Goal: Task Accomplishment & Management: Use online tool/utility

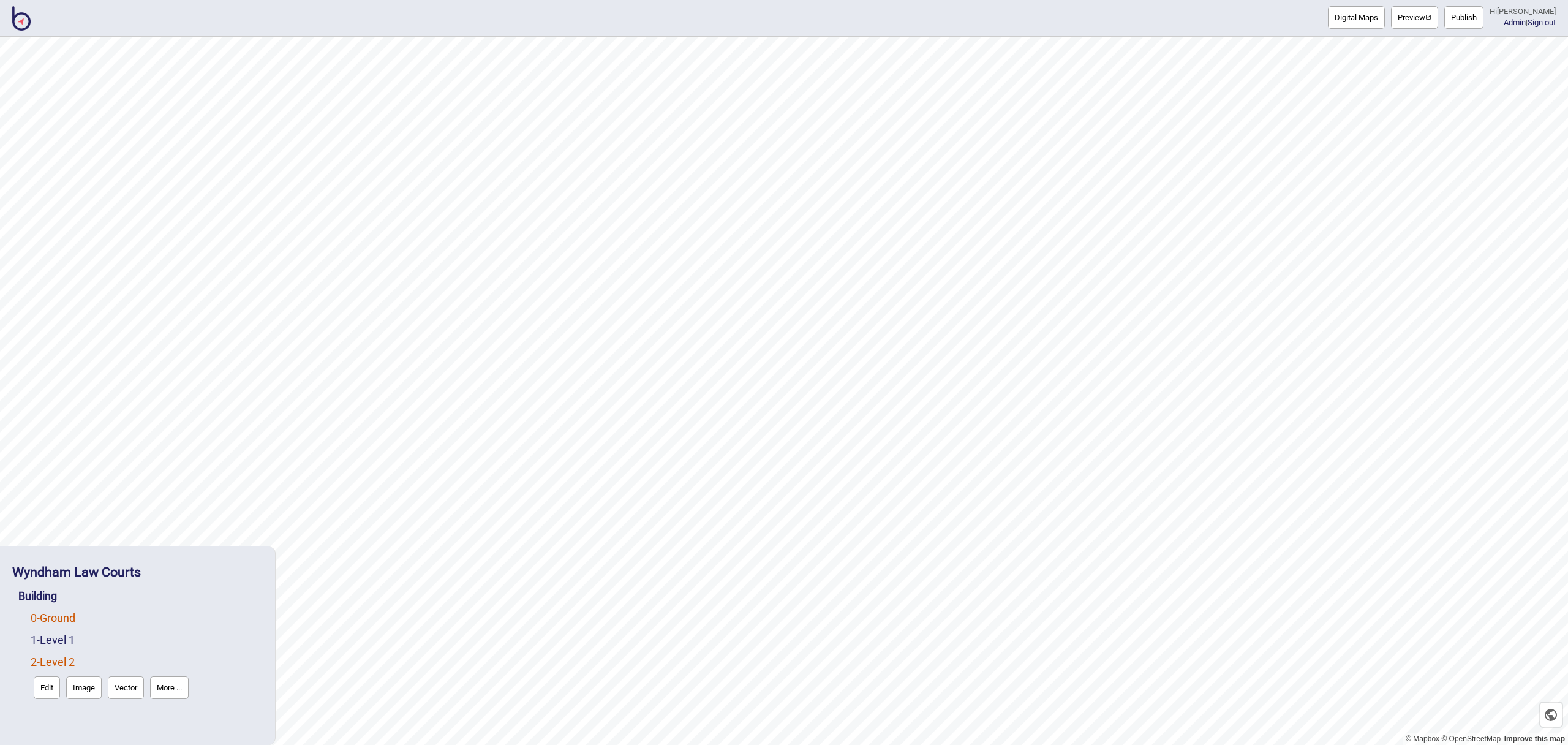
click at [63, 614] on link "0 - Ground" at bounding box center [53, 618] width 45 height 13
click at [68, 694] on link "2 - Level 2" at bounding box center [53, 690] width 44 height 13
click at [45, 687] on button "Edit" at bounding box center [47, 687] width 26 height 23
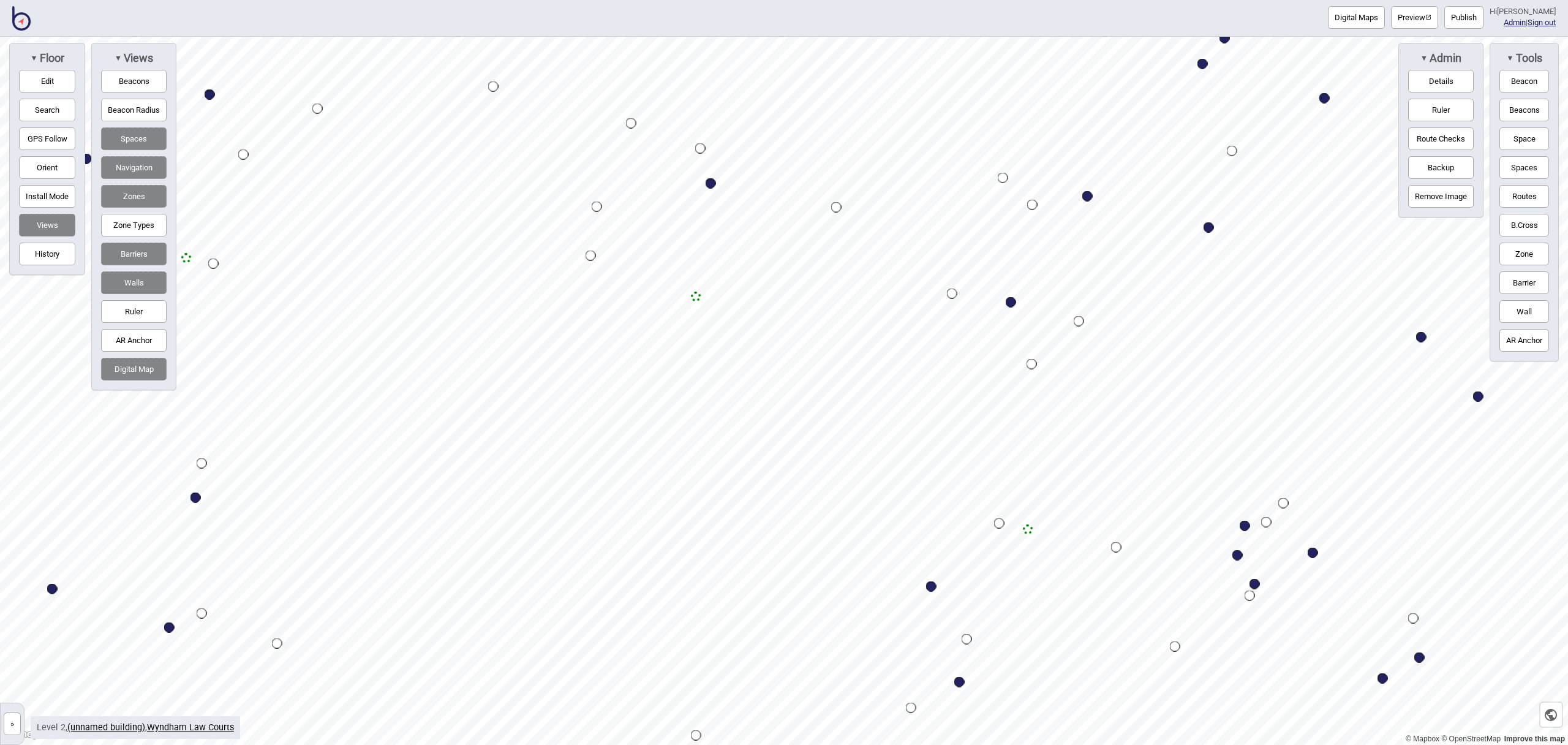
click at [1375, 15] on button "Digital Maps" at bounding box center [1356, 18] width 57 height 23
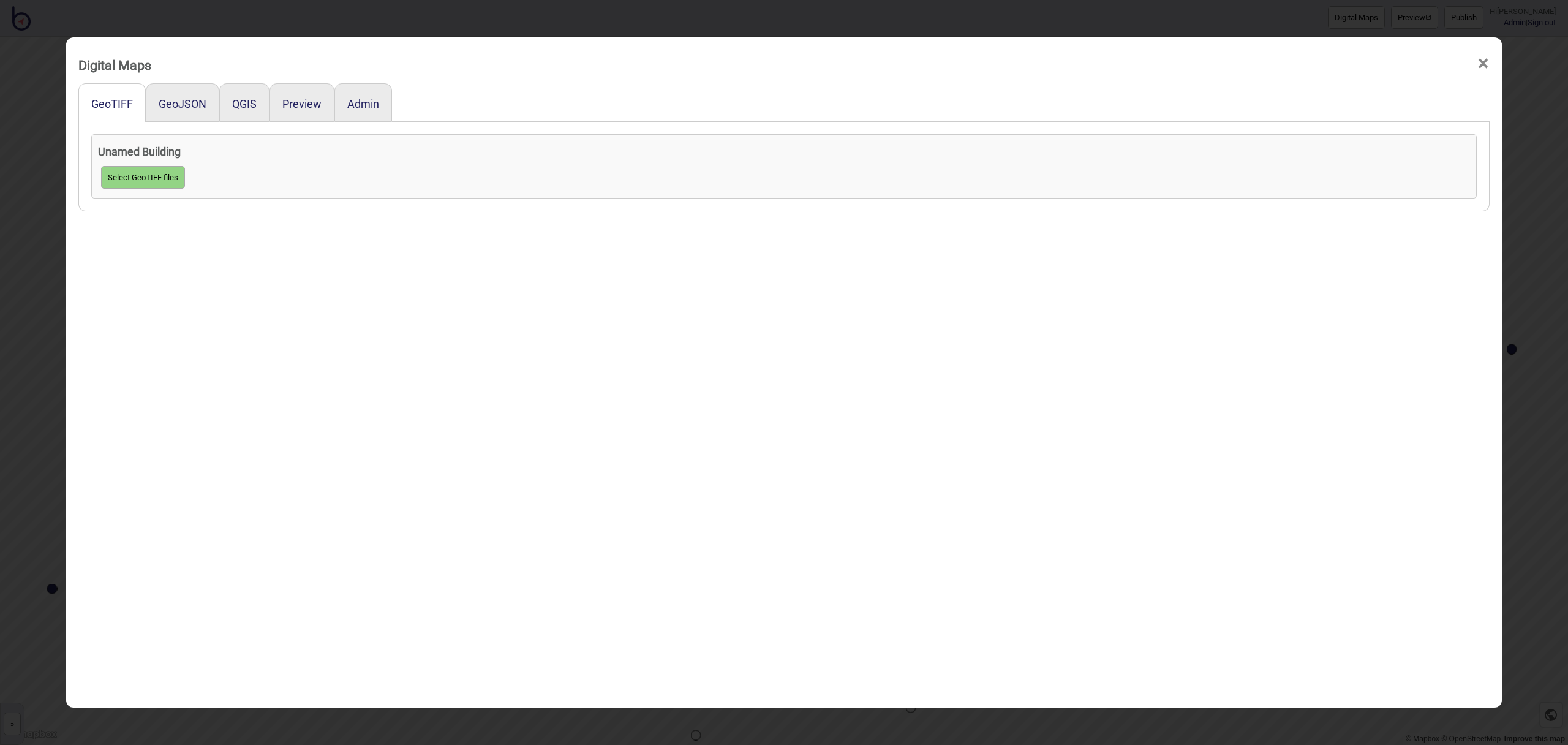
click at [260, 105] on div "QGIS" at bounding box center [244, 102] width 50 height 38
click at [253, 105] on button "QGIS" at bounding box center [244, 104] width 24 height 13
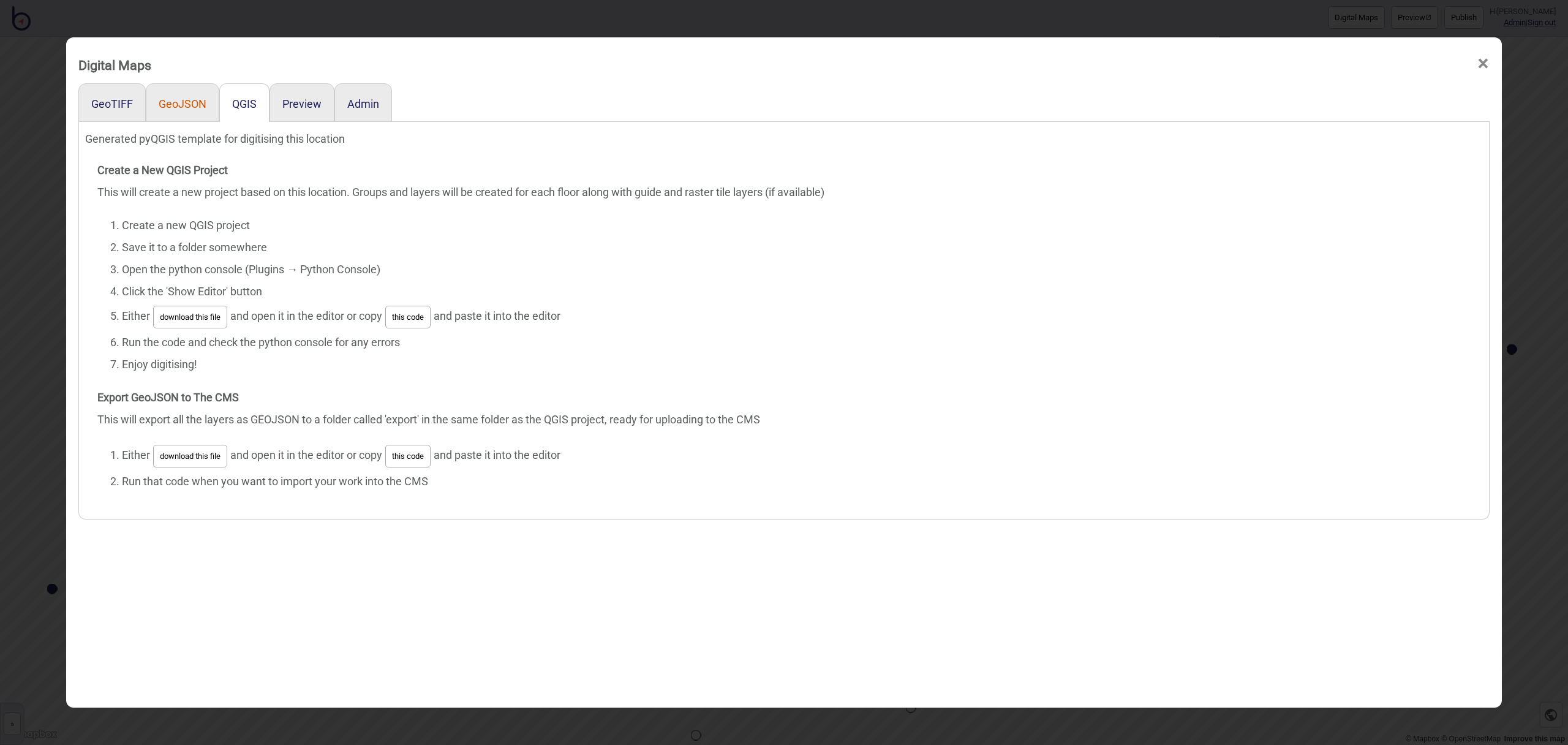
click at [199, 104] on button "GeoJSON" at bounding box center [183, 104] width 48 height 13
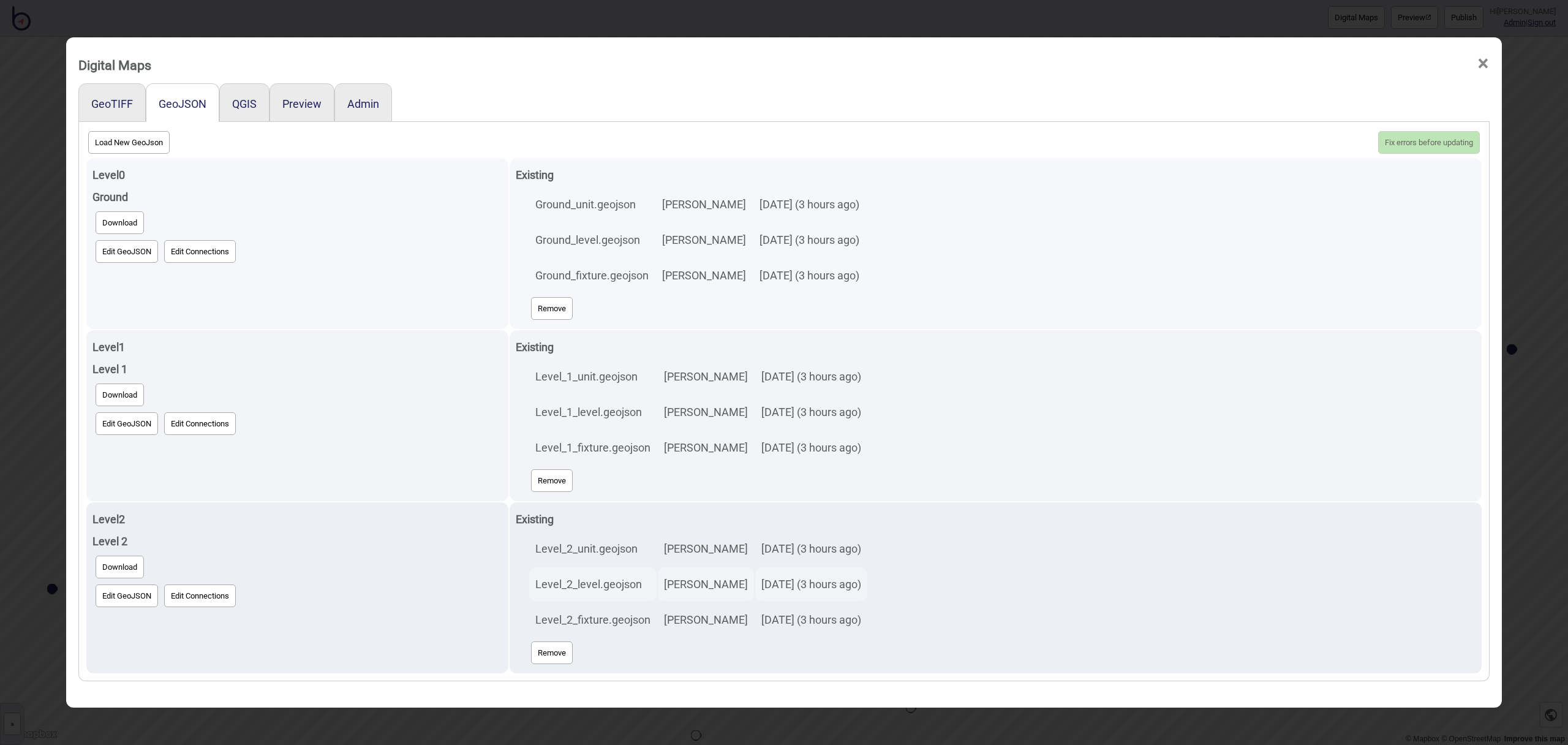
click at [136, 252] on button "Edit GeoJSON" at bounding box center [127, 252] width 63 height 23
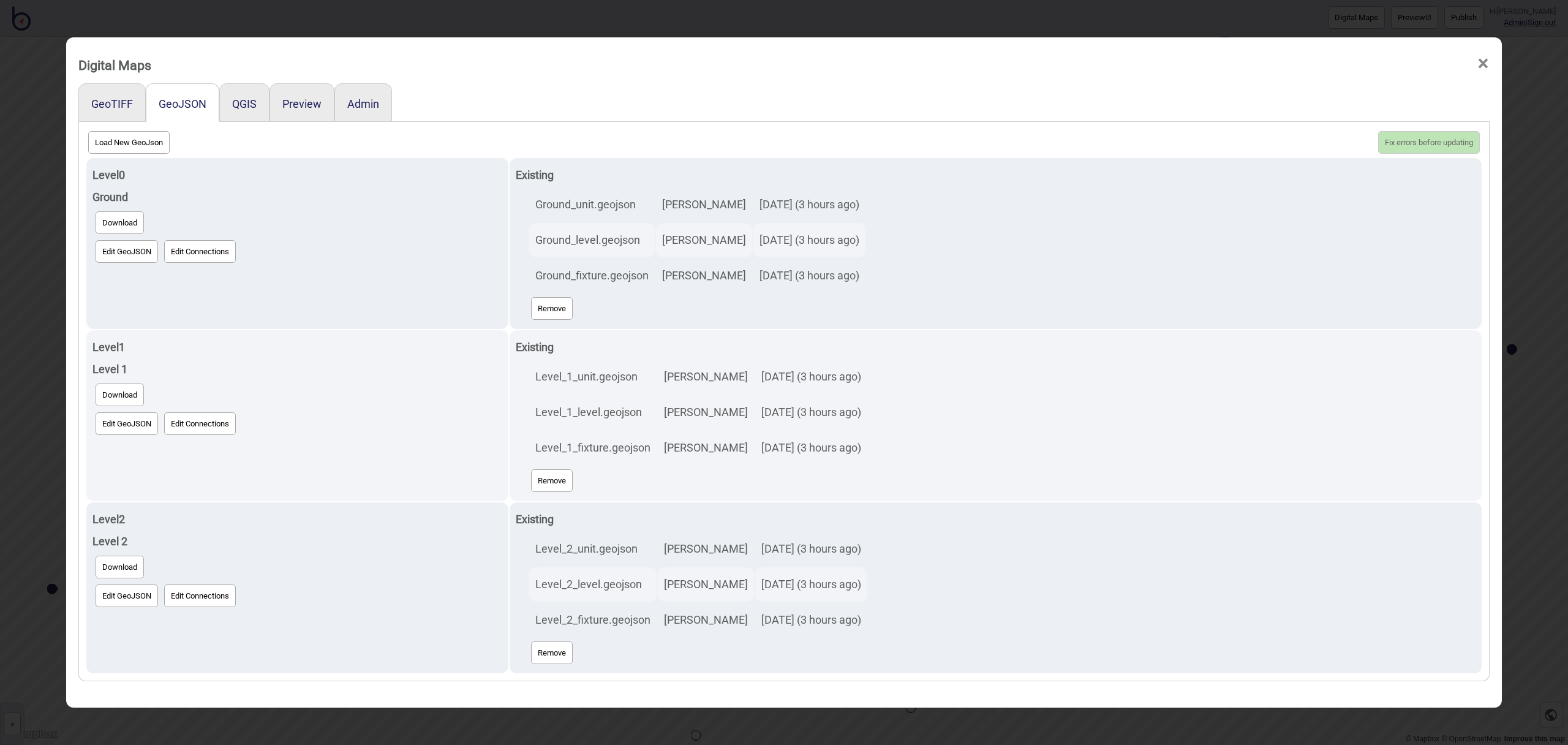
click at [149, 144] on button "Load New GeoJson" at bounding box center [129, 142] width 82 height 23
click input "file" at bounding box center [0, 0] width 0 height 0
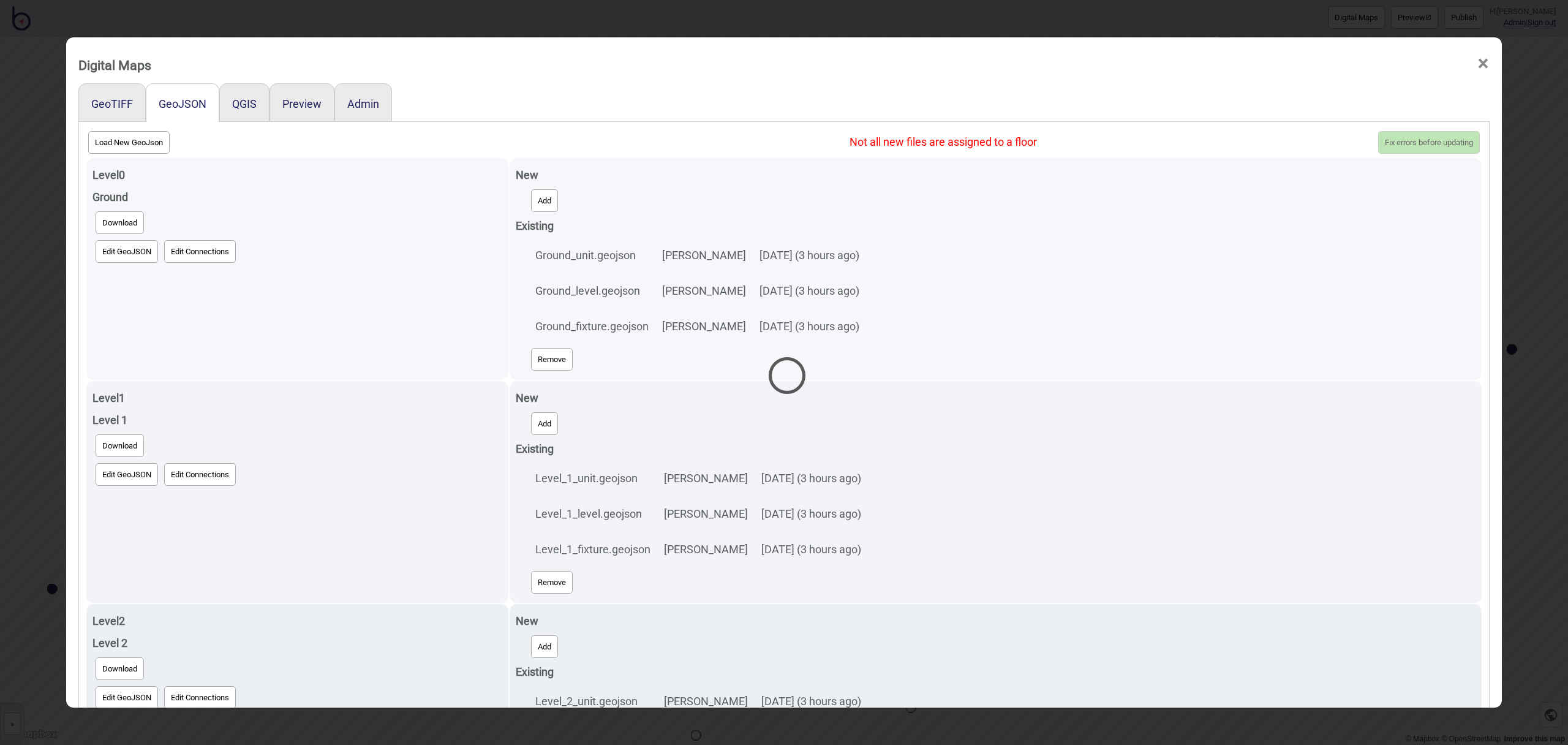
select select "Ground_unit.geojson"
select select "Ground_fixture.geojson"
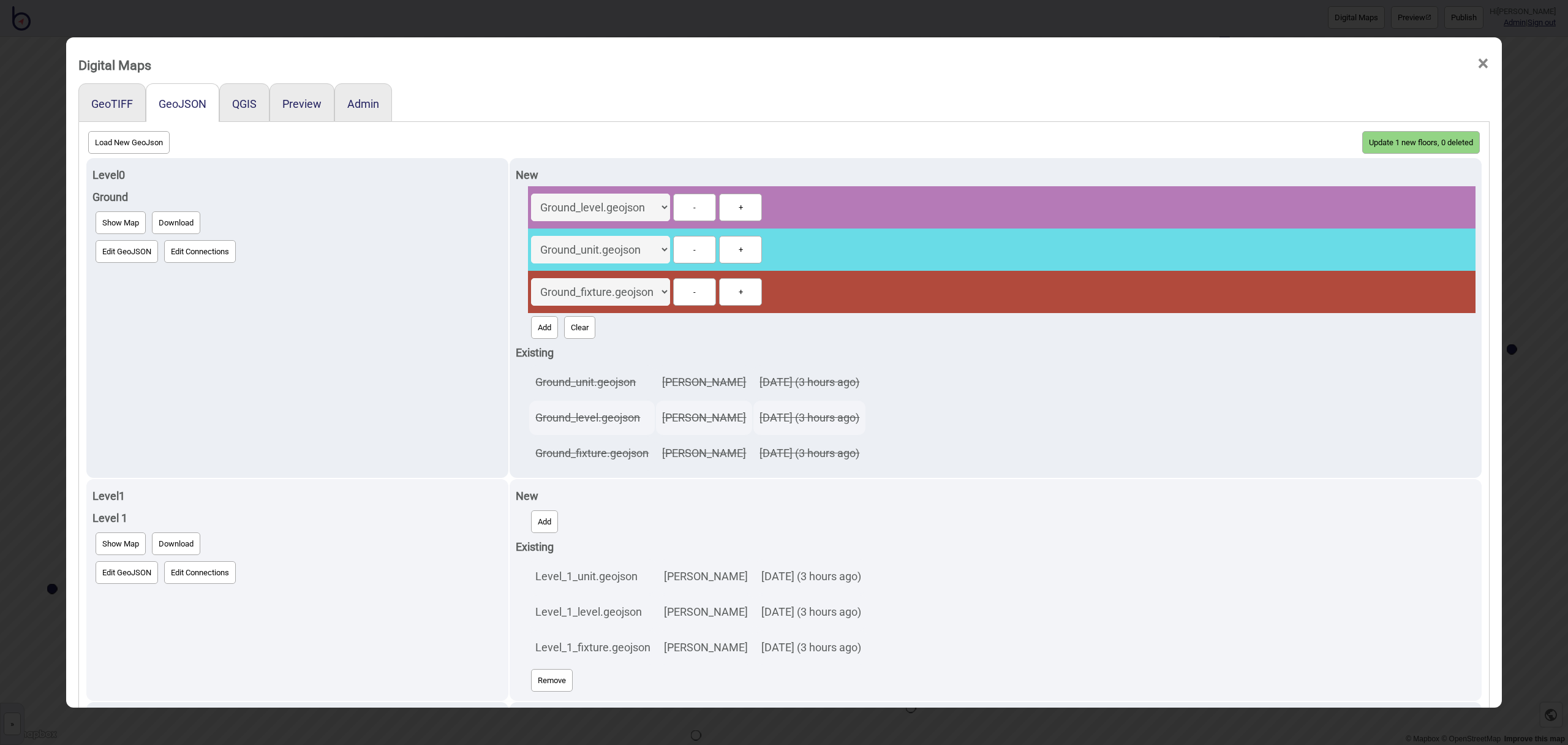
click at [1442, 139] on button "Update 1 new floors, 0 deleted" at bounding box center [1420, 142] width 117 height 23
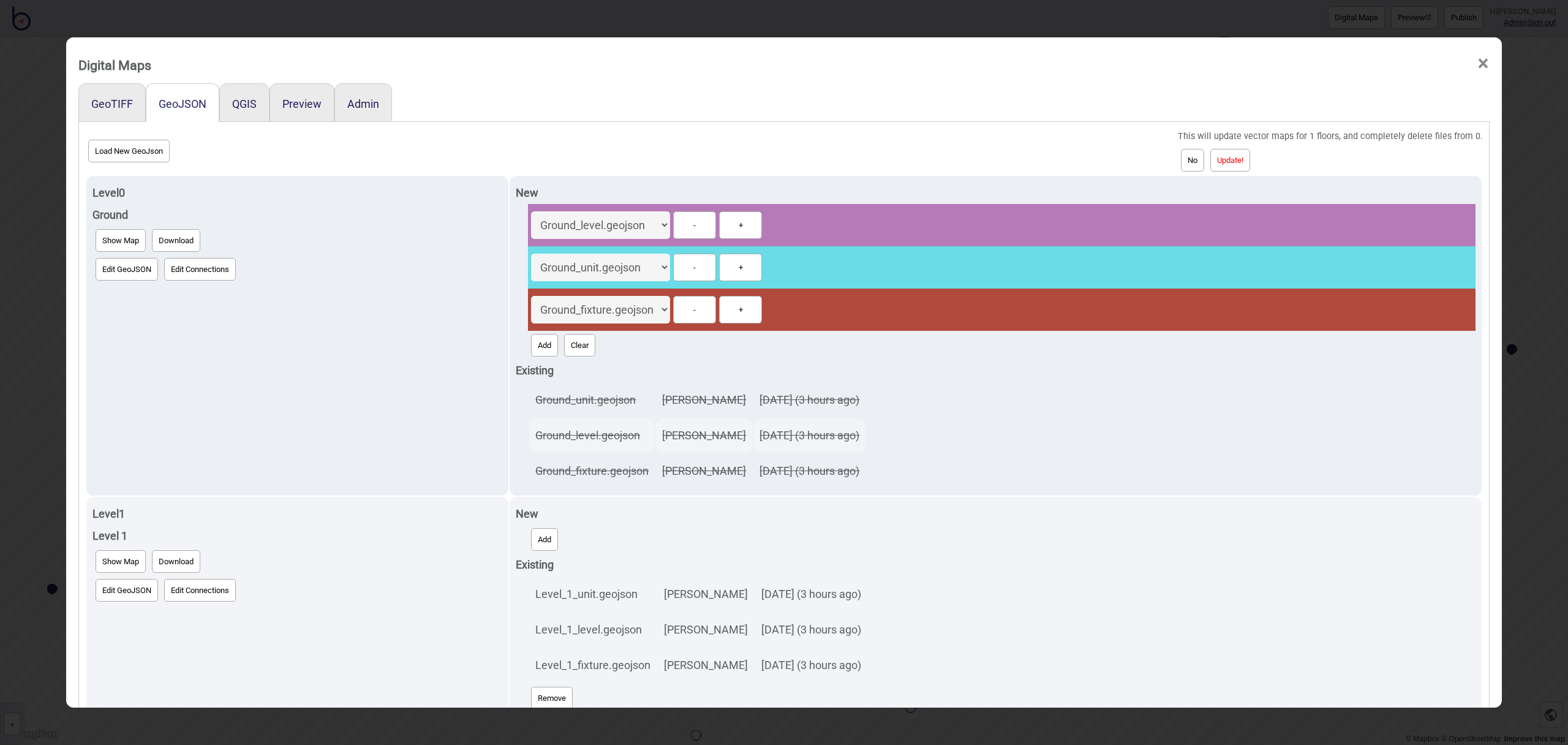
click at [1243, 154] on button "Update!" at bounding box center [1230, 160] width 40 height 23
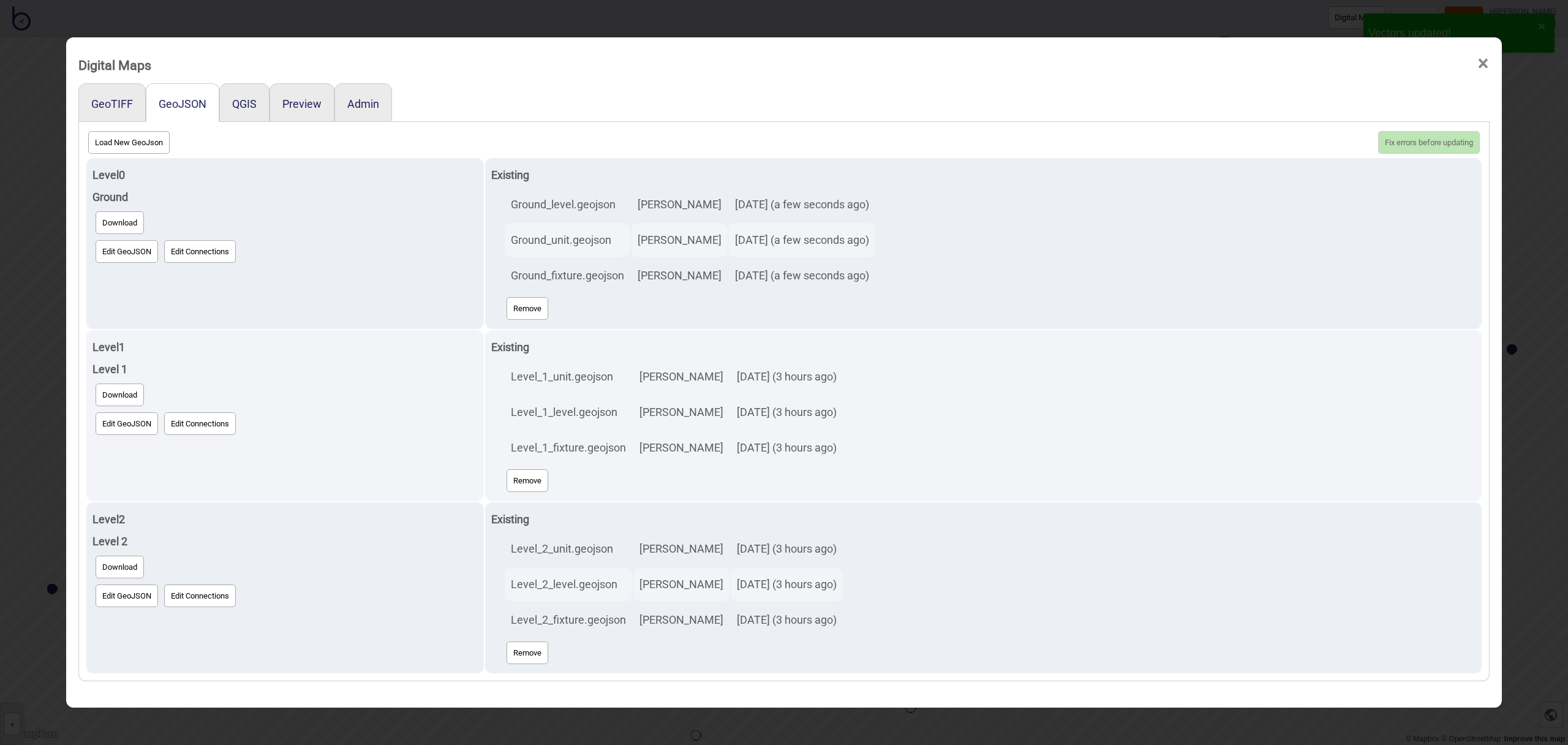
click at [1484, 65] on span "×" at bounding box center [1483, 63] width 13 height 40
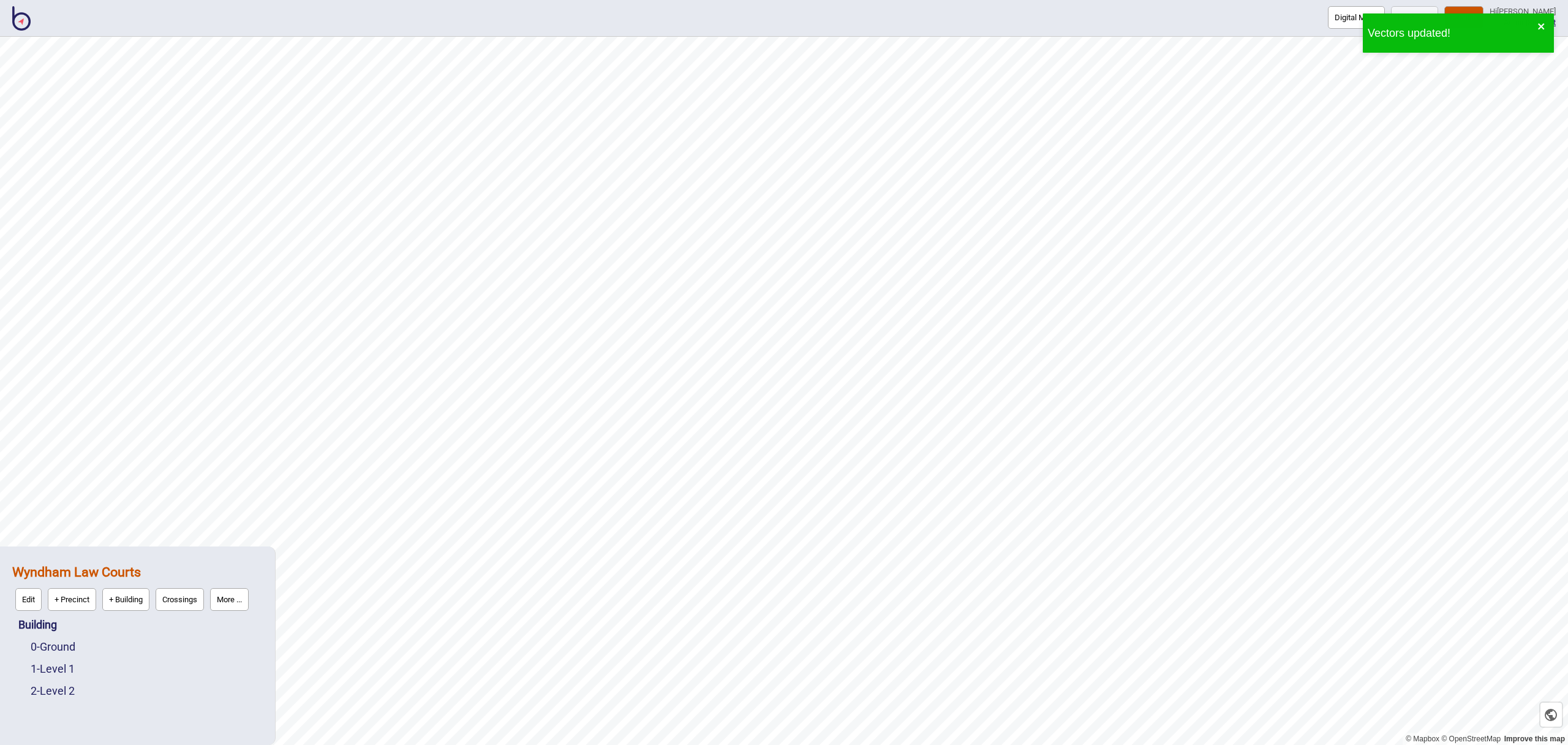
click at [1545, 23] on icon "close" at bounding box center [1542, 26] width 9 height 10
click at [1467, 16] on button "Publish" at bounding box center [1464, 18] width 39 height 23
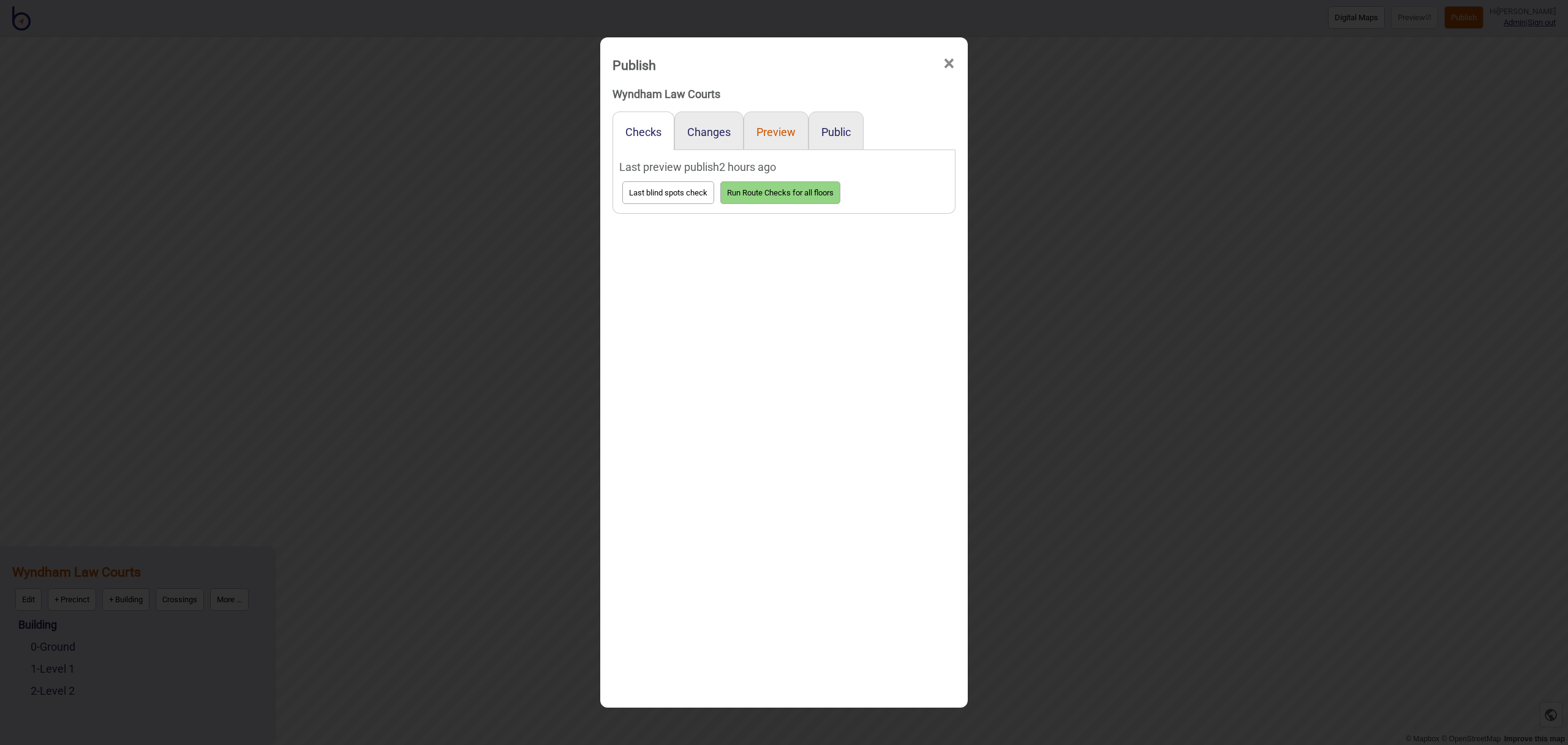
click at [787, 132] on button "Preview" at bounding box center [776, 132] width 39 height 13
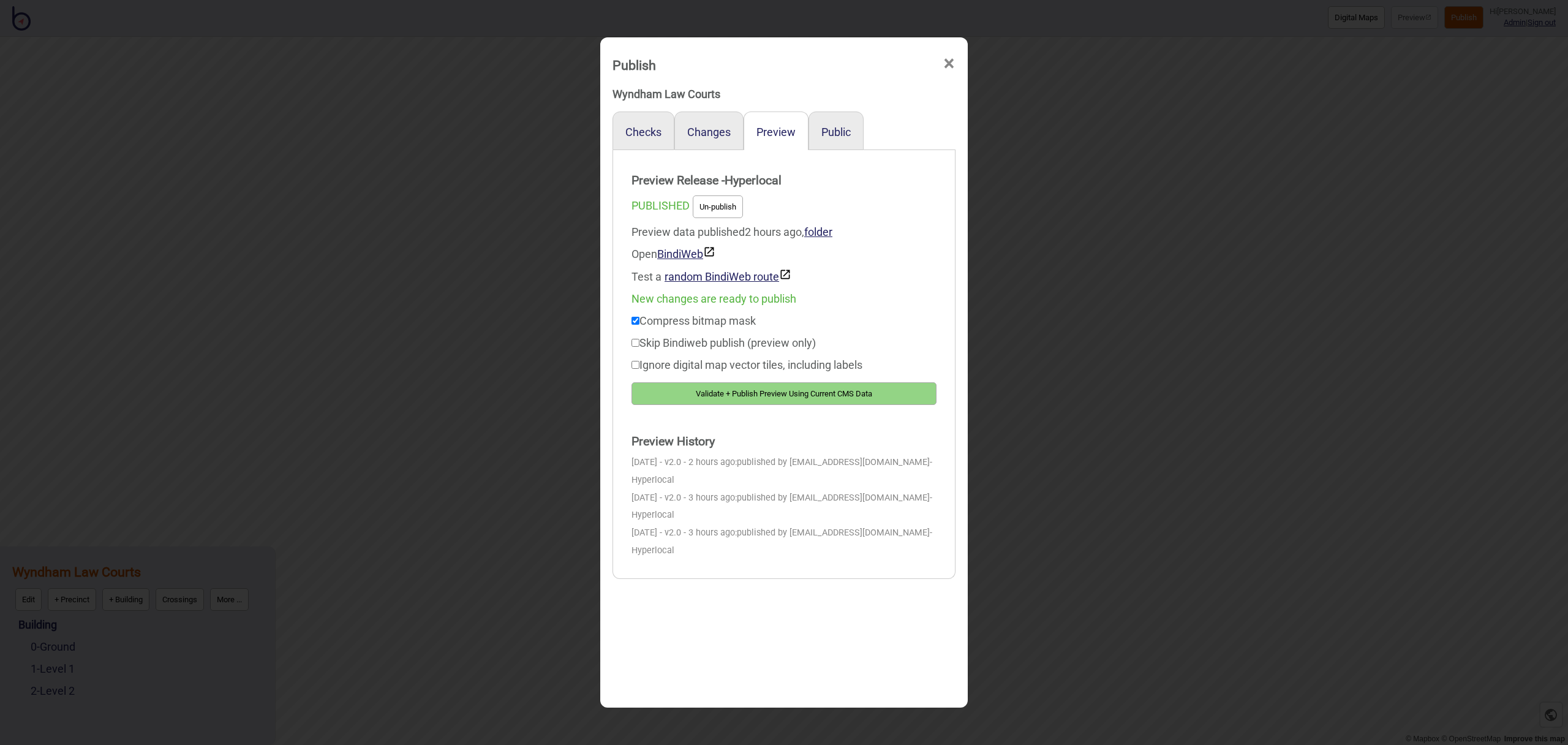
click at [829, 399] on button "Validate + Publish Preview Using Current CMS Data" at bounding box center [784, 394] width 305 height 23
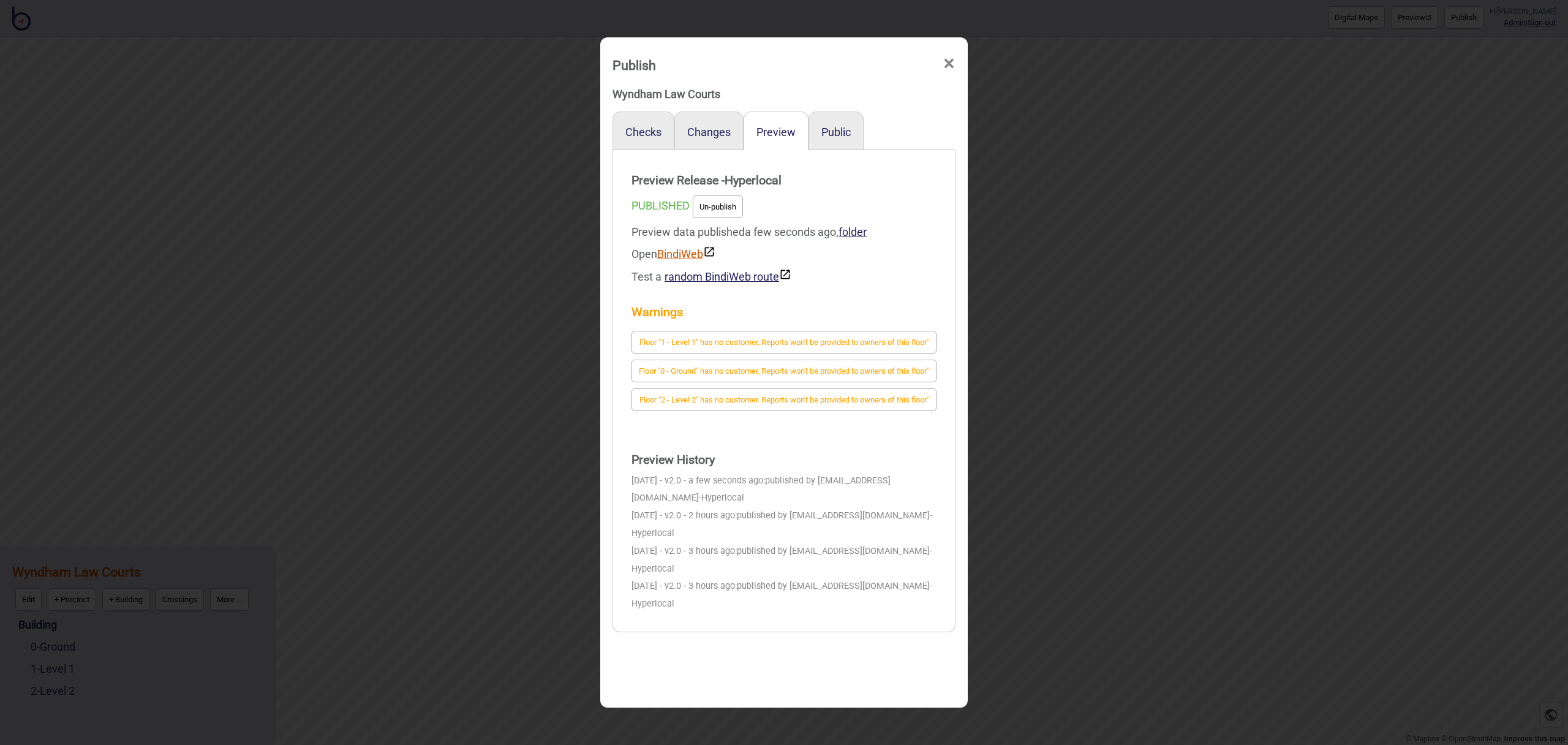
click at [680, 257] on link "BindiWeb" at bounding box center [686, 254] width 58 height 13
click at [943, 59] on span "×" at bounding box center [949, 63] width 13 height 40
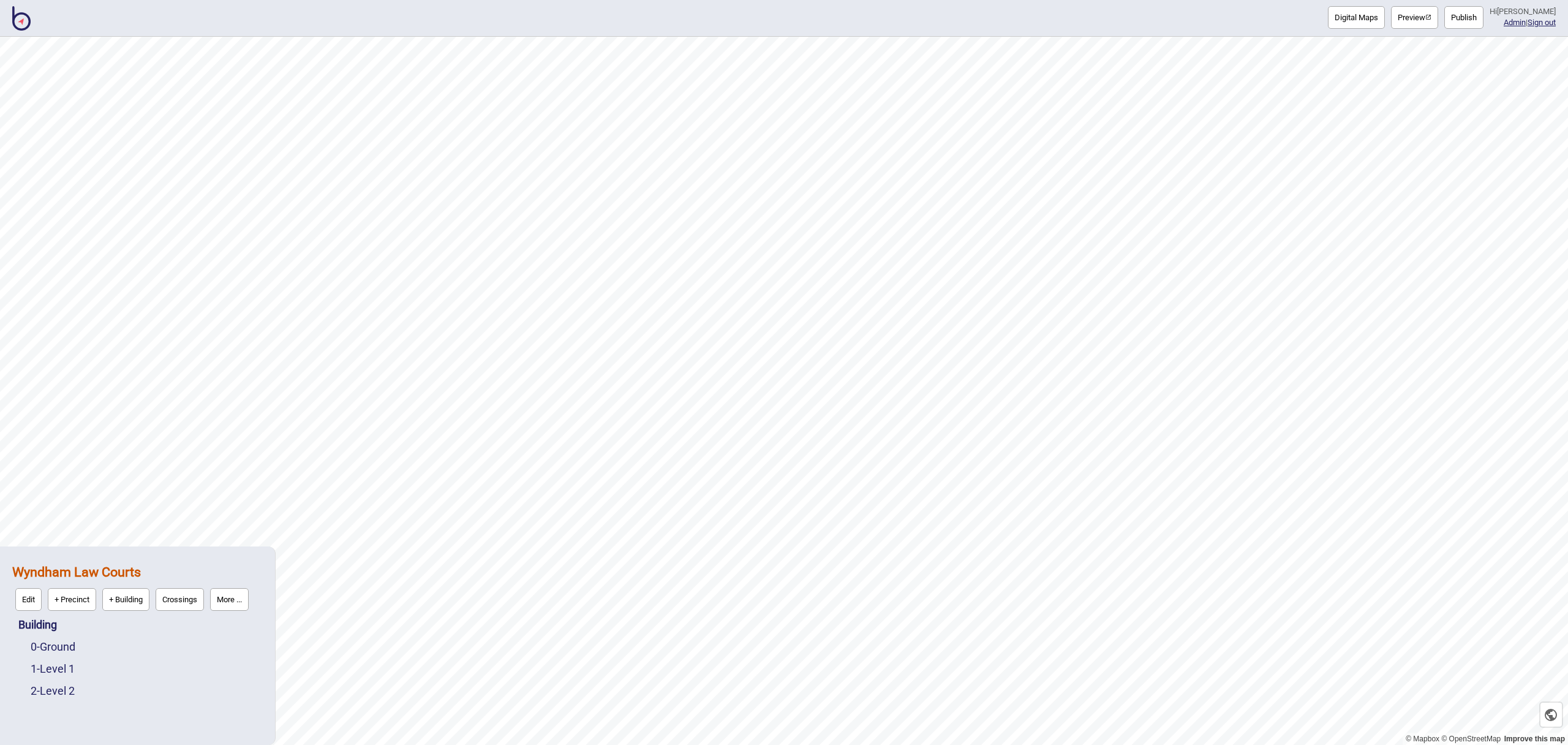
click at [1363, 14] on button "Digital Maps" at bounding box center [1356, 18] width 57 height 23
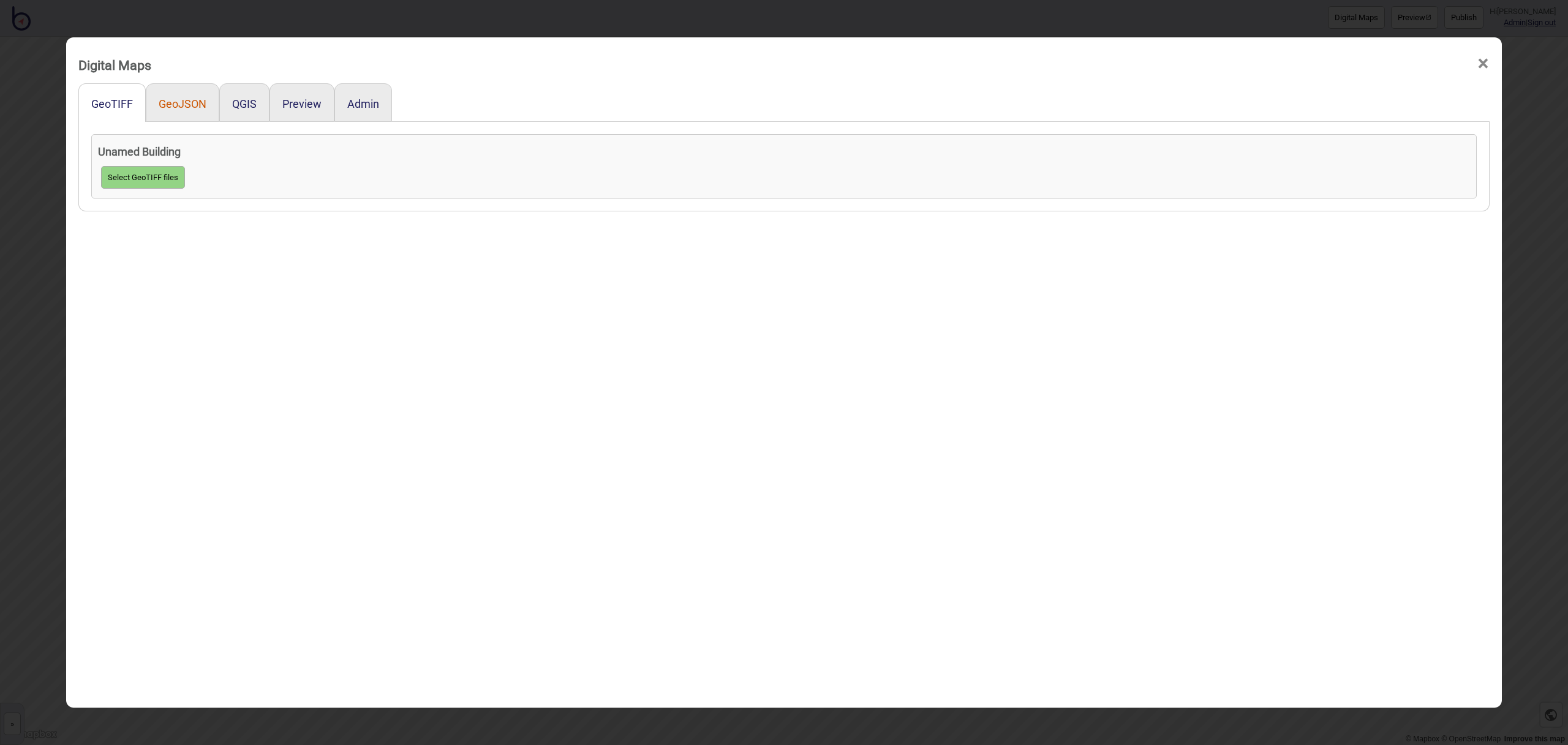
click at [179, 102] on button "GeoJSON" at bounding box center [183, 104] width 48 height 13
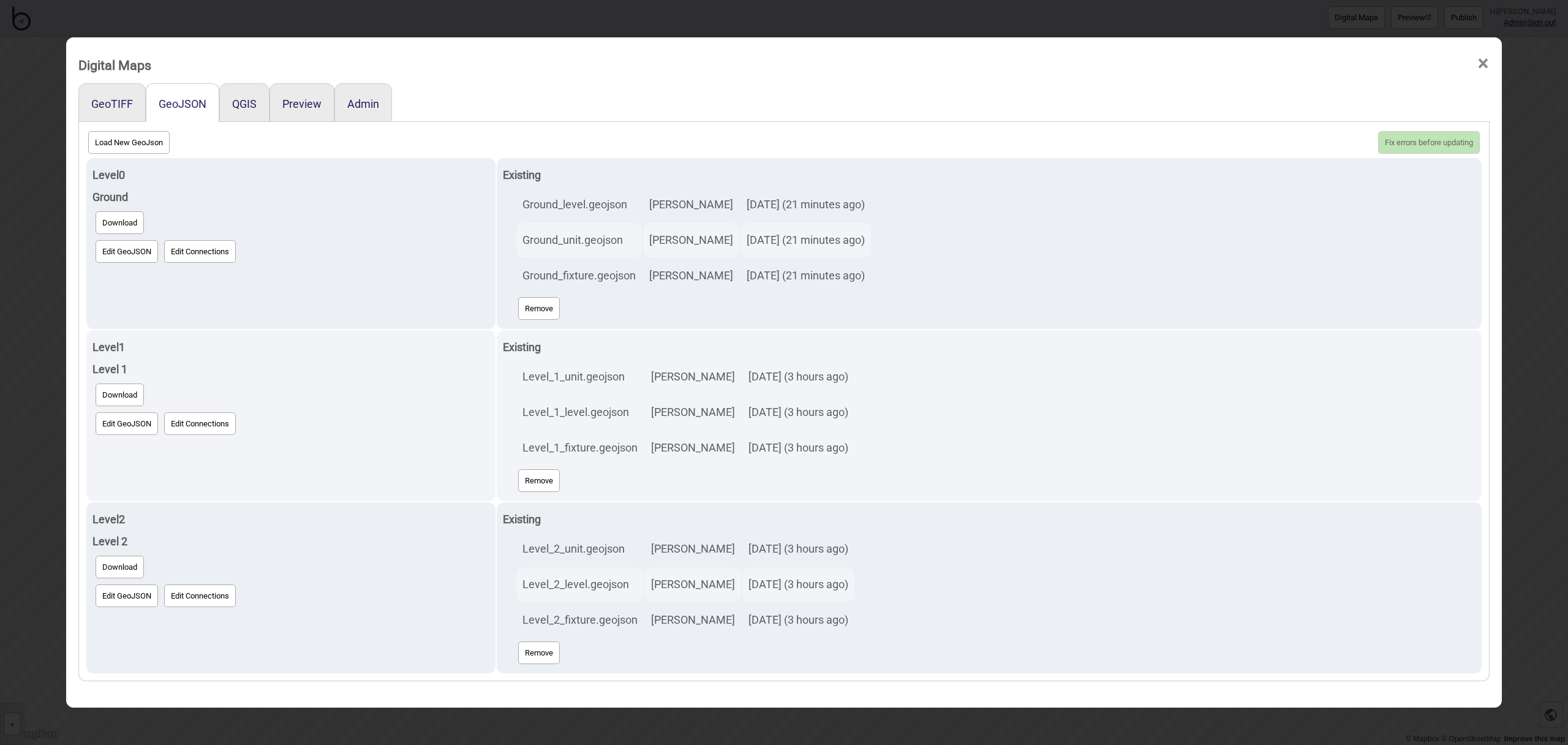
click at [143, 146] on button "Load New GeoJson" at bounding box center [129, 142] width 82 height 23
click input "file" at bounding box center [0, 0] width 0 height 0
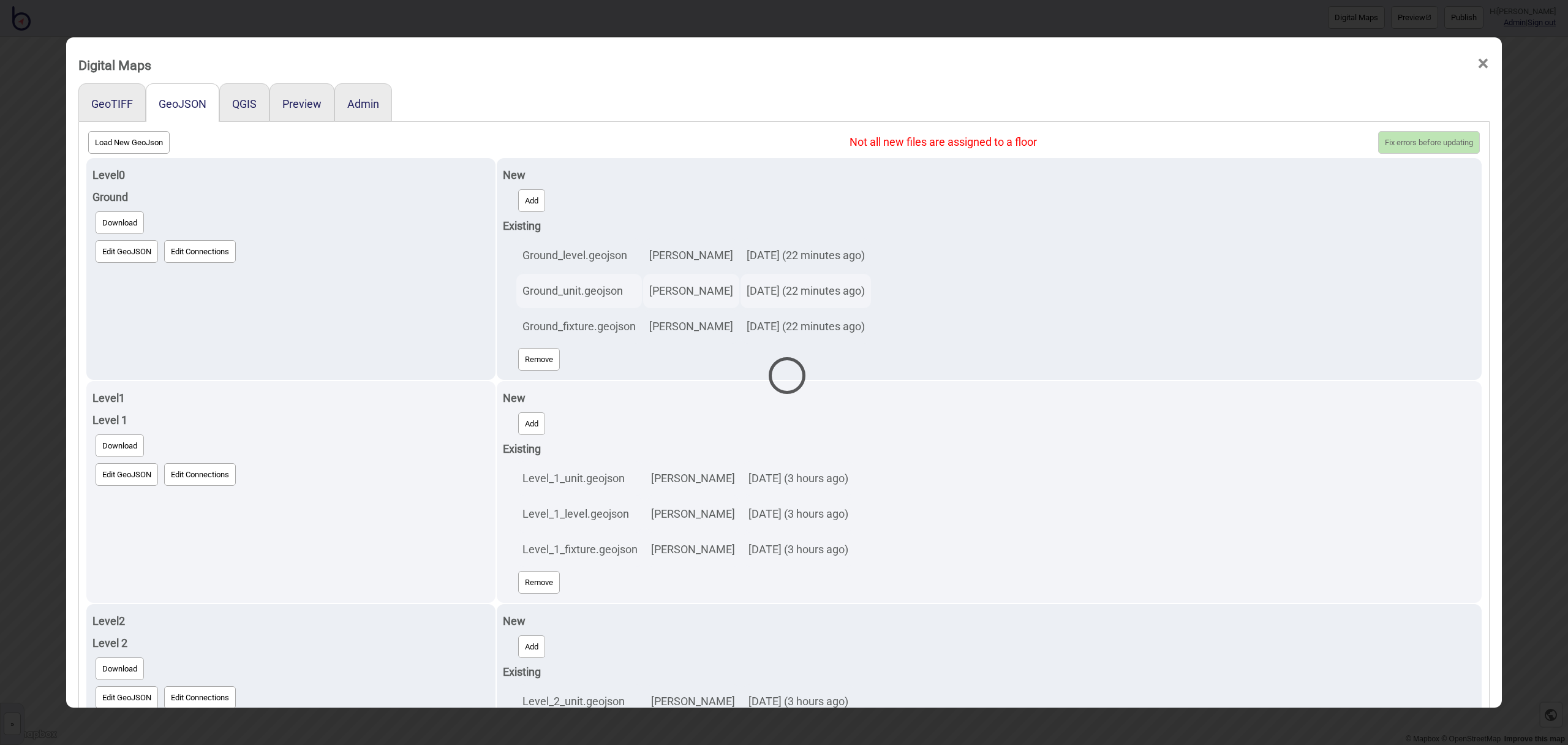
select select "Ground_unit.geojson"
select select "Ground_level.geojson"
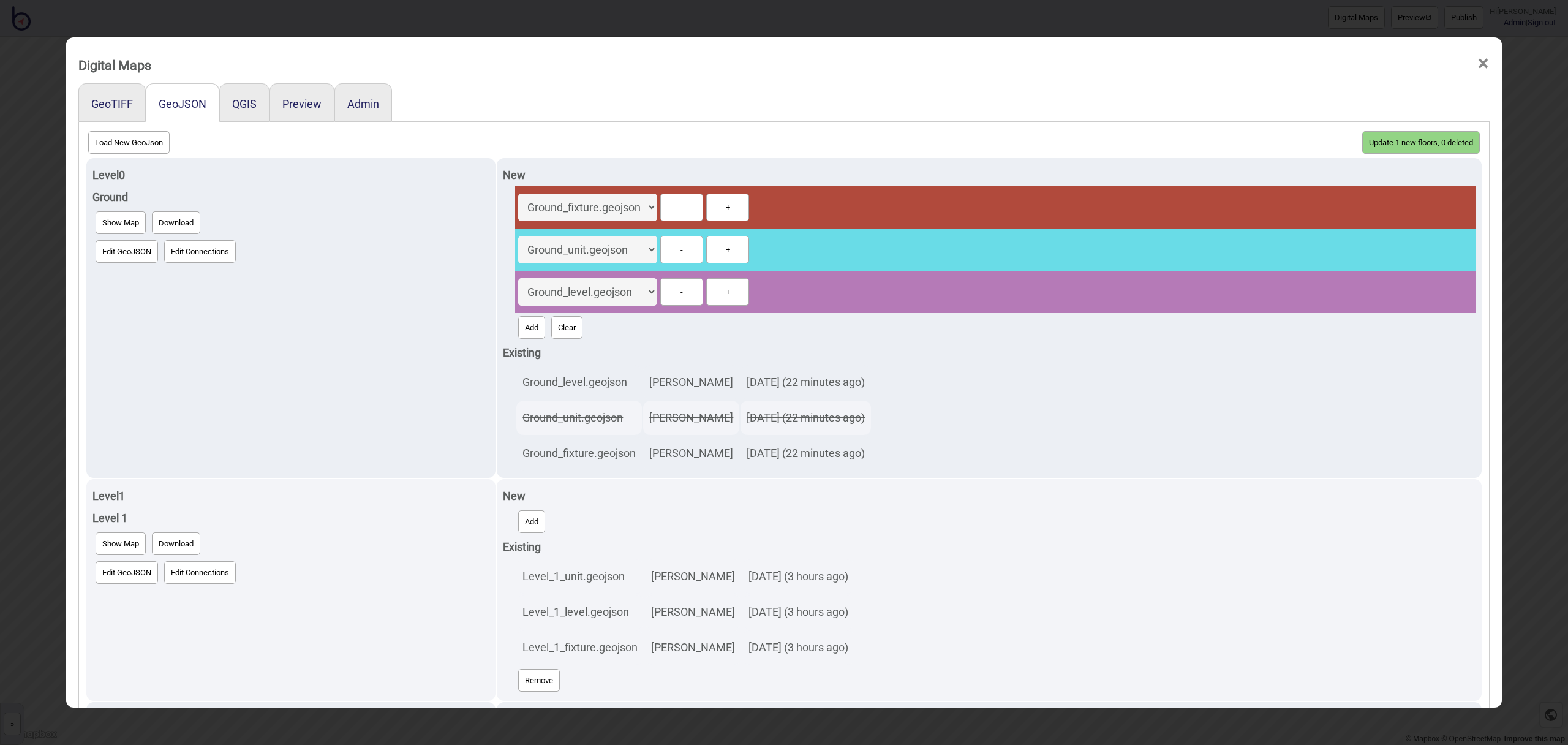
click at [1415, 142] on button "Update 1 new floors, 0 deleted" at bounding box center [1420, 142] width 117 height 23
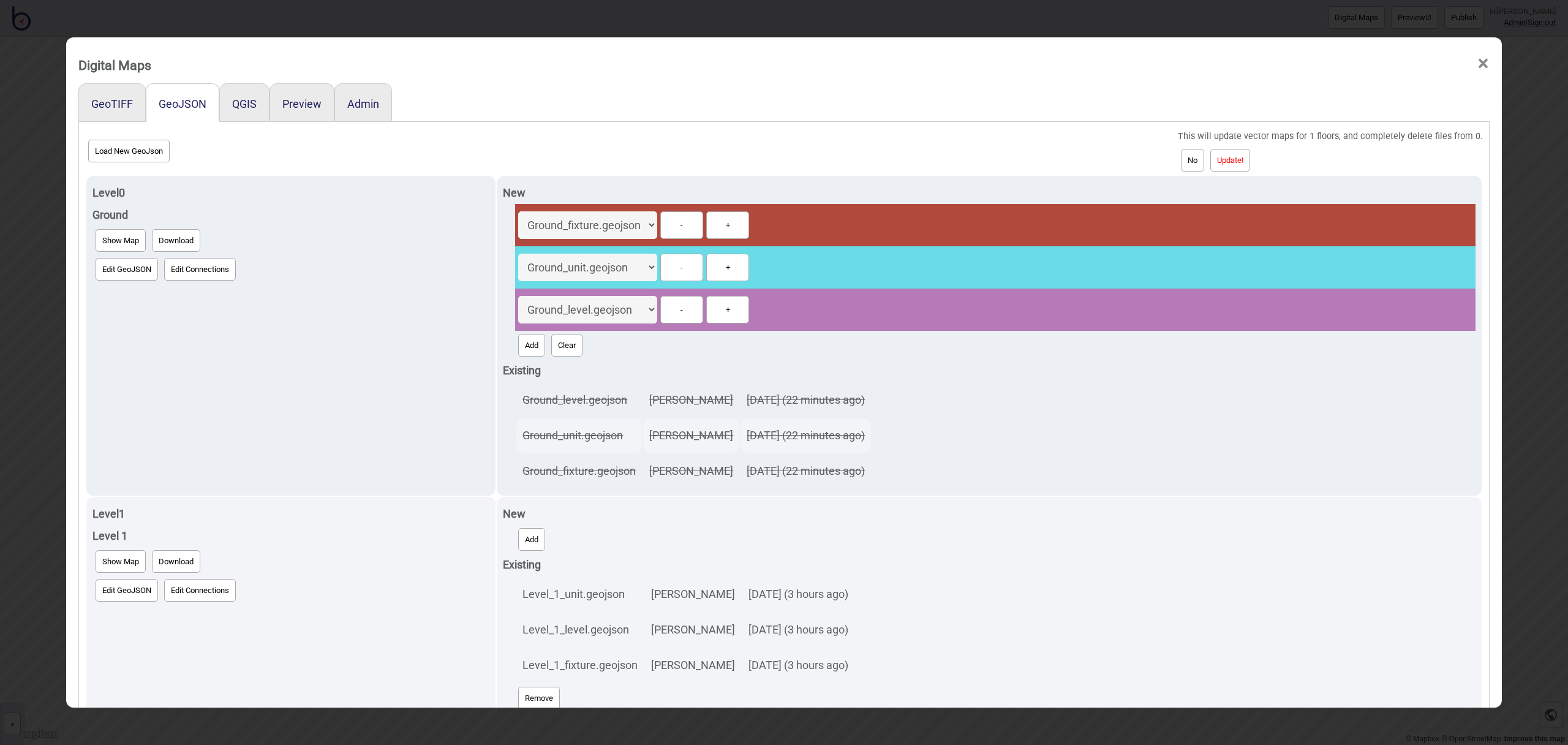
click at [1250, 163] on button "Update!" at bounding box center [1230, 160] width 40 height 23
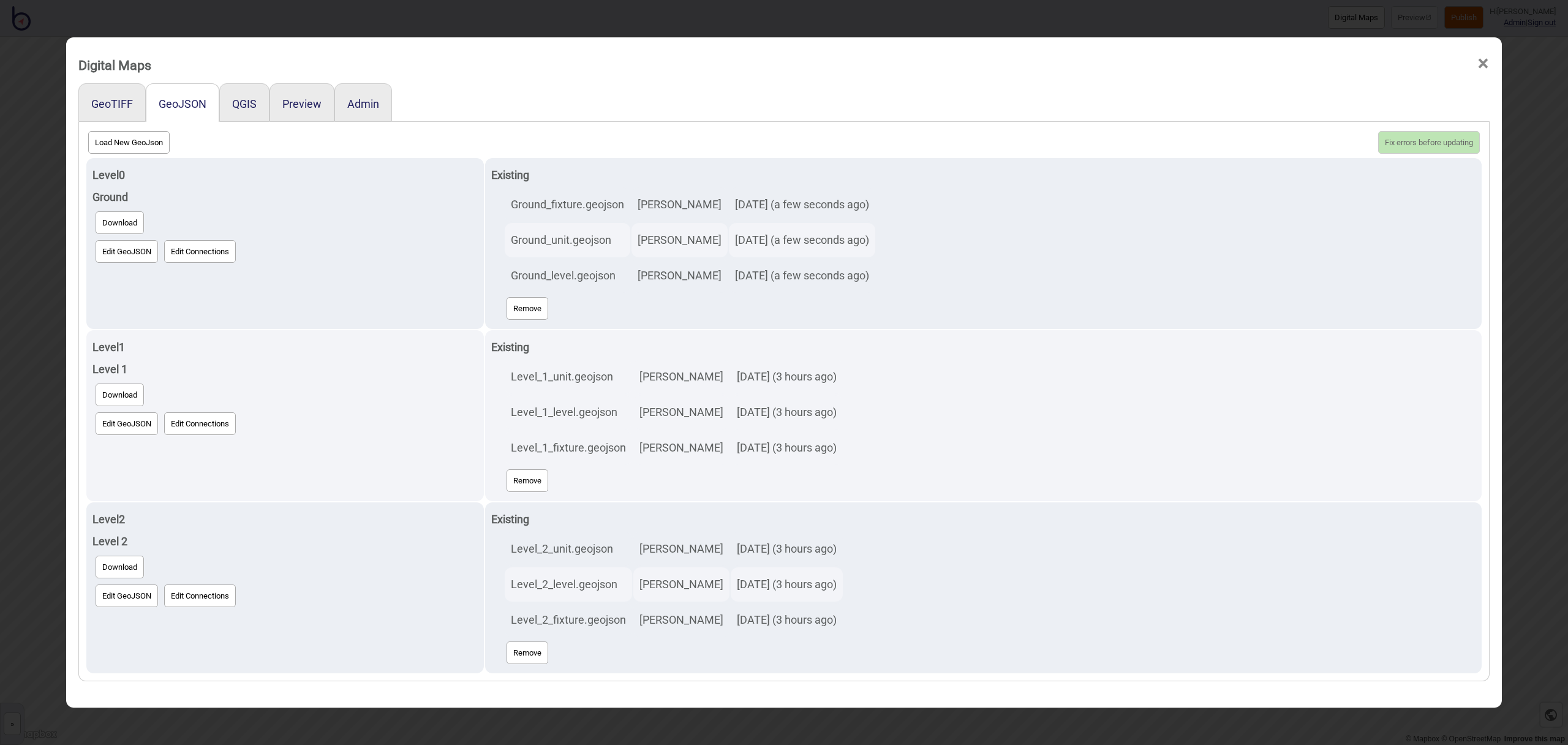
click at [1483, 63] on span "×" at bounding box center [1483, 63] width 13 height 40
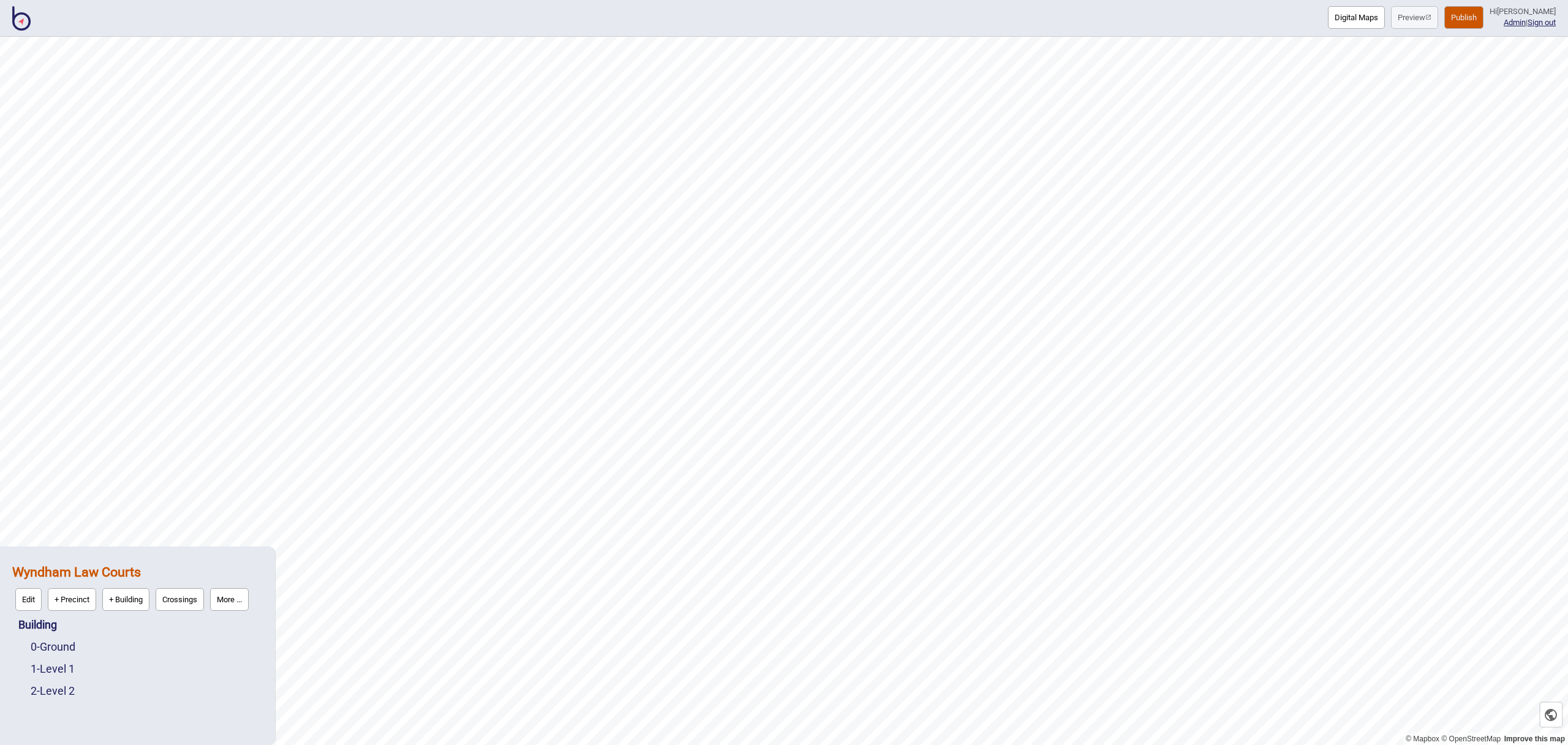
click at [1474, 23] on button "Publish" at bounding box center [1464, 18] width 39 height 23
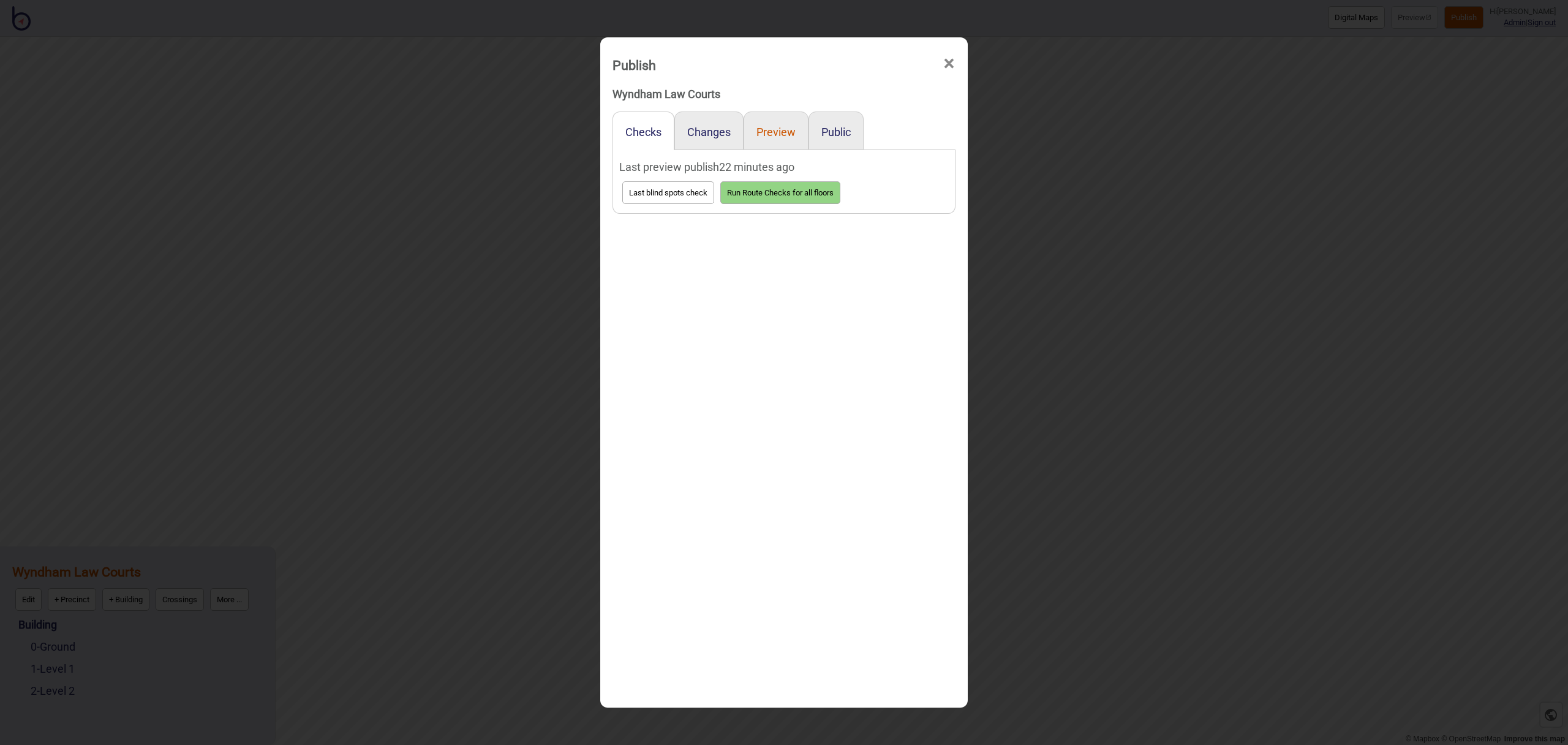
click at [773, 135] on button "Preview" at bounding box center [776, 132] width 39 height 13
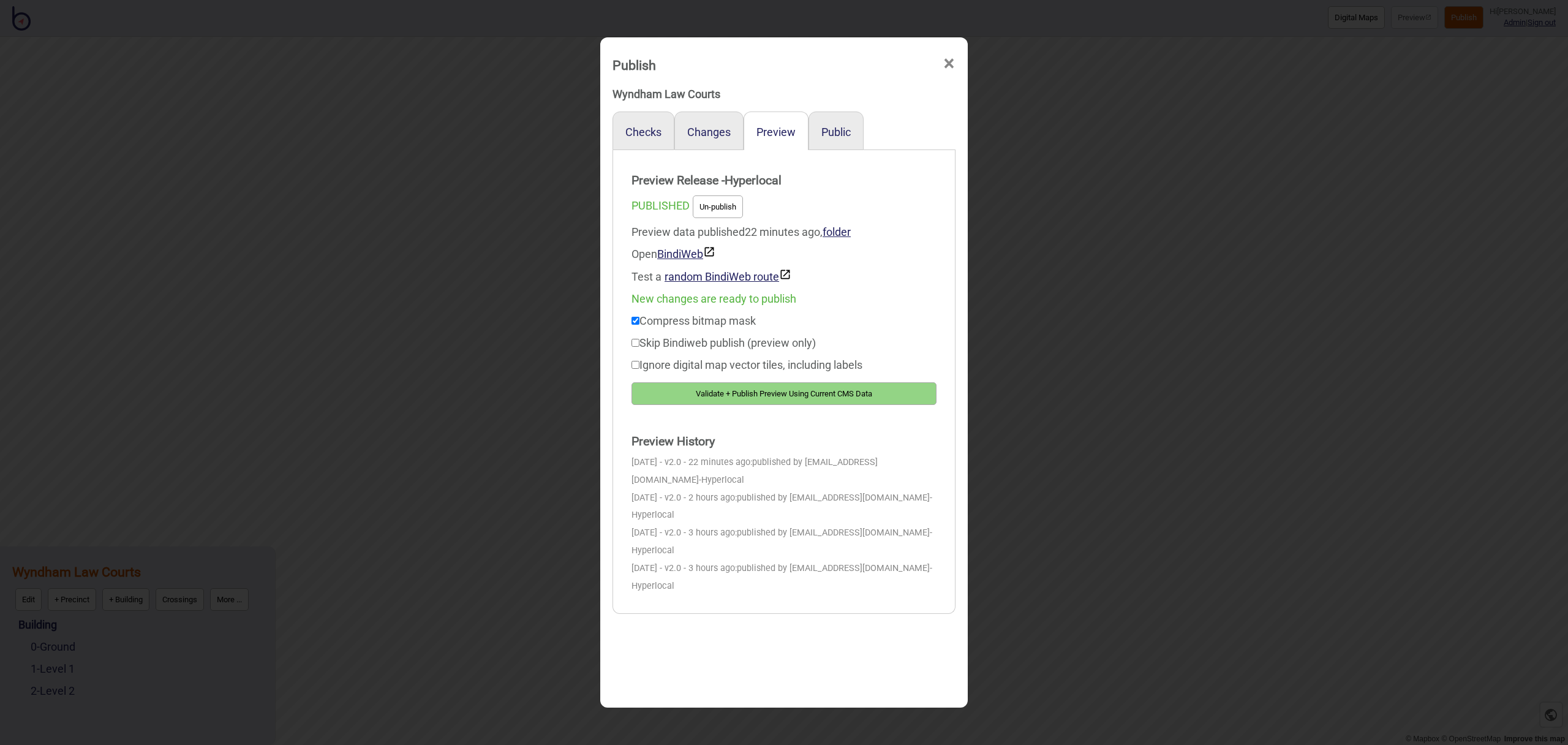
click at [865, 389] on button "Validate + Publish Preview Using Current CMS Data" at bounding box center [784, 394] width 305 height 23
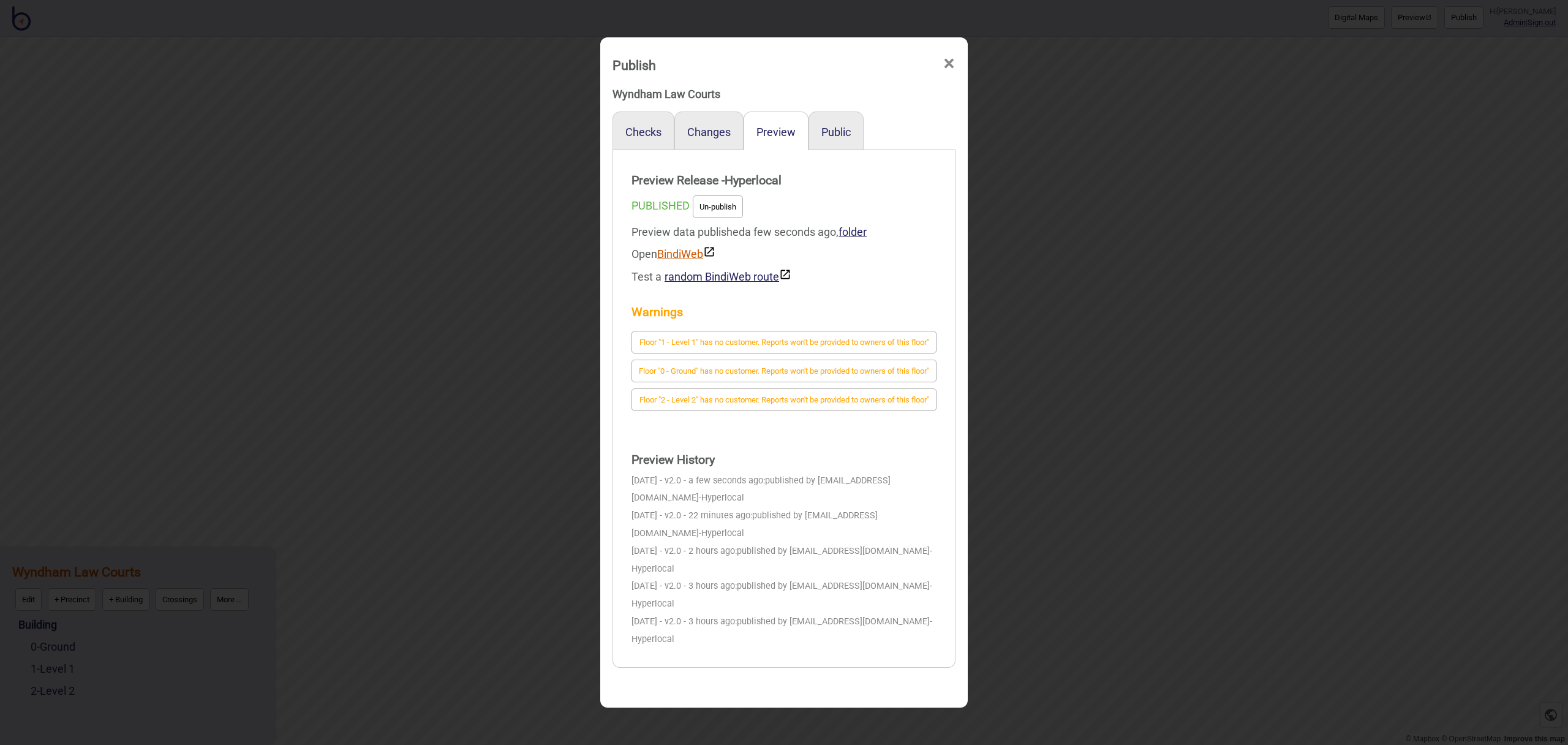
click at [691, 257] on link "BindiWeb" at bounding box center [686, 254] width 58 height 13
click at [954, 65] on span "×" at bounding box center [949, 63] width 13 height 40
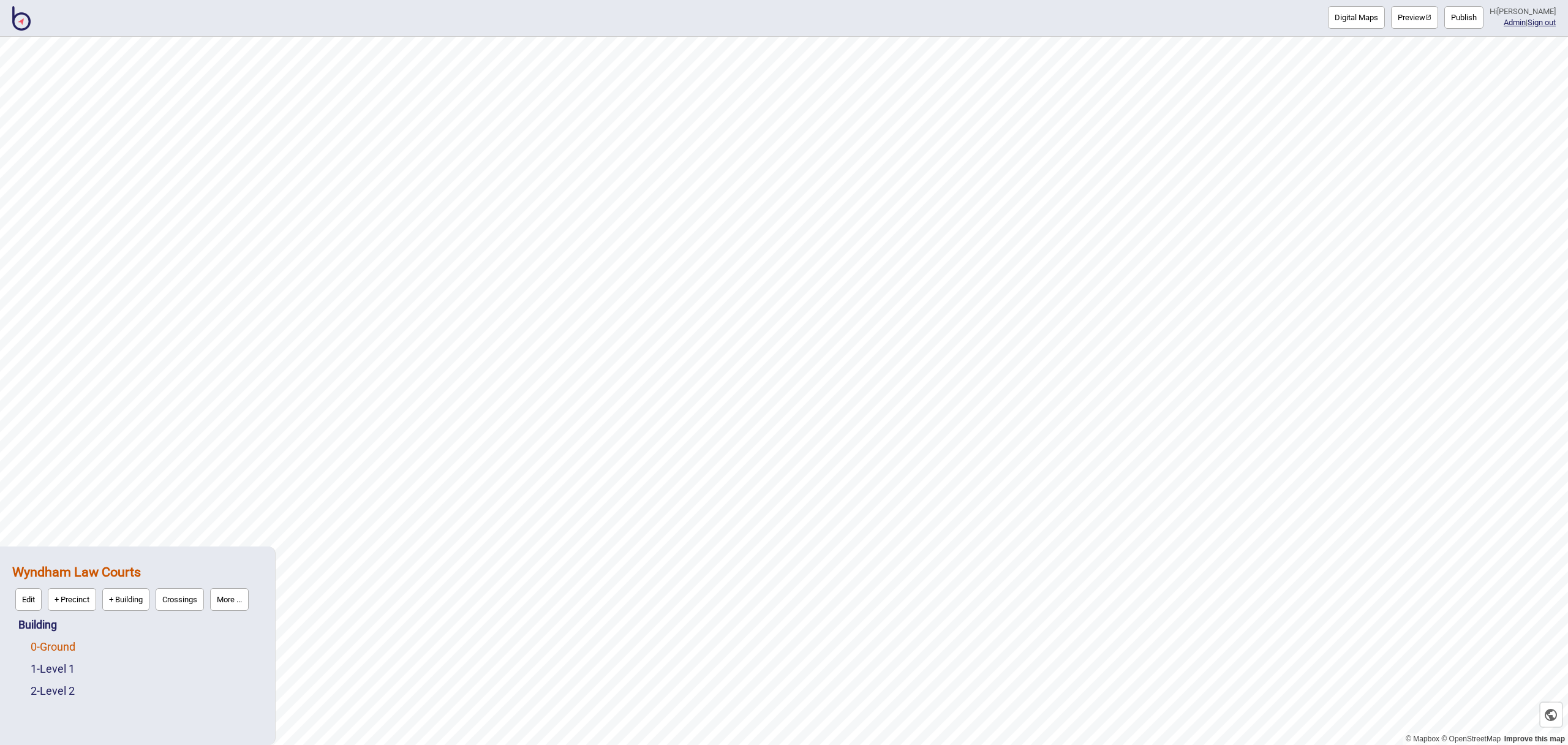
click at [75, 648] on link "0 - Ground" at bounding box center [53, 646] width 45 height 13
click at [50, 644] on button "Edit" at bounding box center [47, 643] width 26 height 23
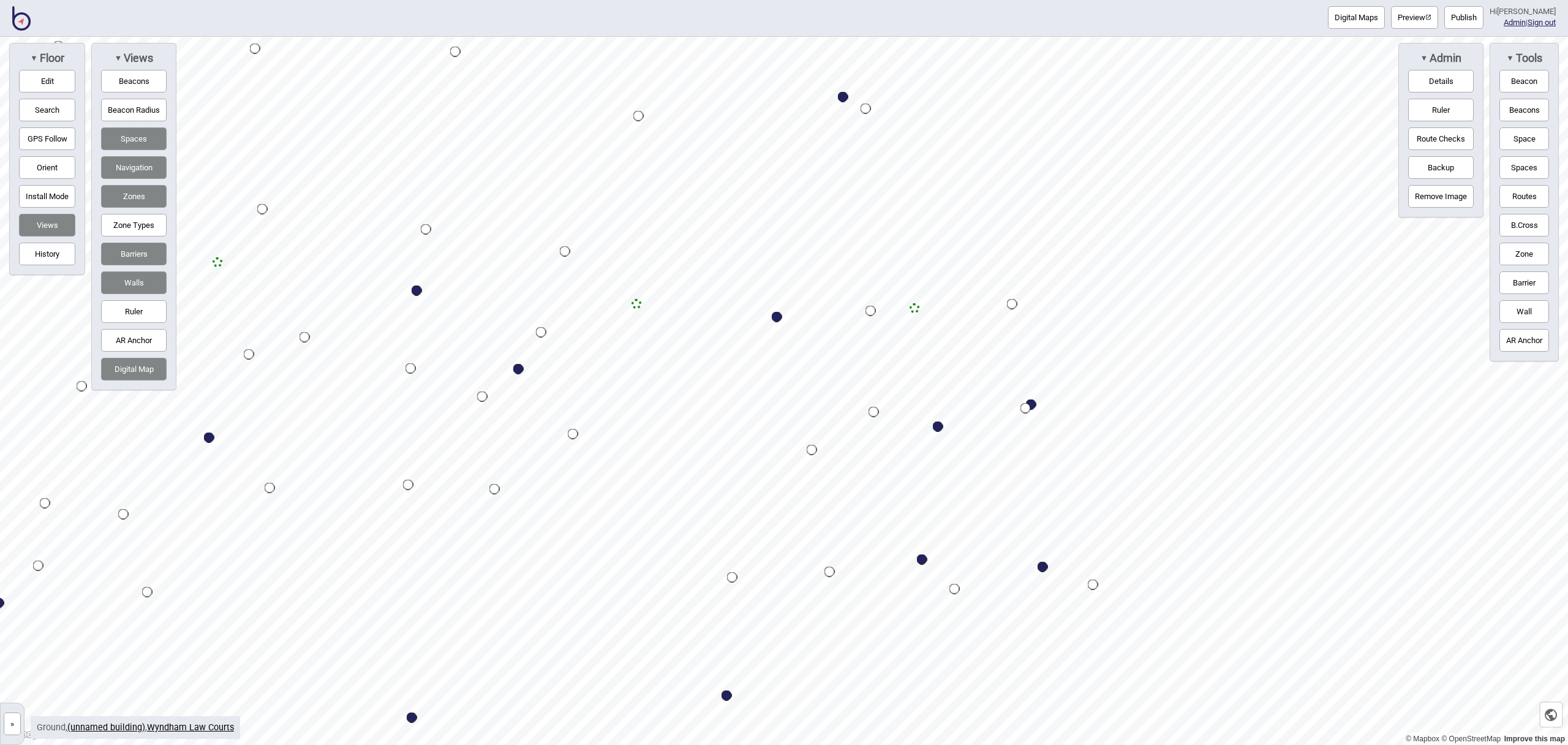
click at [1542, 284] on button "Barrier" at bounding box center [1524, 282] width 50 height 23
click at [807, 227] on div "Map marker" at bounding box center [807, 226] width 18 height 18
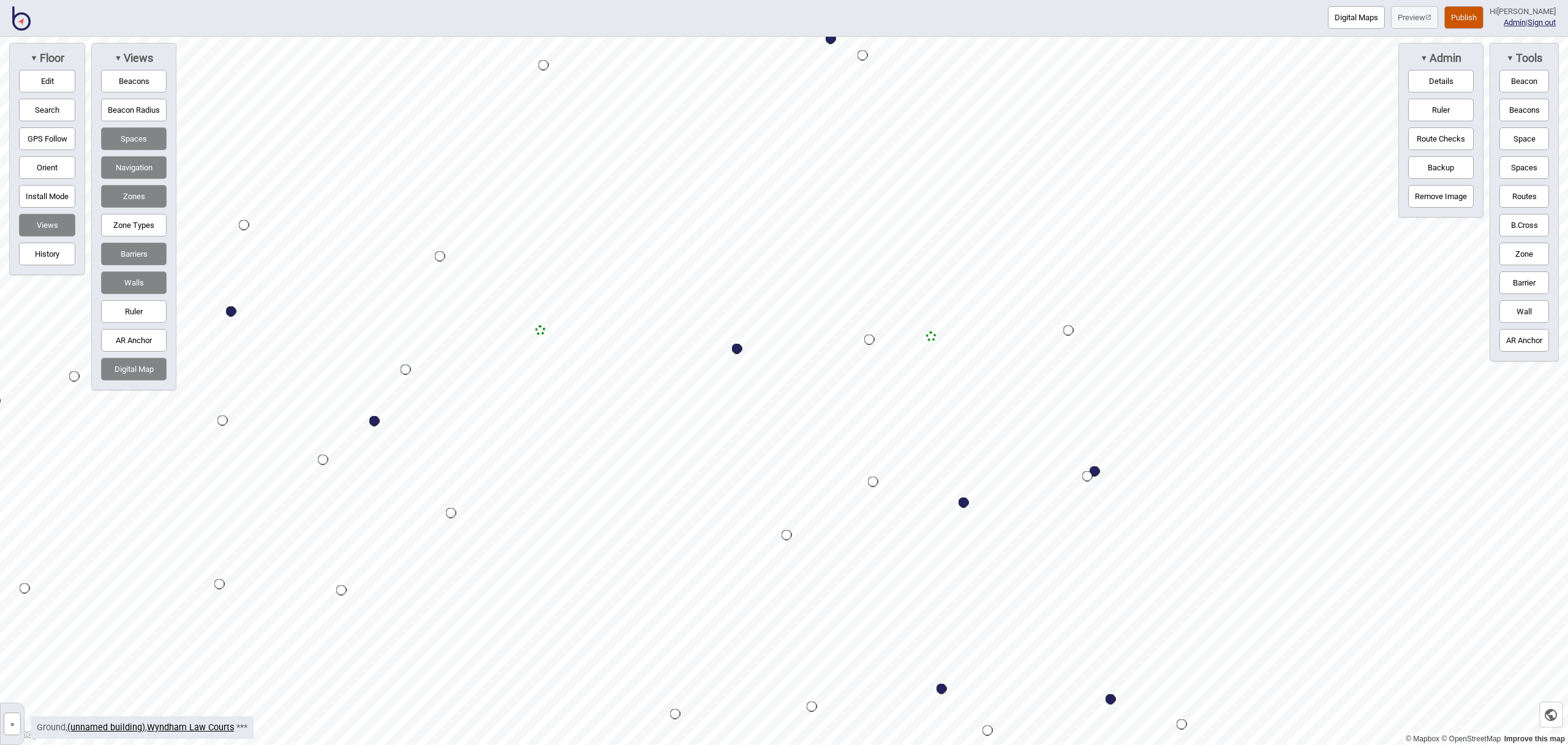
click at [1468, 22] on button "Publish" at bounding box center [1464, 18] width 39 height 23
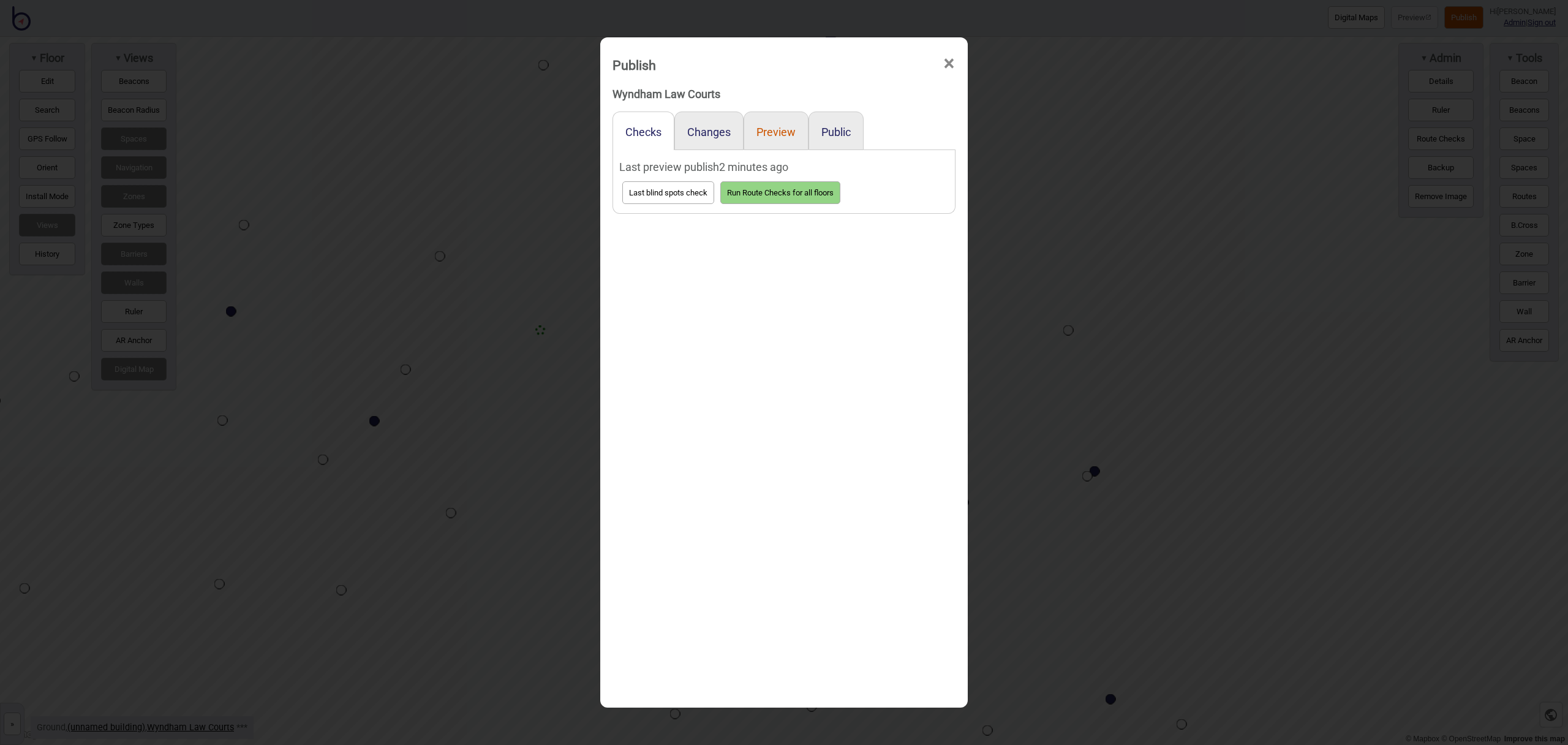
click at [793, 129] on button "Preview" at bounding box center [776, 132] width 39 height 13
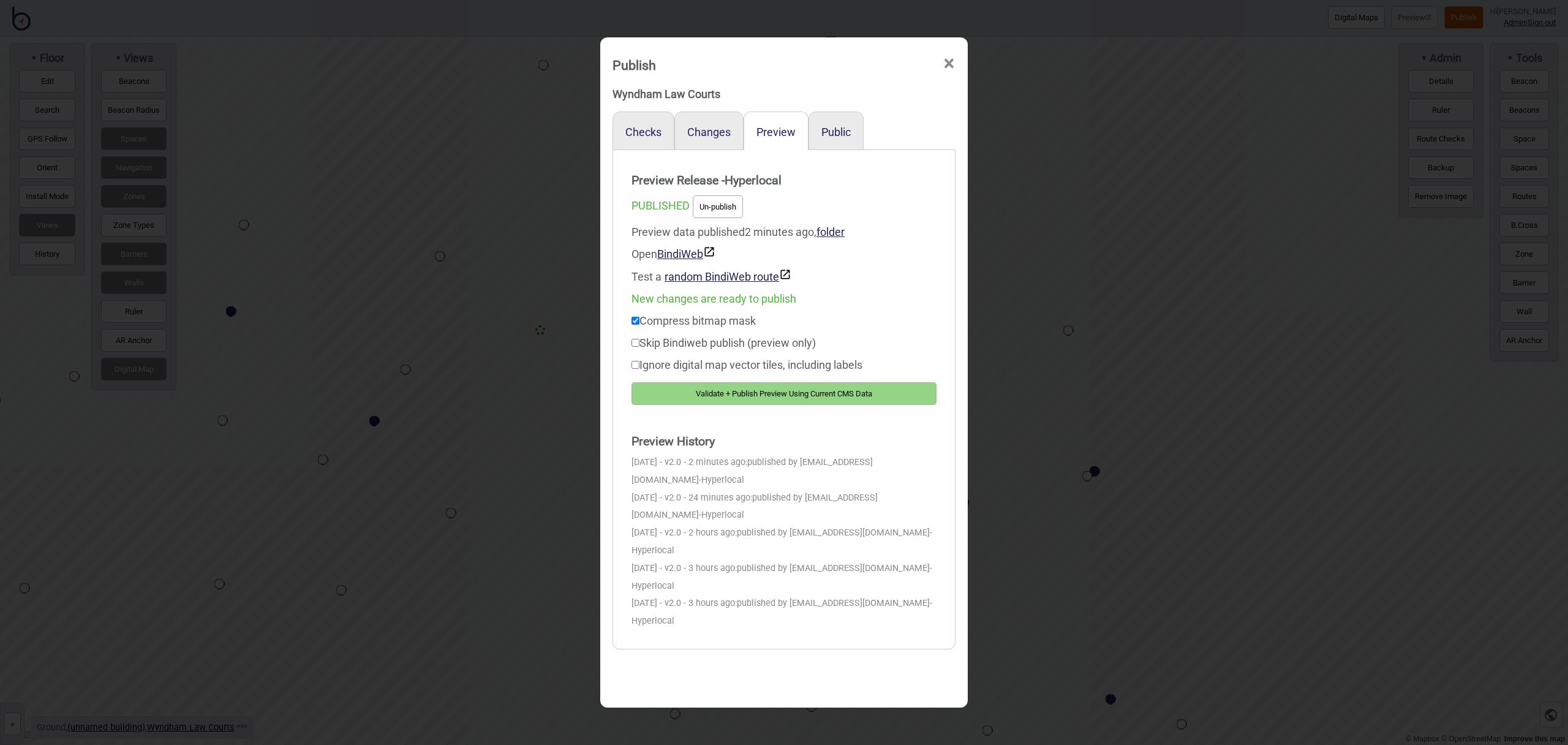
click at [829, 391] on button "Validate + Publish Preview Using Current CMS Data" at bounding box center [784, 394] width 305 height 23
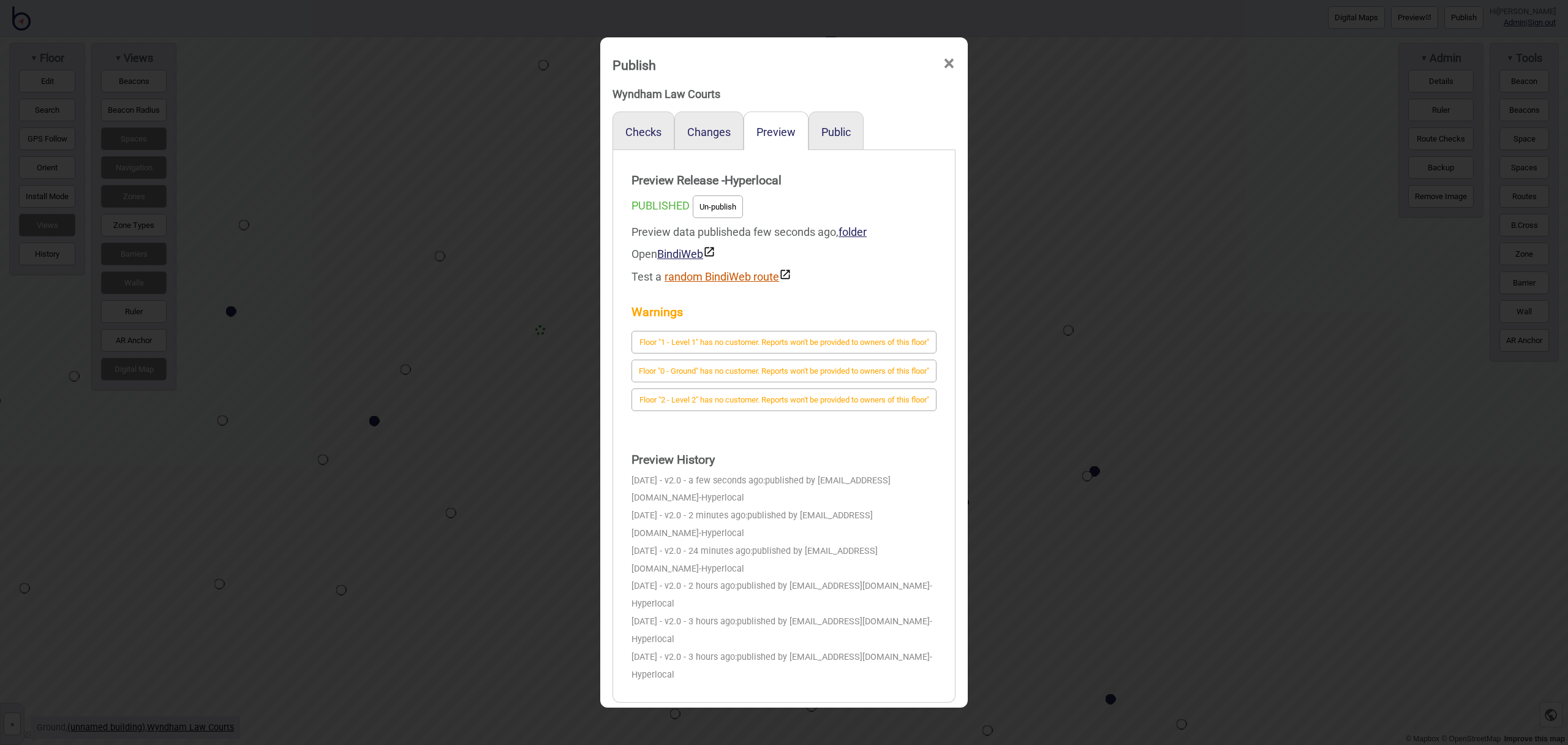
click at [749, 278] on button "random BindiWeb route" at bounding box center [728, 275] width 127 height 14
click at [680, 278] on button "random BindiWeb route" at bounding box center [728, 275] width 127 height 14
click at [695, 279] on button "random BindiWeb route" at bounding box center [728, 275] width 127 height 14
click at [689, 274] on button "random BindiWeb route" at bounding box center [728, 275] width 127 height 14
click at [694, 279] on button "random BindiWeb route" at bounding box center [728, 275] width 127 height 14
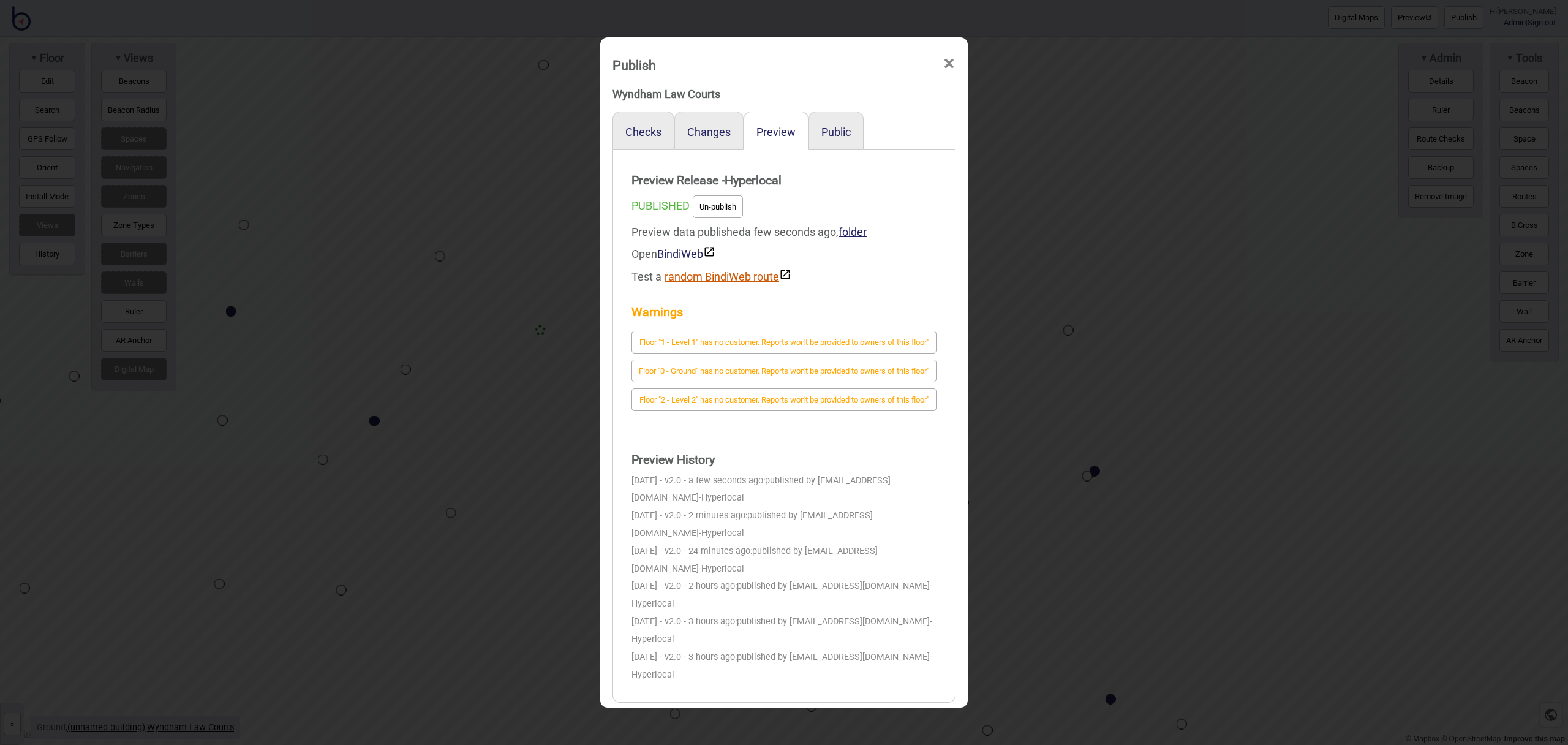
click at [680, 272] on button "random BindiWeb route" at bounding box center [728, 275] width 127 height 14
click at [693, 279] on button "random BindiWeb route" at bounding box center [728, 275] width 127 height 14
click at [701, 276] on button "random BindiWeb route" at bounding box center [728, 275] width 127 height 14
click at [726, 277] on button "random BindiWeb route" at bounding box center [728, 275] width 127 height 14
click at [712, 275] on button "random BindiWeb route" at bounding box center [728, 275] width 127 height 14
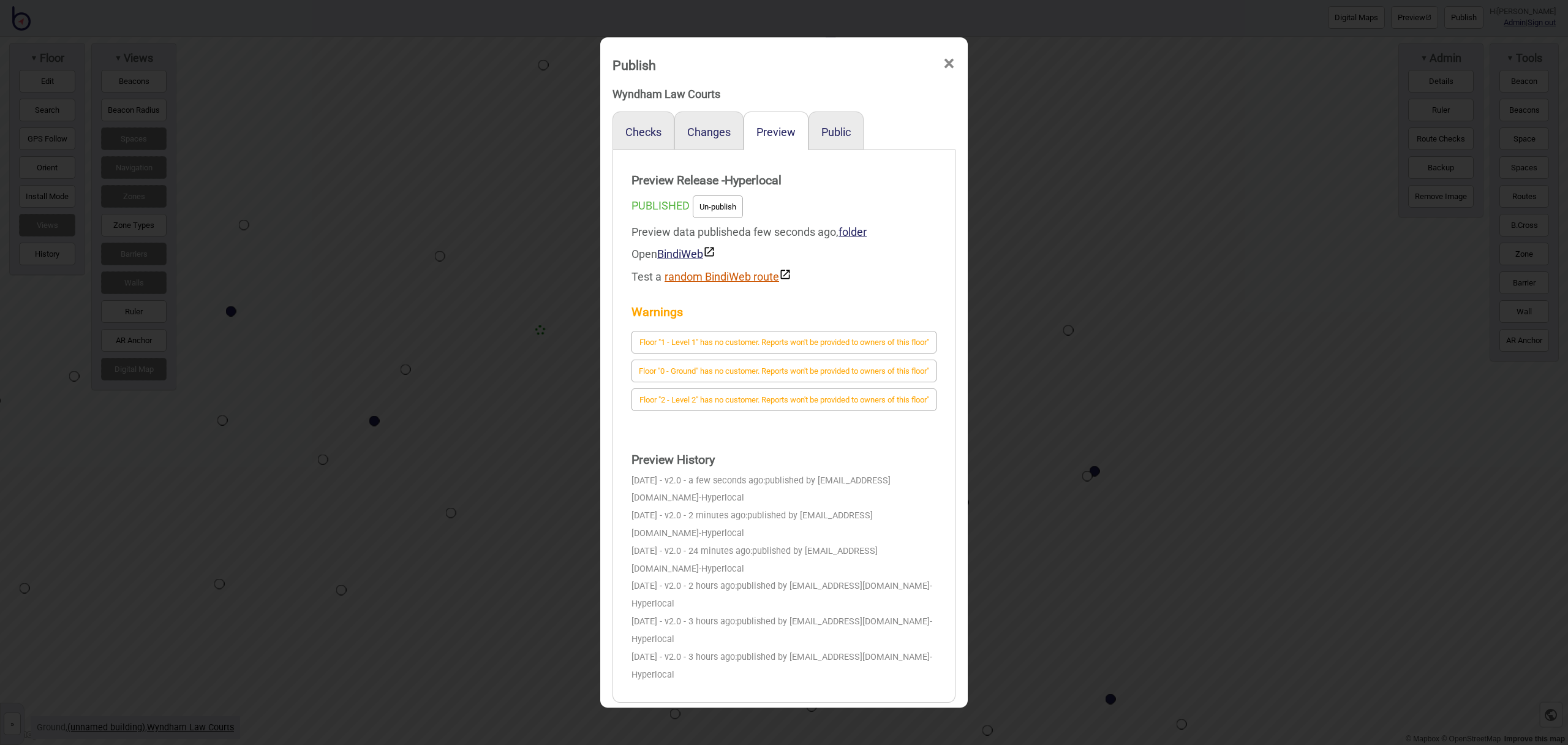
click at [721, 270] on button "random BindiWeb route" at bounding box center [728, 275] width 127 height 14
click at [733, 276] on button "random BindiWeb route" at bounding box center [728, 275] width 127 height 14
click at [702, 276] on button "random BindiWeb route" at bounding box center [728, 275] width 127 height 14
click at [733, 274] on button "random BindiWeb route" at bounding box center [728, 275] width 127 height 14
click at [761, 279] on button "random BindiWeb route" at bounding box center [728, 275] width 127 height 14
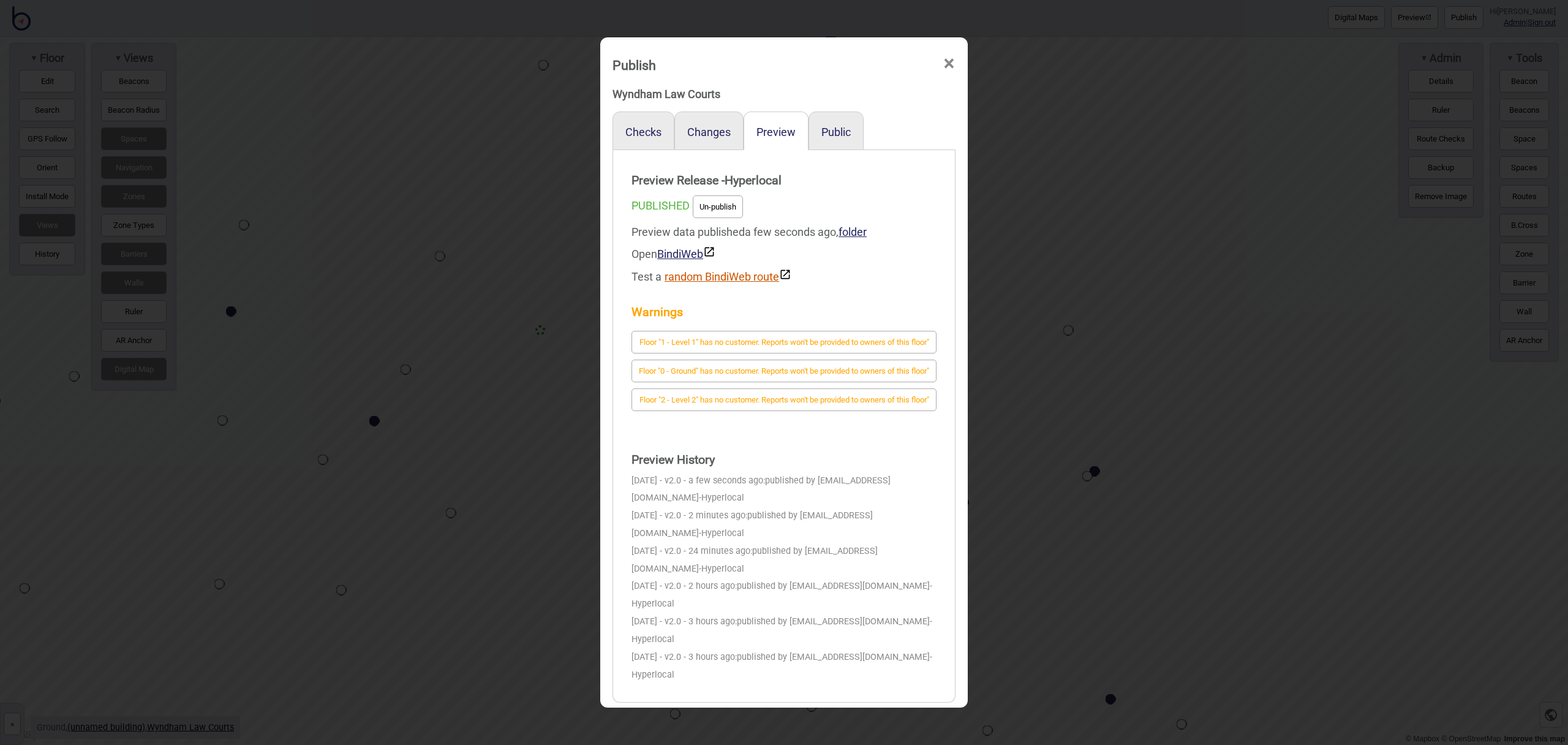
click at [724, 273] on button "random BindiWeb route" at bounding box center [728, 275] width 127 height 14
click at [756, 276] on button "random BindiWeb route" at bounding box center [728, 275] width 127 height 14
click at [715, 273] on button "random BindiWeb route" at bounding box center [728, 275] width 127 height 14
click at [754, 279] on button "random BindiWeb route" at bounding box center [728, 275] width 127 height 14
click at [728, 274] on button "random BindiWeb route" at bounding box center [728, 275] width 127 height 14
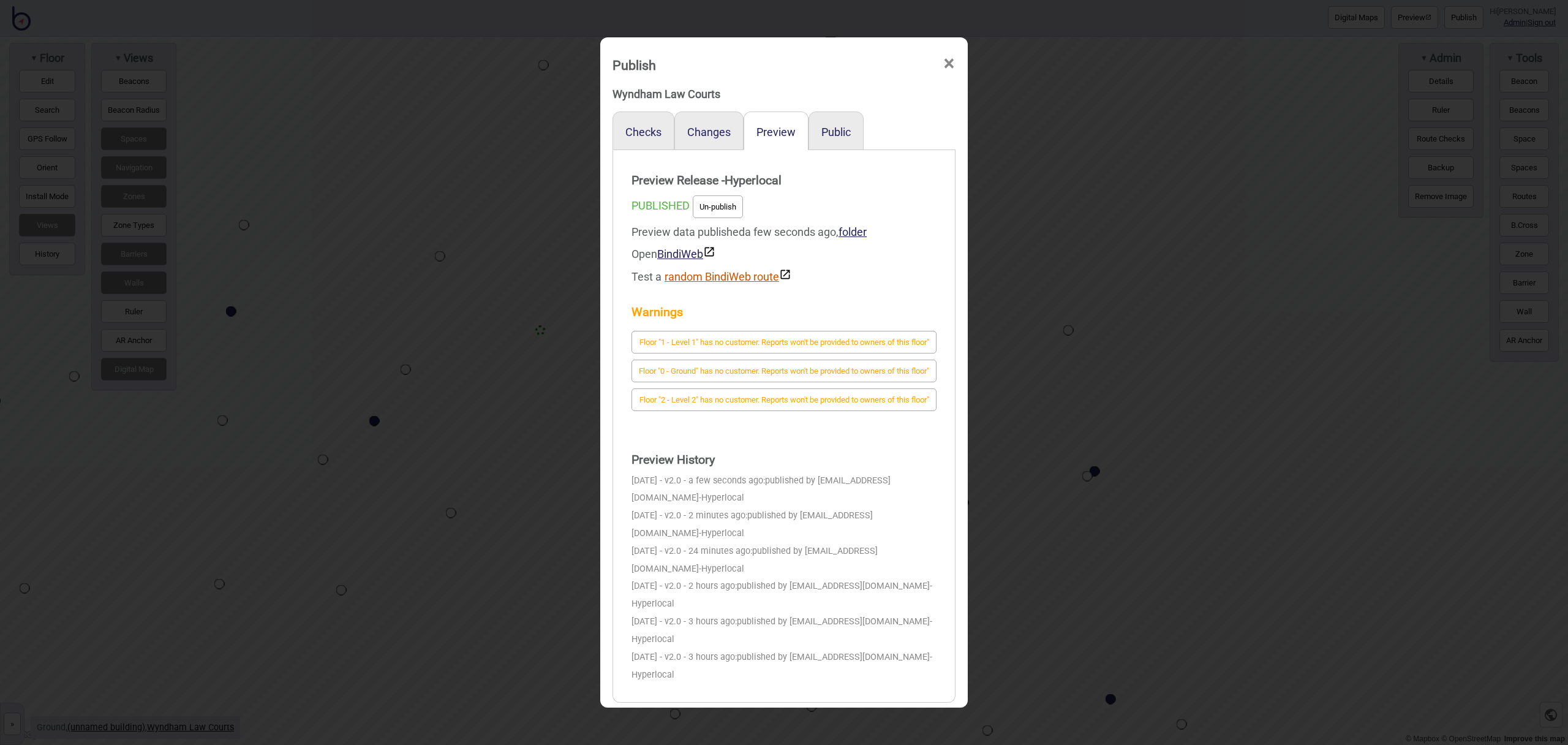
click at [760, 276] on button "random BindiWeb route" at bounding box center [728, 275] width 127 height 14
click at [951, 64] on span "×" at bounding box center [949, 63] width 13 height 40
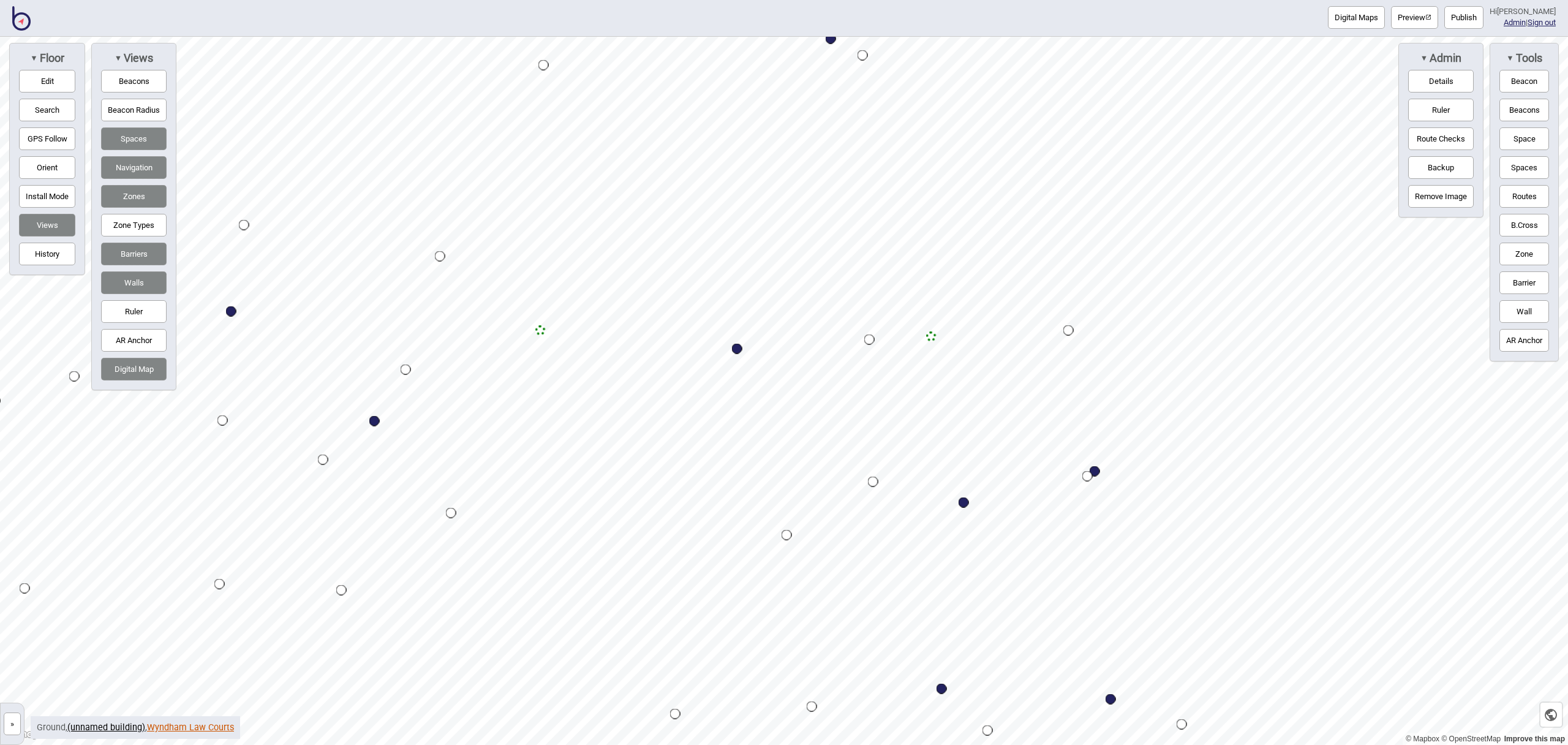
click at [188, 727] on link "Wyndham Law Courts" at bounding box center [190, 727] width 87 height 11
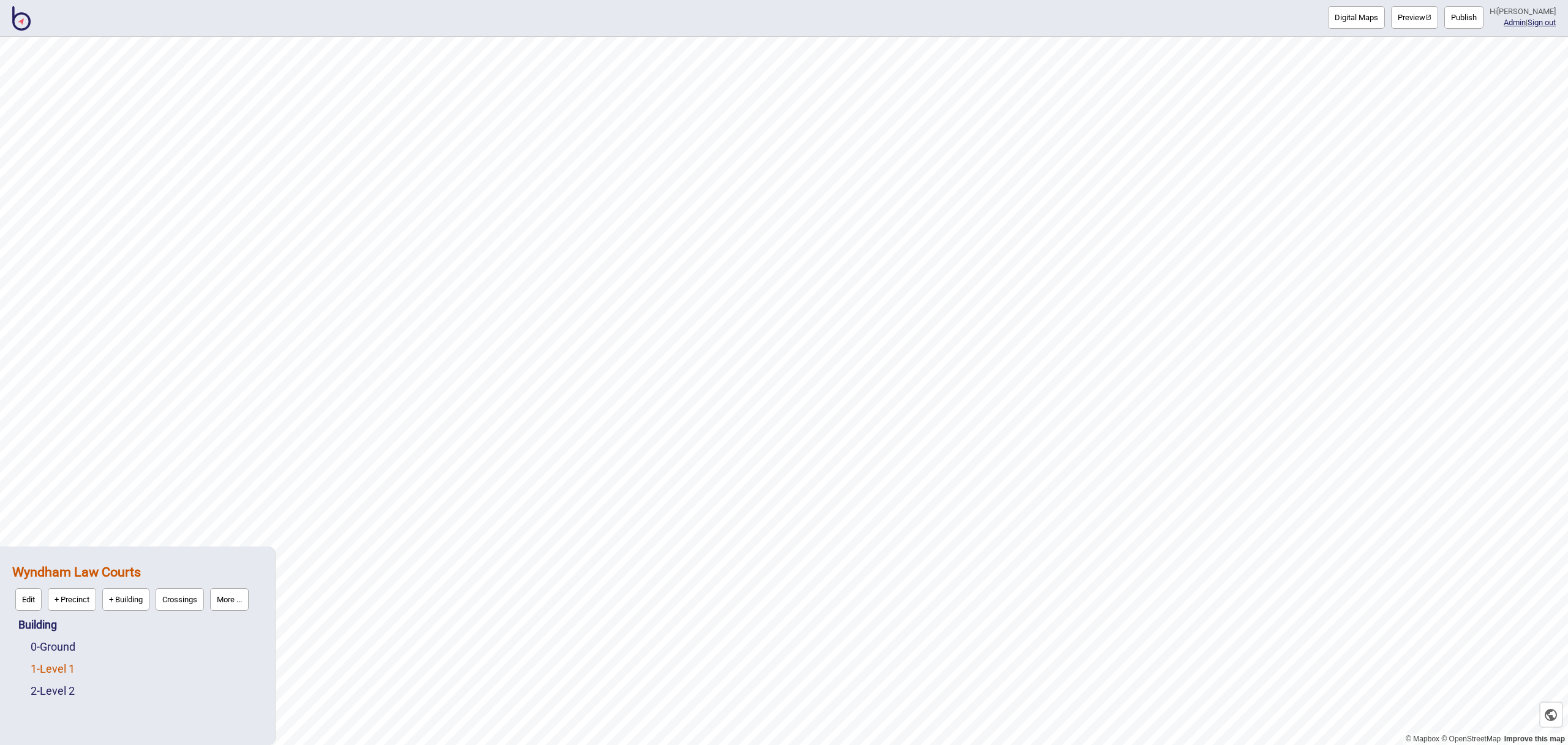
click at [55, 662] on link "1 - Level 1" at bounding box center [53, 668] width 44 height 13
click at [50, 670] on button "Edit" at bounding box center [47, 665] width 26 height 23
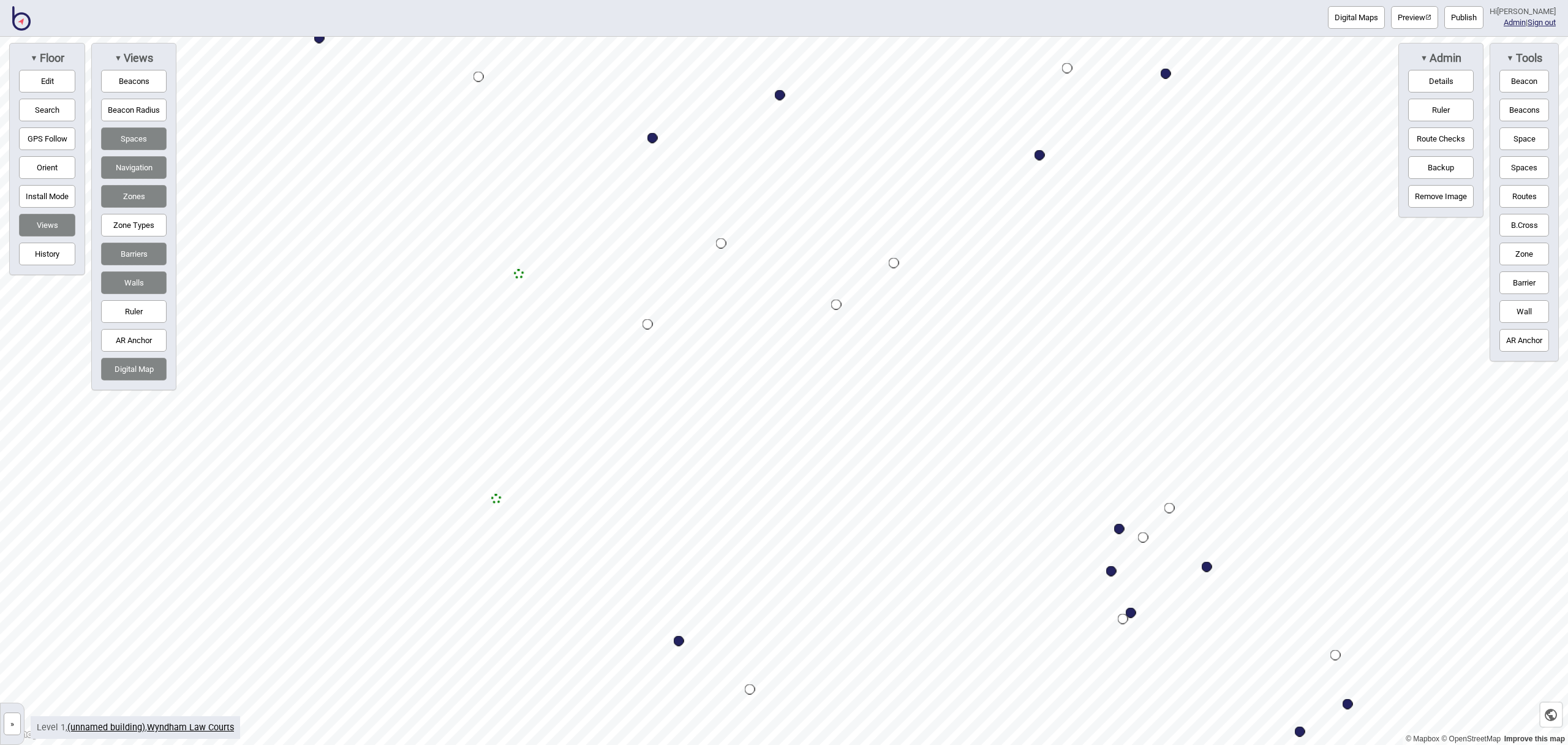
drag, startPoint x: 38, startPoint y: 81, endPoint x: 67, endPoint y: 83, distance: 29.1
click at [38, 81] on button "Edit" at bounding box center [47, 81] width 56 height 23
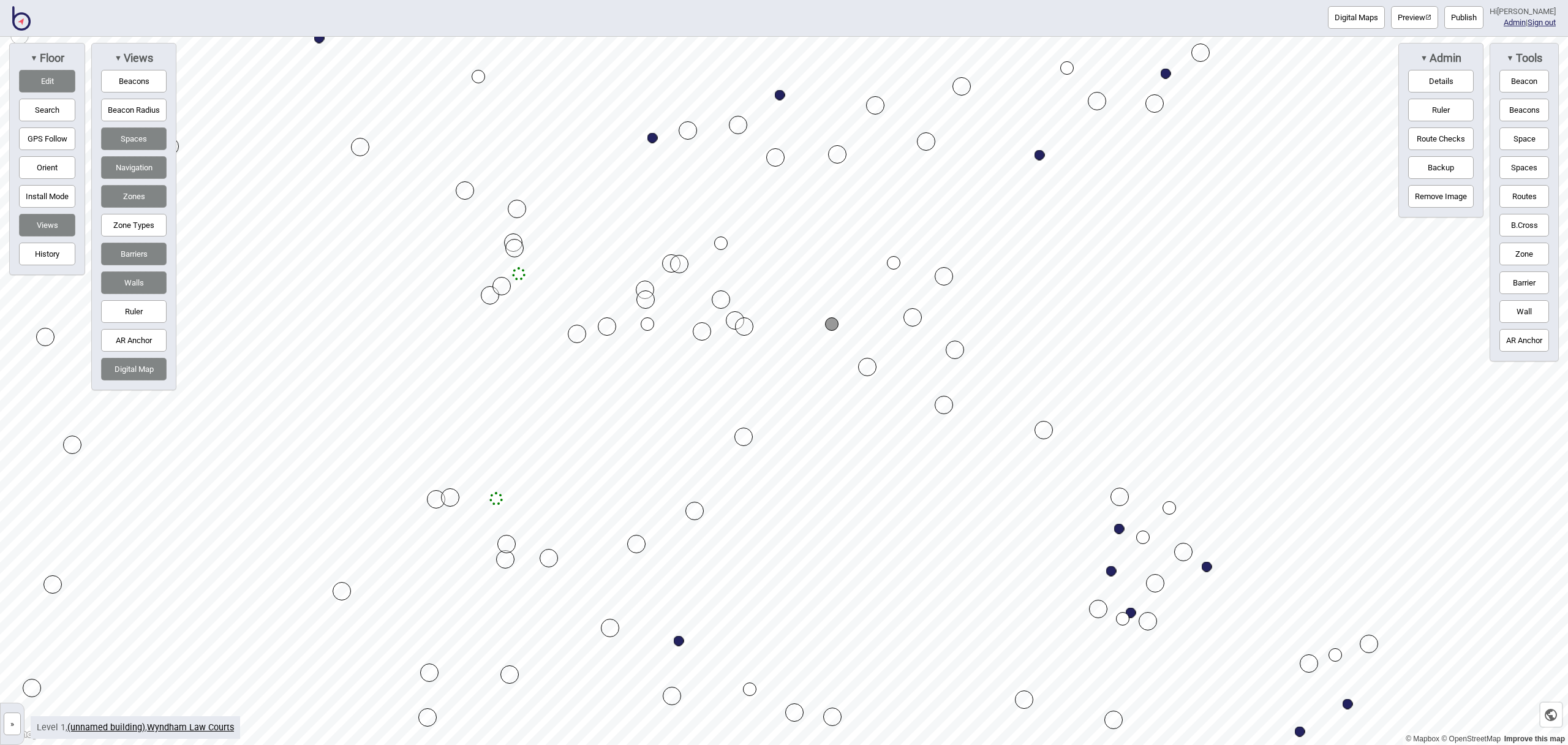
click at [830, 330] on div "Map marker" at bounding box center [831, 323] width 13 height 13
drag, startPoint x: 1538, startPoint y: 198, endPoint x: 1510, endPoint y: 201, distance: 28.2
click at [1537, 198] on button "Routes" at bounding box center [1524, 196] width 50 height 23
click at [894, 264] on div "Map marker" at bounding box center [893, 262] width 13 height 13
click at [722, 241] on div "Map marker" at bounding box center [721, 243] width 13 height 13
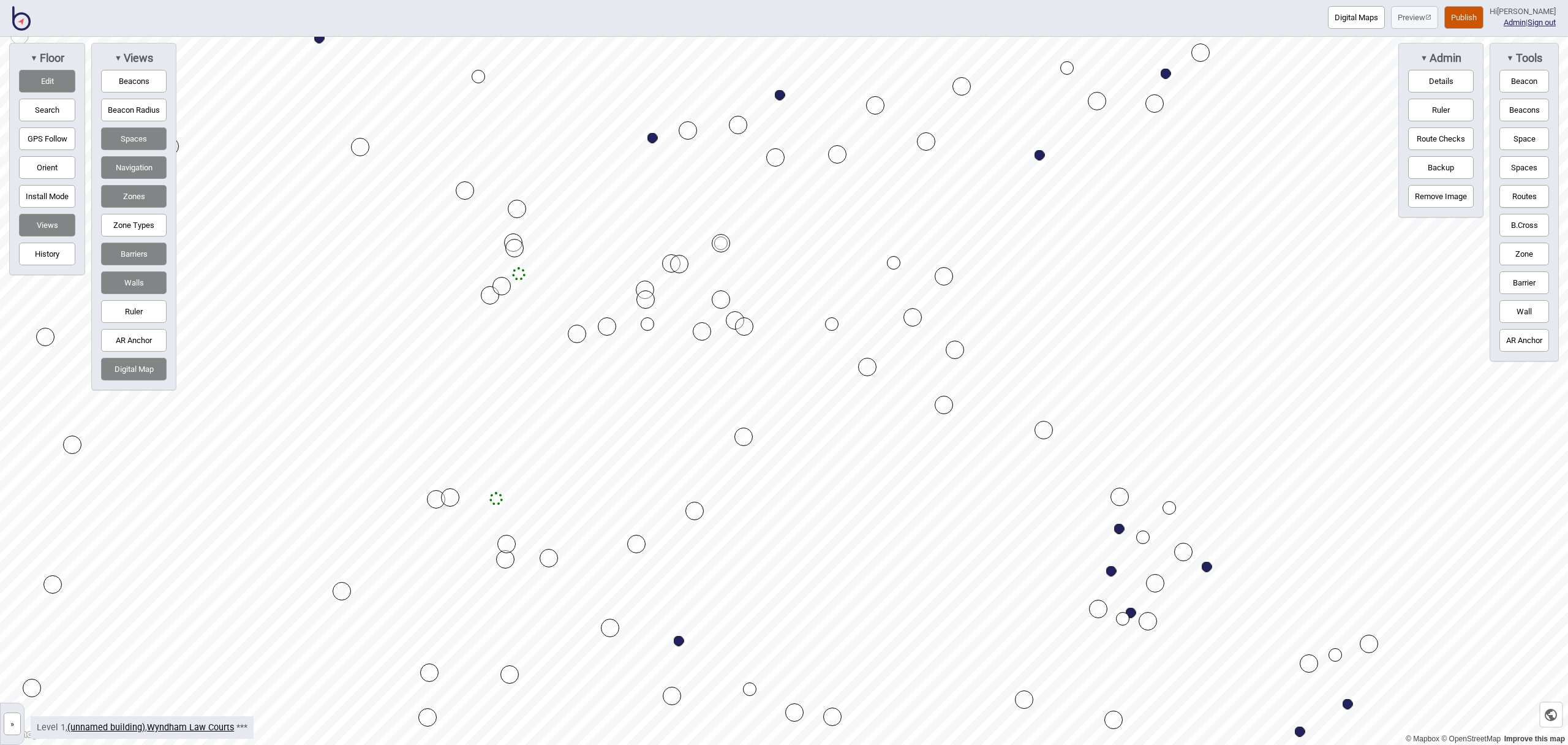
click at [1537, 193] on button "Routes" at bounding box center [1524, 196] width 50 height 23
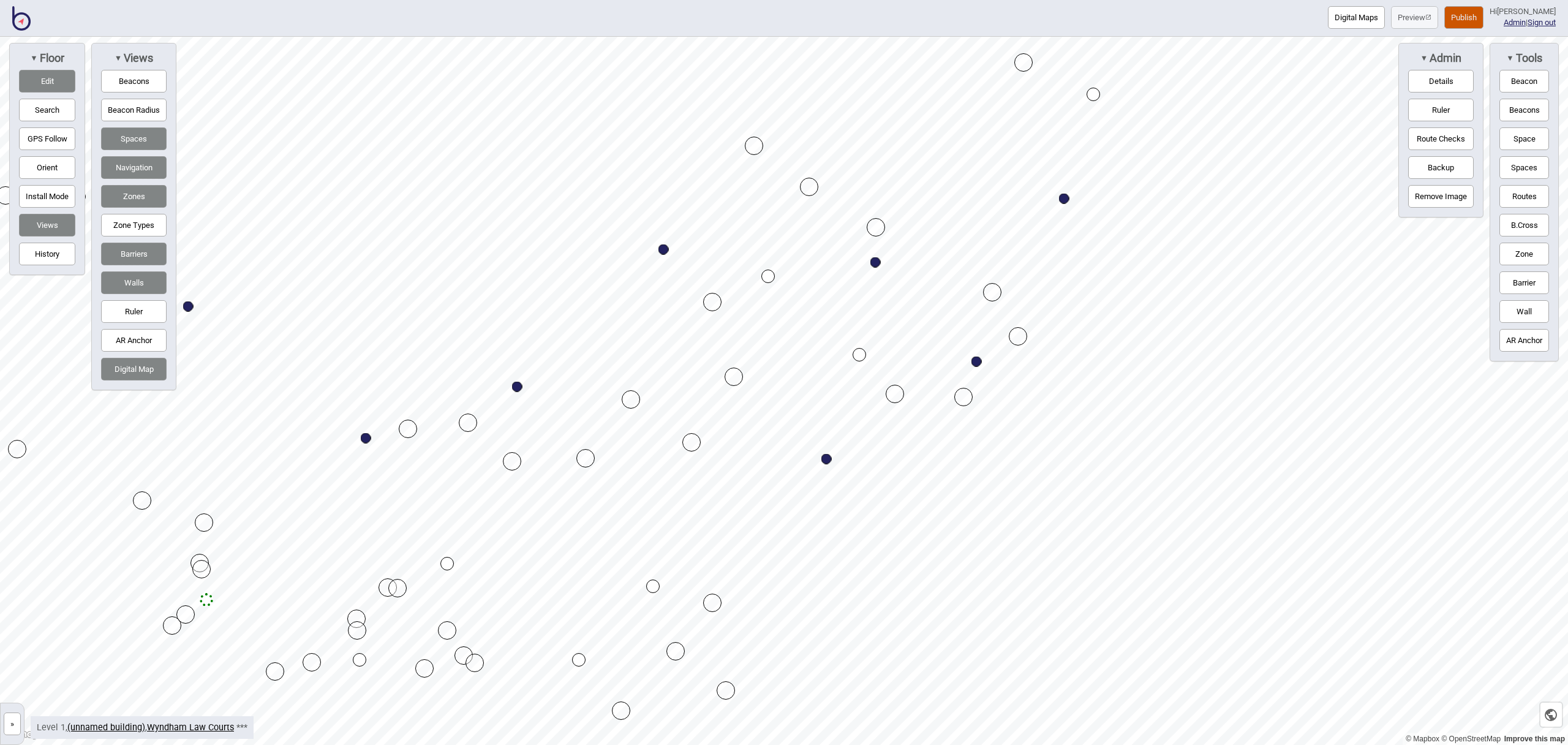
drag, startPoint x: 1526, startPoint y: 195, endPoint x: 1463, endPoint y: 192, distance: 63.1
click at [1525, 195] on button "Routes" at bounding box center [1524, 196] width 50 height 23
click at [770, 275] on div "Map marker" at bounding box center [768, 276] width 13 height 13
click at [1497, 191] on div "▼ Tools Beacon Beacons Space Spaces Routes B.Cross Zone Barrier Wall AR Anchor" at bounding box center [1524, 201] width 69 height 318
click at [1503, 190] on button "Routes" at bounding box center [1524, 196] width 50 height 23
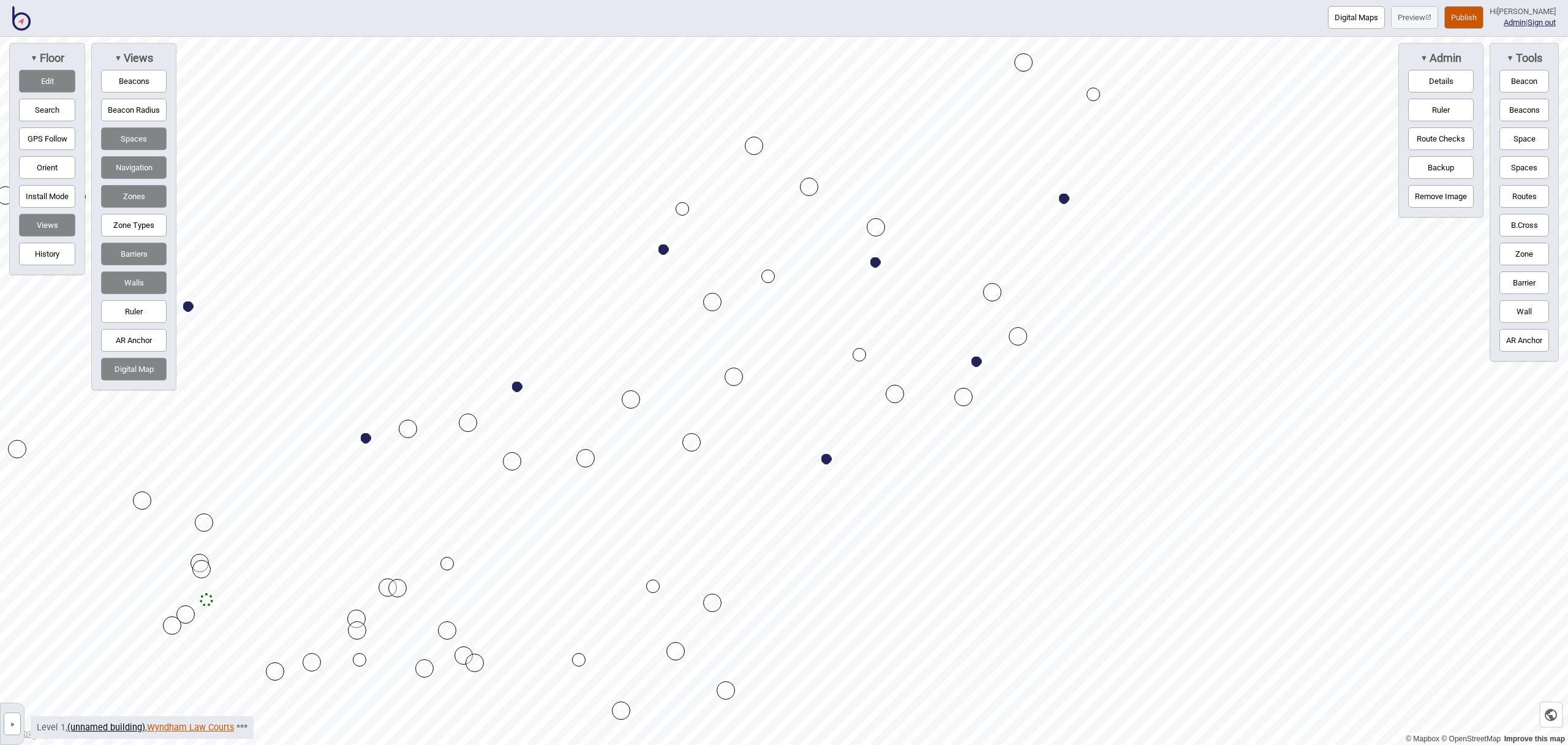
click at [169, 724] on link "Wyndham Law Courts" at bounding box center [190, 727] width 87 height 11
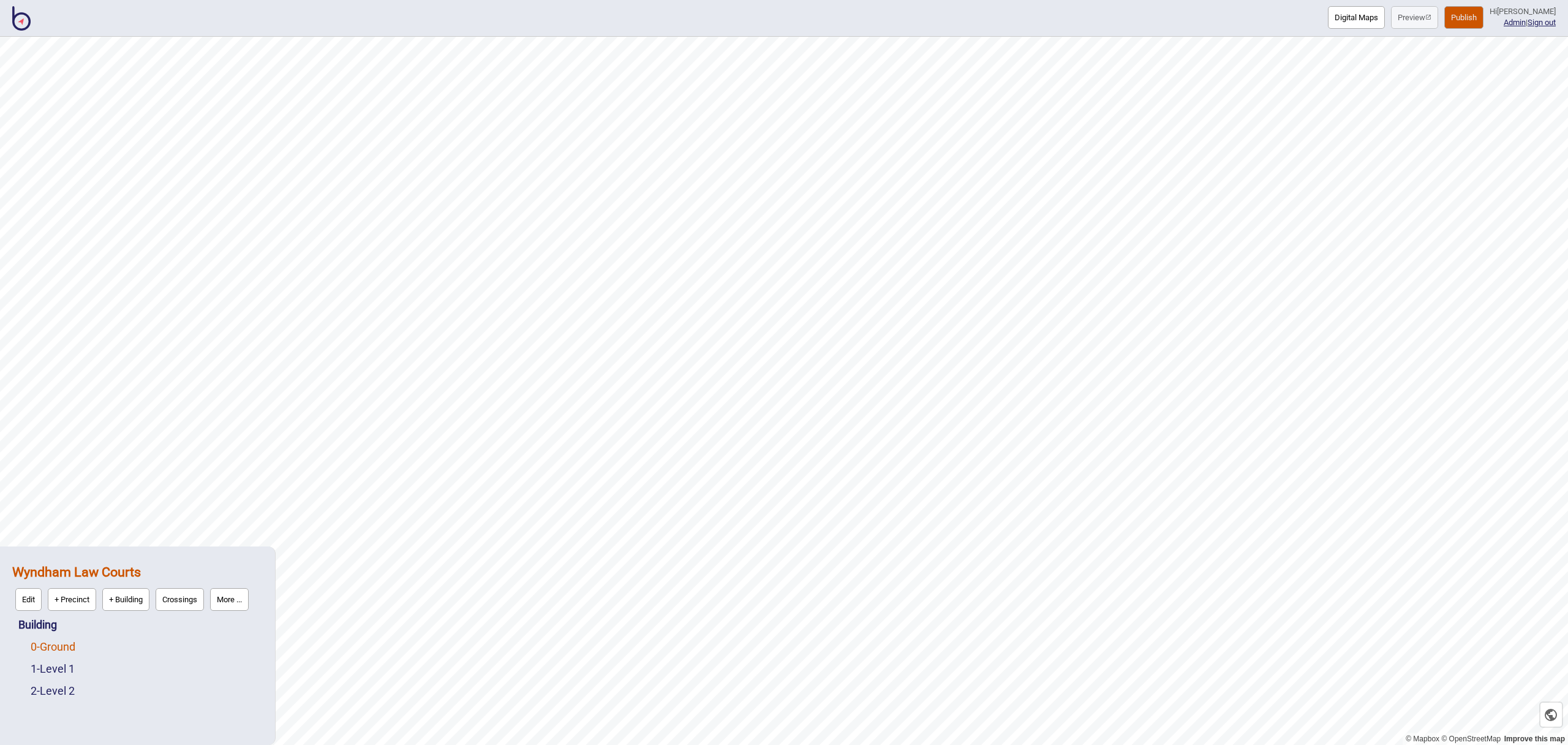
click at [72, 651] on link "0 - Ground" at bounding box center [53, 646] width 45 height 13
click at [43, 644] on button "Edit" at bounding box center [47, 643] width 26 height 23
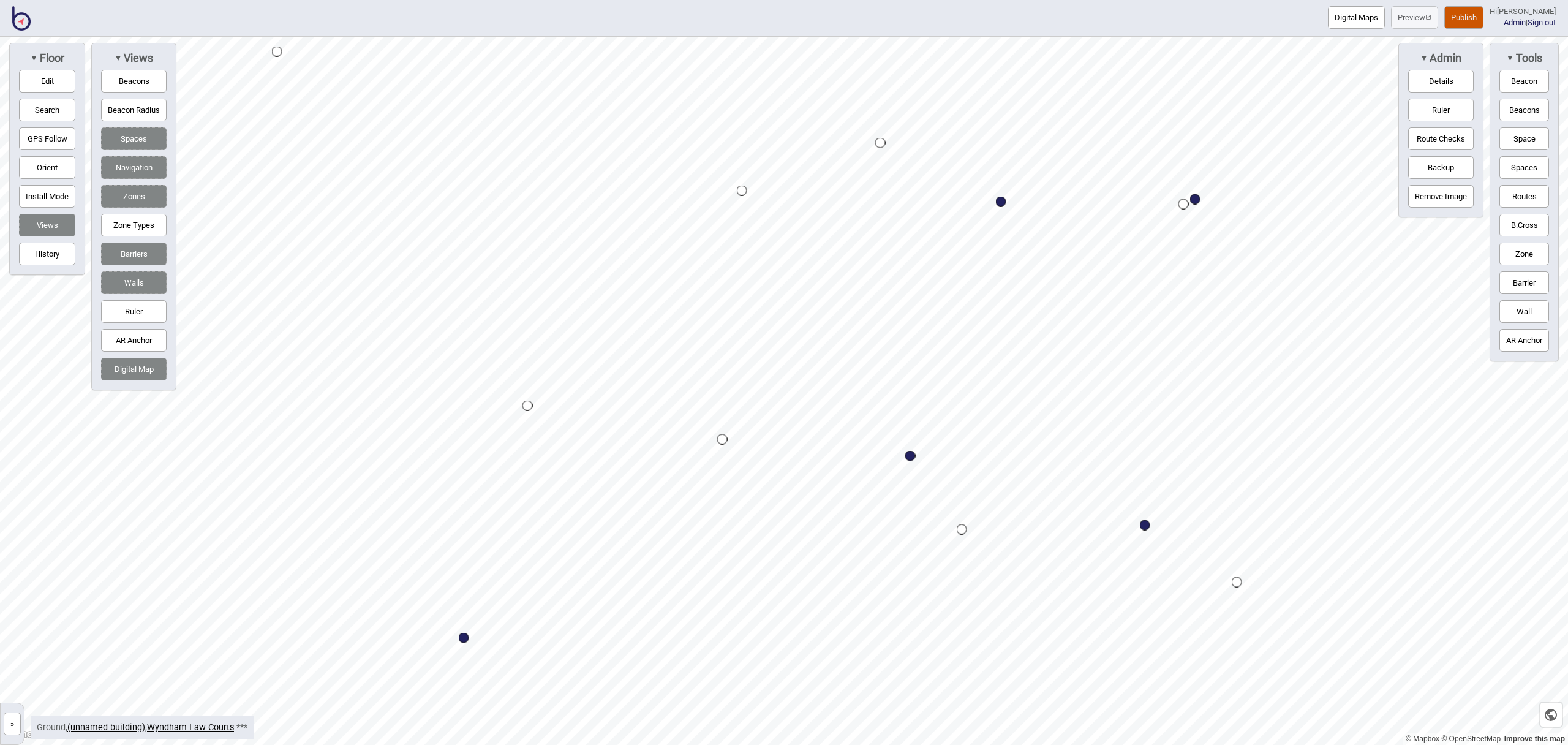
drag, startPoint x: 41, startPoint y: 80, endPoint x: 139, endPoint y: 107, distance: 101.7
click at [41, 80] on button "Edit" at bounding box center [47, 81] width 56 height 23
drag, startPoint x: 887, startPoint y: 437, endPoint x: 880, endPoint y: 478, distance: 41.6
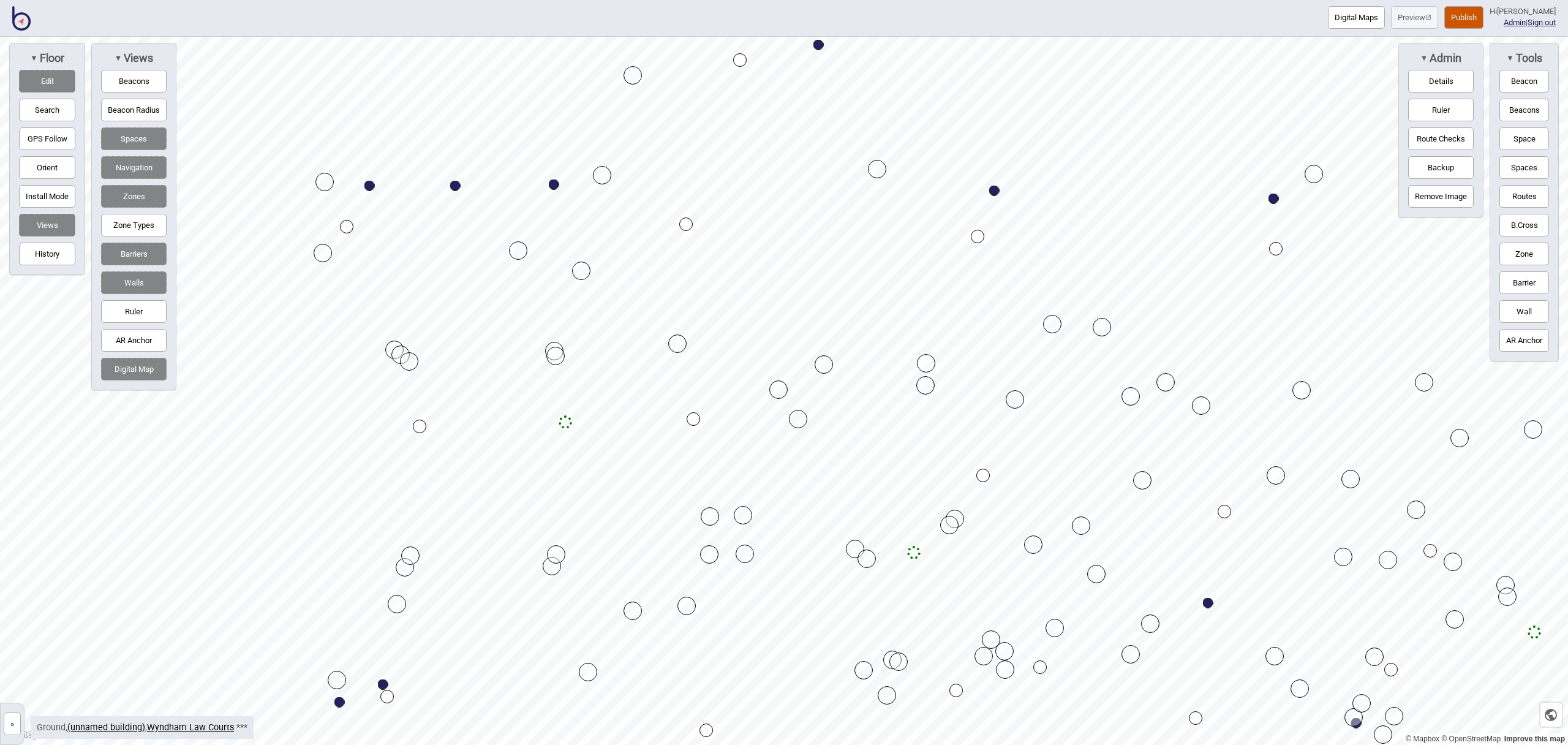
click at [1525, 201] on button "Routes" at bounding box center [1524, 196] width 50 height 23
click at [694, 417] on div "Map marker" at bounding box center [693, 419] width 13 height 13
click at [740, 56] on div "Map marker" at bounding box center [739, 60] width 13 height 13
click at [1518, 194] on button "Routes" at bounding box center [1524, 196] width 50 height 23
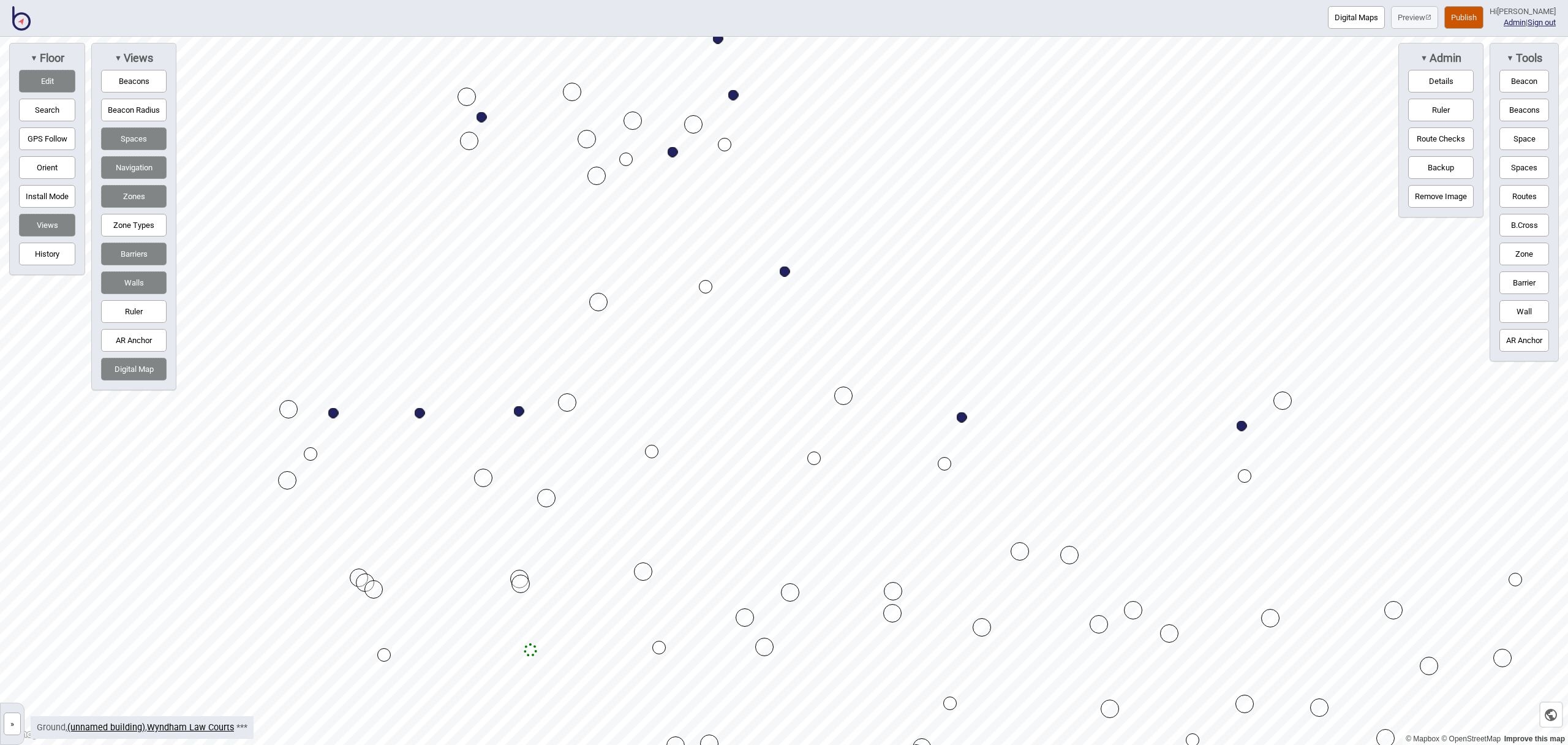
click at [707, 286] on div "Map marker" at bounding box center [705, 286] width 13 height 13
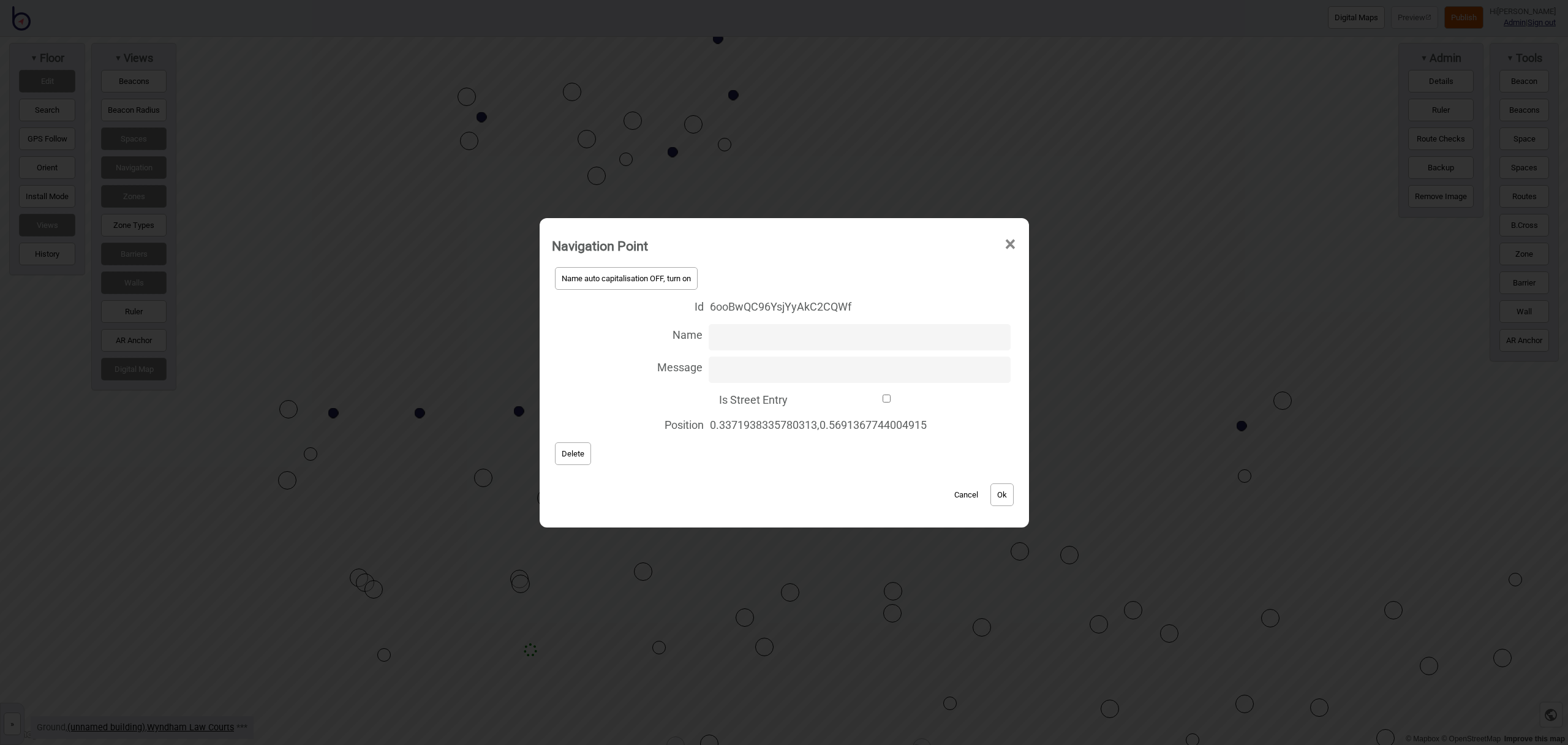
click at [580, 457] on button "Delete" at bounding box center [573, 454] width 36 height 23
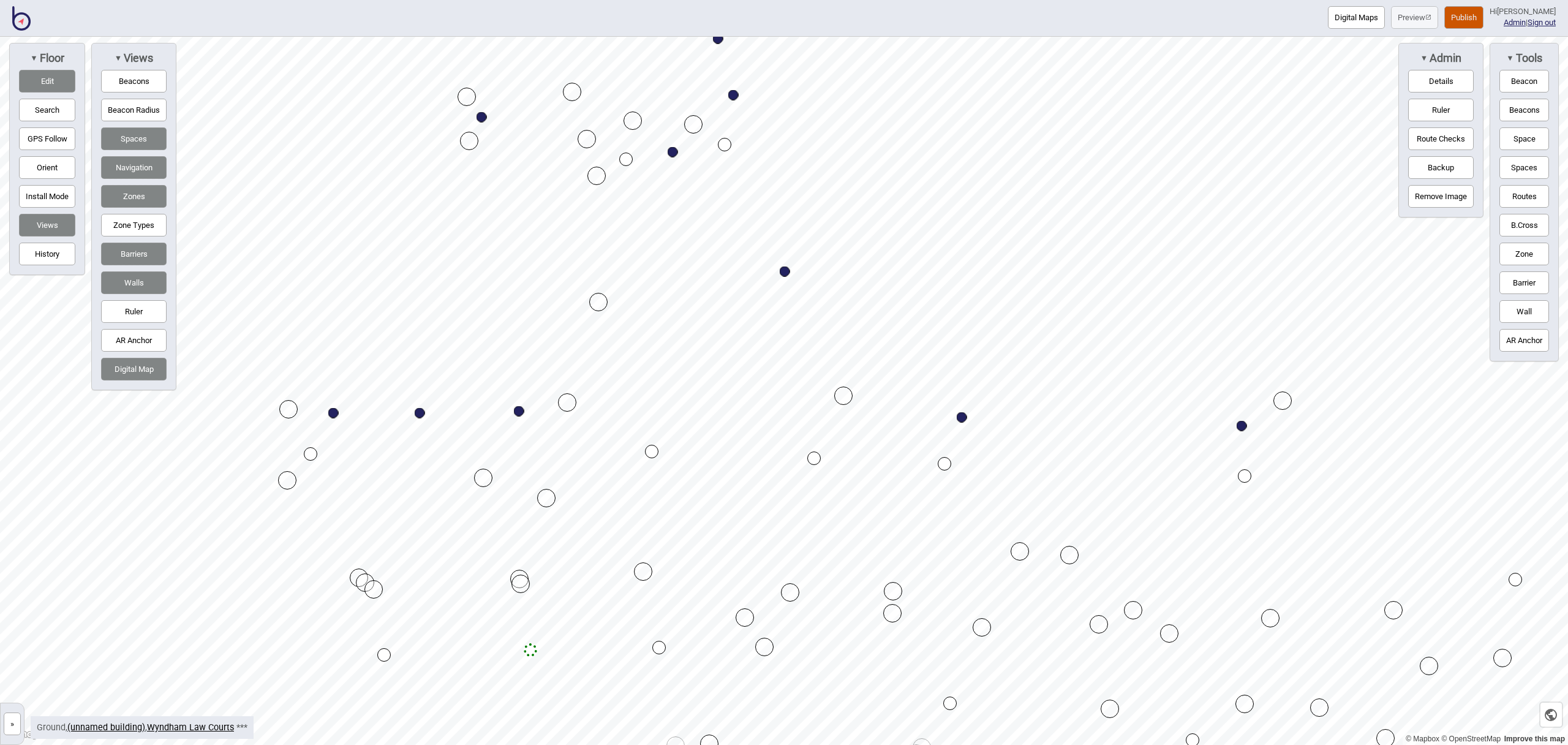
click at [1526, 198] on button "Routes" at bounding box center [1524, 196] width 50 height 23
click at [724, 144] on div "Map marker" at bounding box center [724, 144] width 13 height 13
click at [815, 456] on div "Map marker" at bounding box center [814, 458] width 13 height 13
click at [1523, 192] on button "Routes" at bounding box center [1524, 196] width 50 height 23
click at [1523, 196] on button "Routes" at bounding box center [1524, 196] width 50 height 23
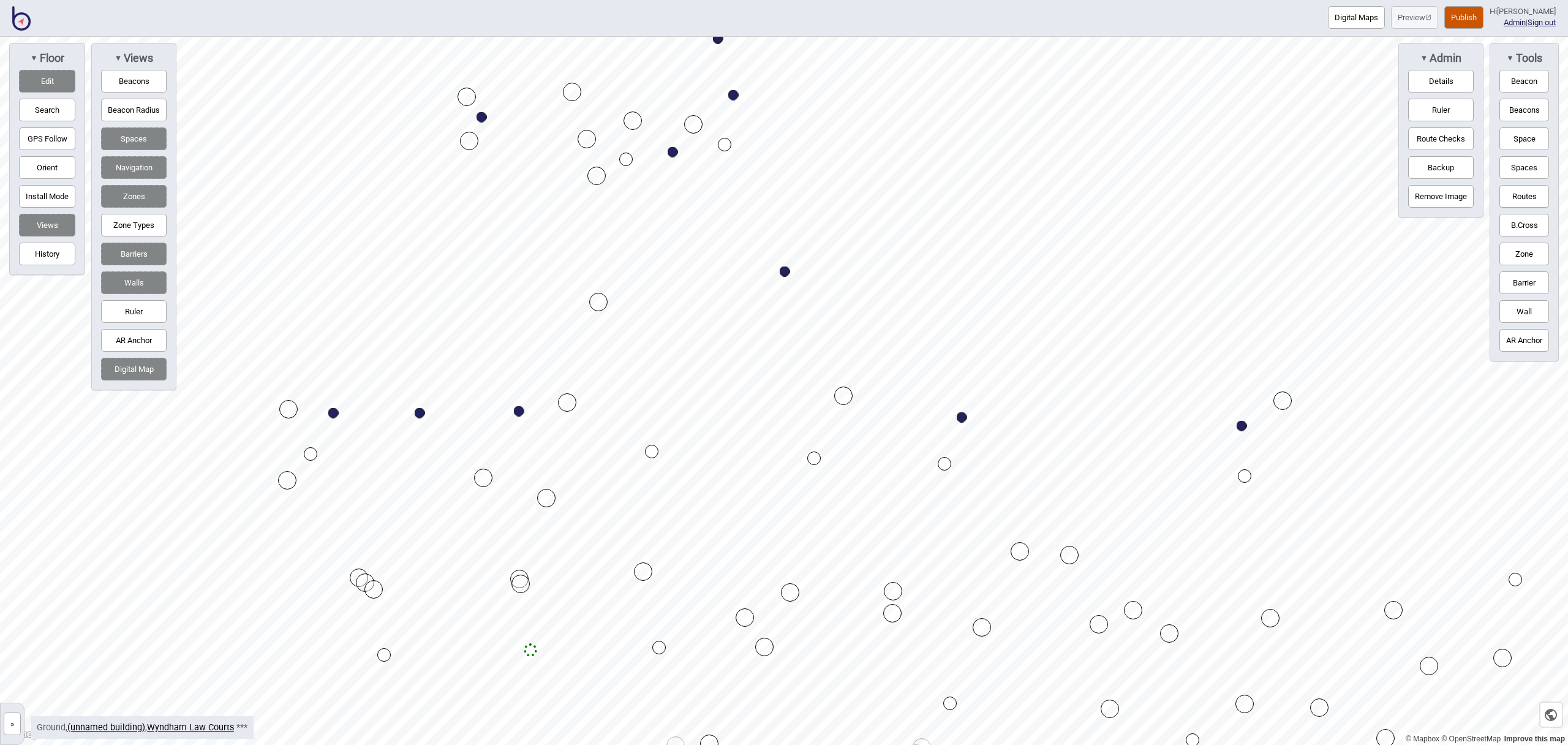
click at [628, 159] on div "Map marker" at bounding box center [626, 159] width 13 height 13
click at [652, 451] on div "Map marker" at bounding box center [652, 451] width 13 height 13
click at [1523, 198] on button "Routes" at bounding box center [1524, 196] width 50 height 23
click at [1521, 197] on button "Routes" at bounding box center [1524, 196] width 50 height 23
click at [659, 301] on div "Map marker" at bounding box center [658, 301] width 13 height 13
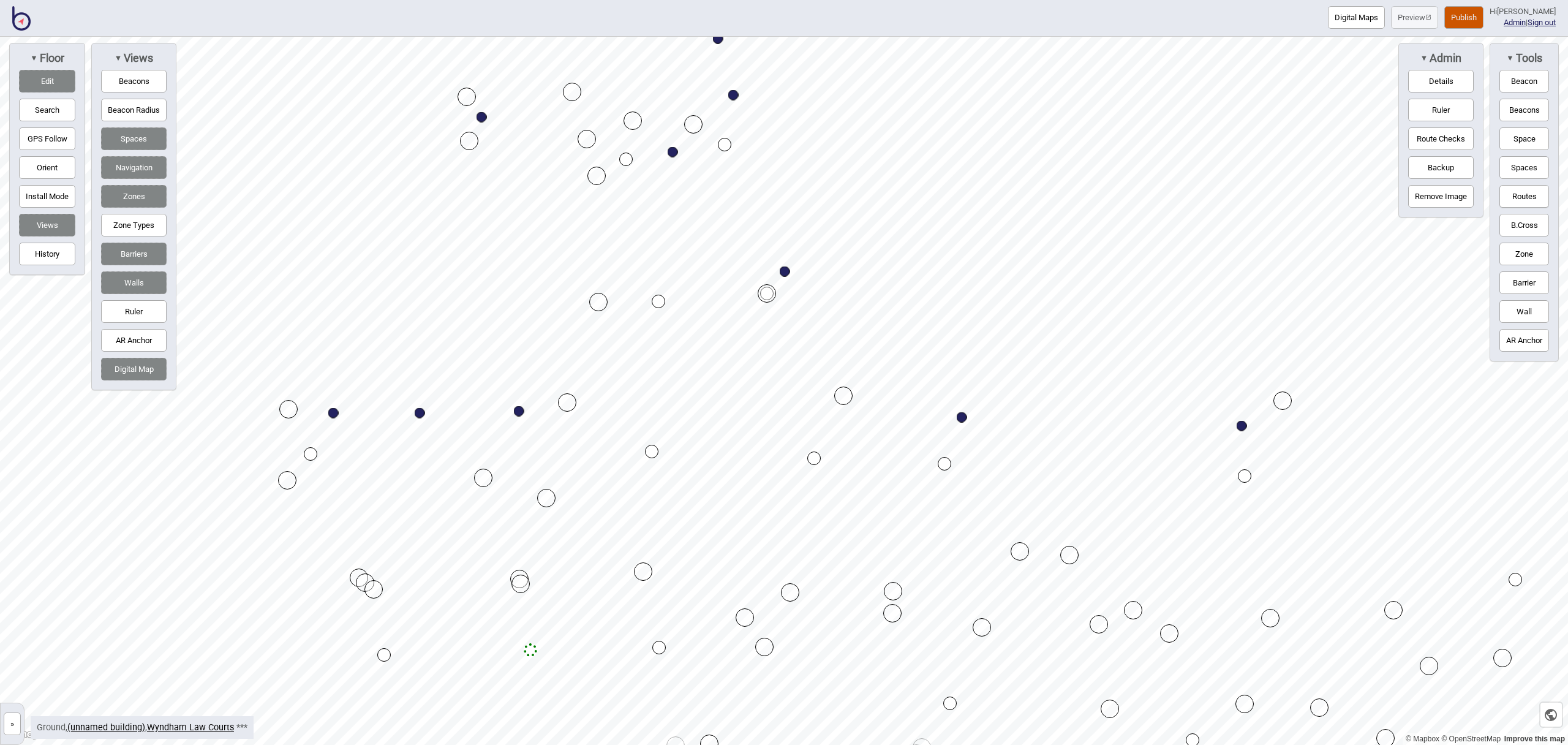
click at [1532, 194] on button "Routes" at bounding box center [1524, 196] width 50 height 23
click at [175, 728] on link "Wyndham Law Courts" at bounding box center [190, 727] width 87 height 11
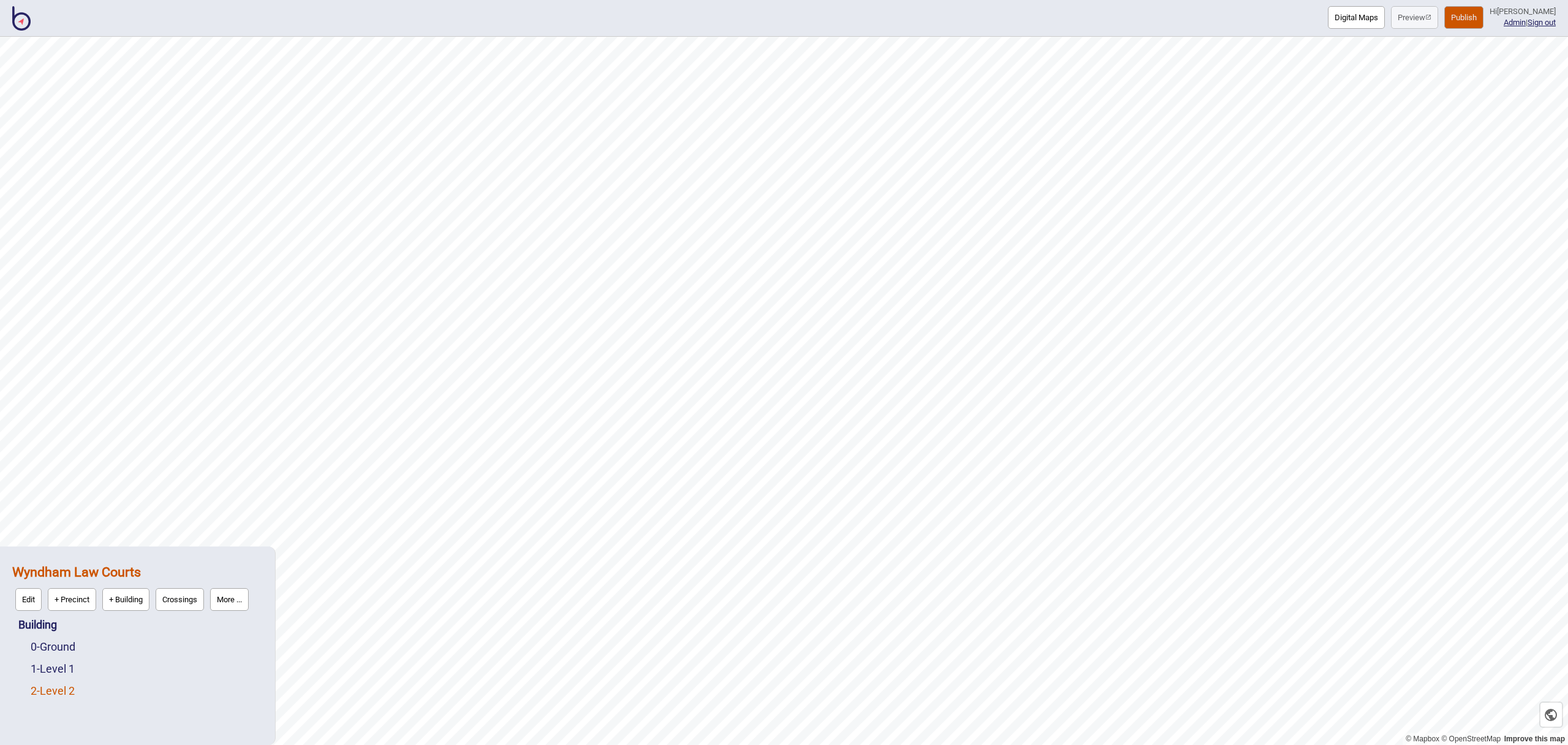
click at [65, 689] on link "2 - Level 2" at bounding box center [53, 690] width 44 height 13
click at [46, 689] on button "Edit" at bounding box center [47, 687] width 26 height 23
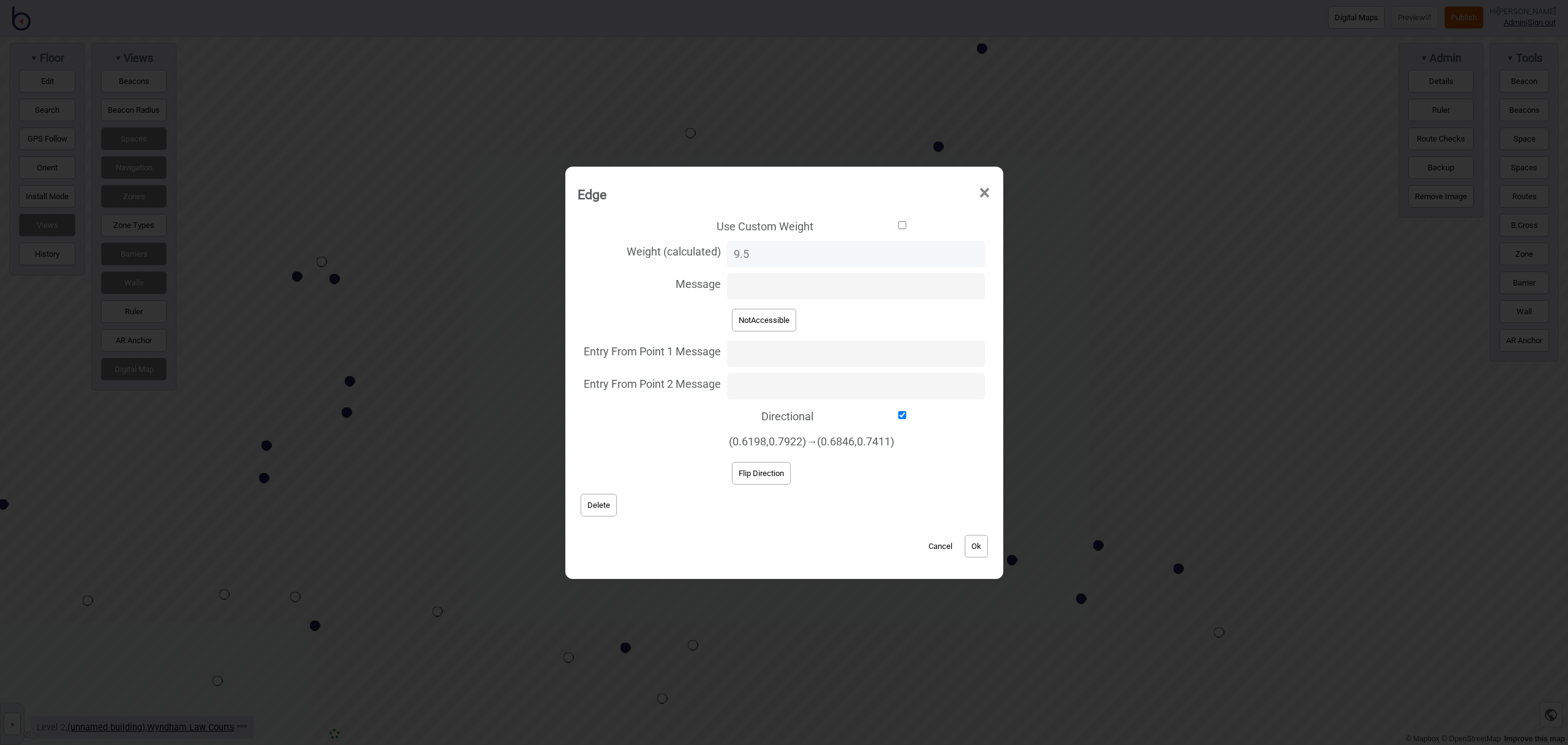
click at [604, 507] on button "Delete" at bounding box center [599, 505] width 36 height 23
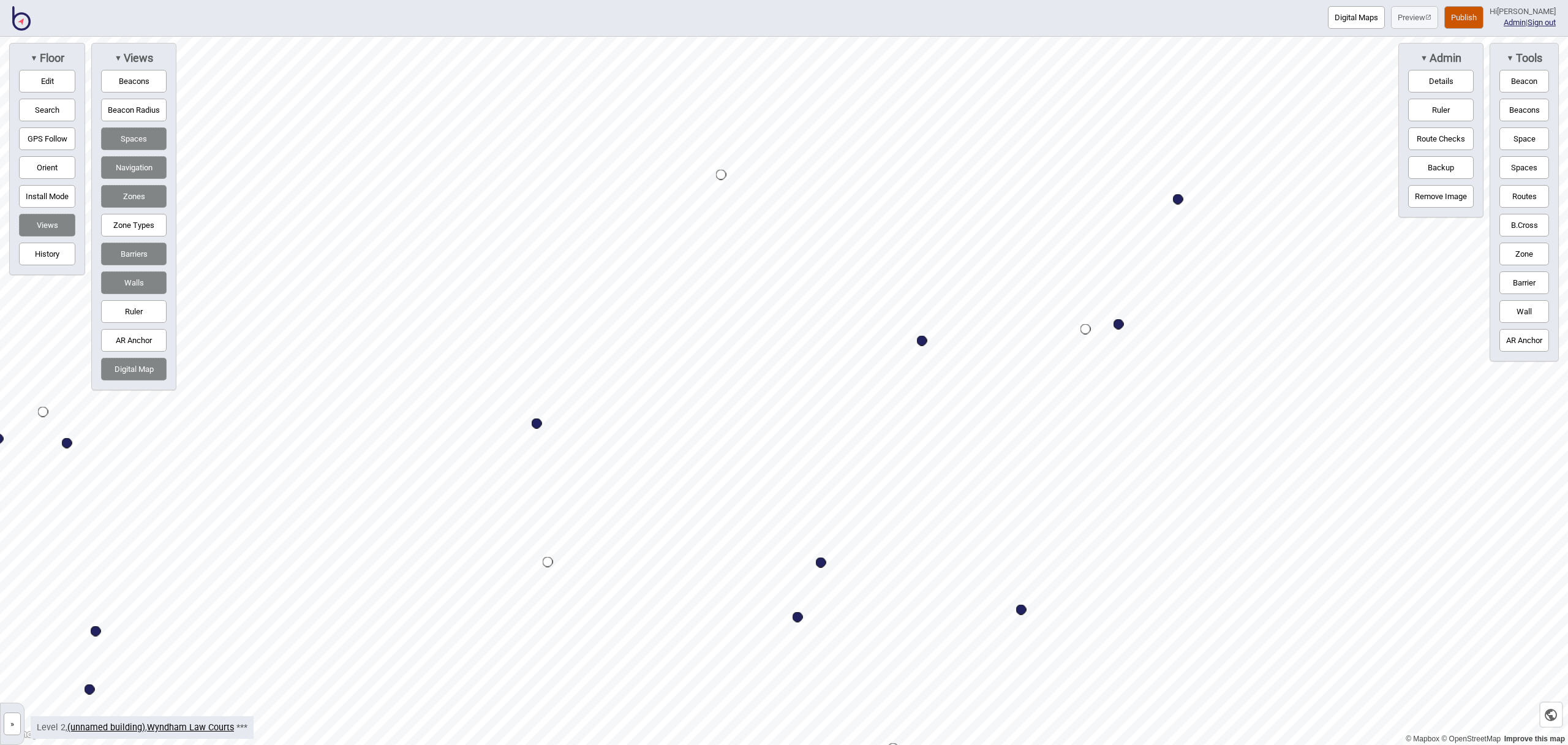
drag, startPoint x: 49, startPoint y: 85, endPoint x: 172, endPoint y: 99, distance: 123.8
click at [48, 85] on button "Edit" at bounding box center [47, 81] width 56 height 23
drag, startPoint x: 867, startPoint y: 191, endPoint x: 826, endPoint y: 305, distance: 121.1
click at [41, 85] on button "Edit" at bounding box center [47, 81] width 56 height 23
click at [51, 85] on button "Edit" at bounding box center [47, 81] width 56 height 23
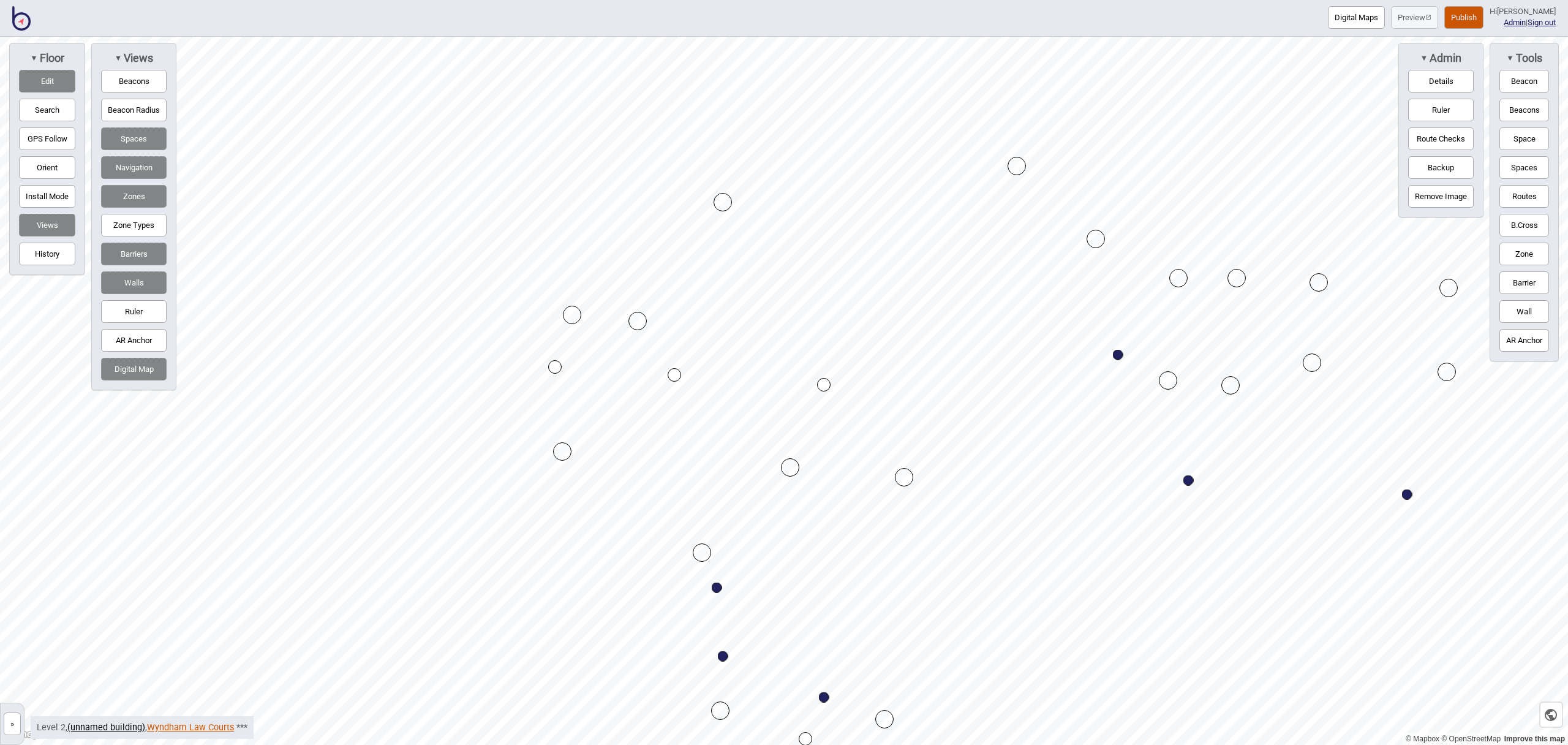
click at [189, 723] on link "Wyndham Law Courts" at bounding box center [190, 727] width 87 height 11
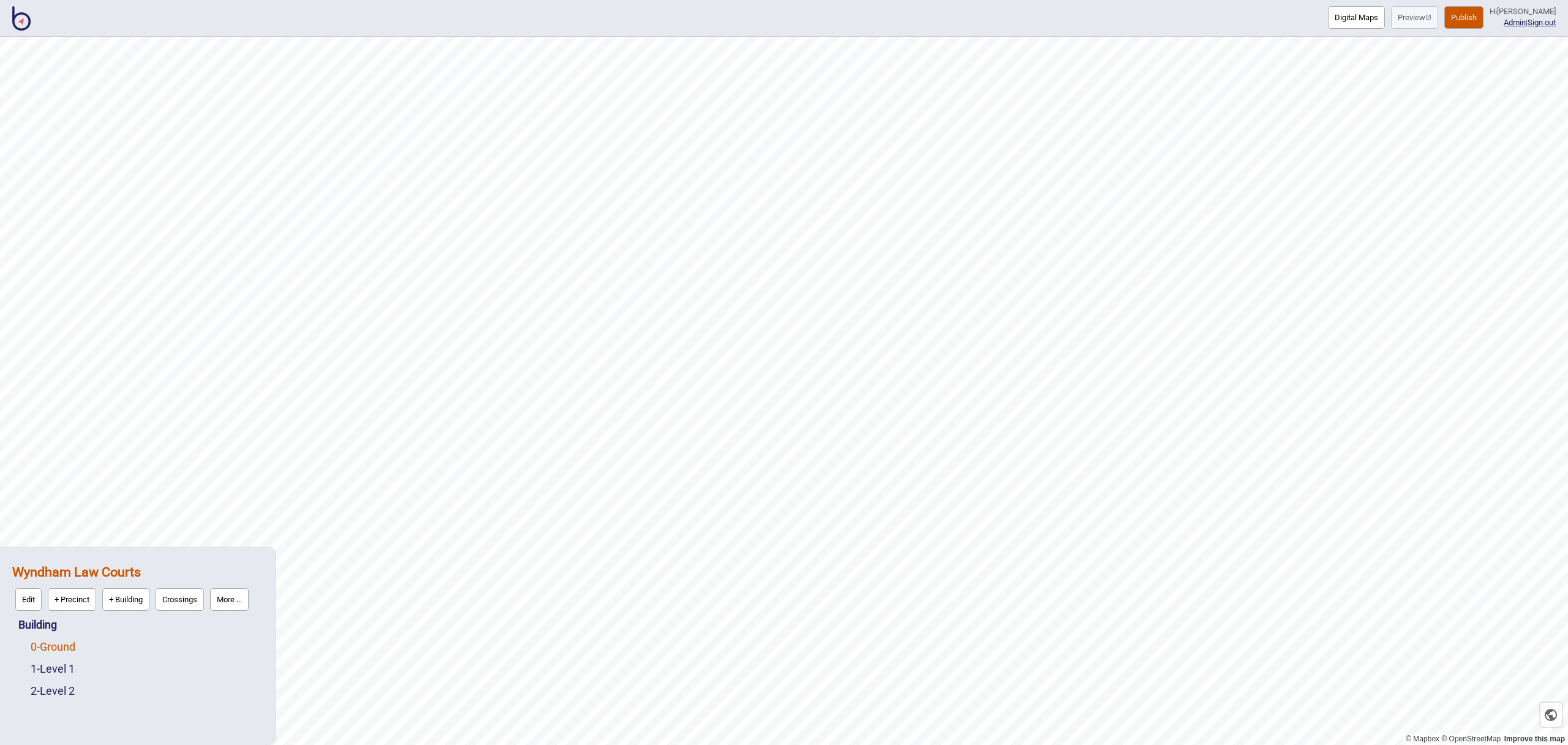
click at [66, 648] on link "0 - Ground" at bounding box center [53, 646] width 45 height 13
click at [51, 649] on button "Edit" at bounding box center [47, 643] width 26 height 23
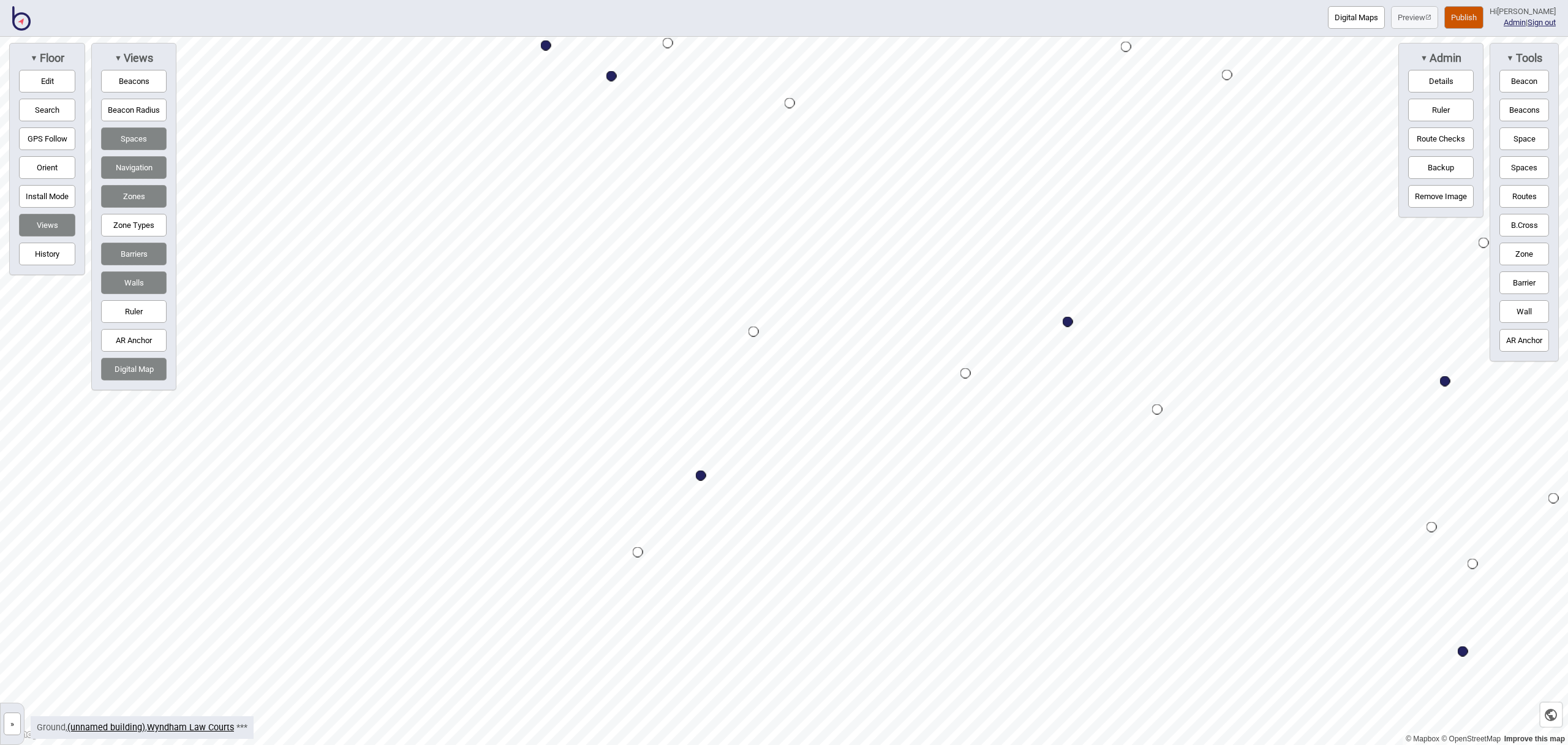
click at [58, 85] on button "Edit" at bounding box center [47, 81] width 56 height 23
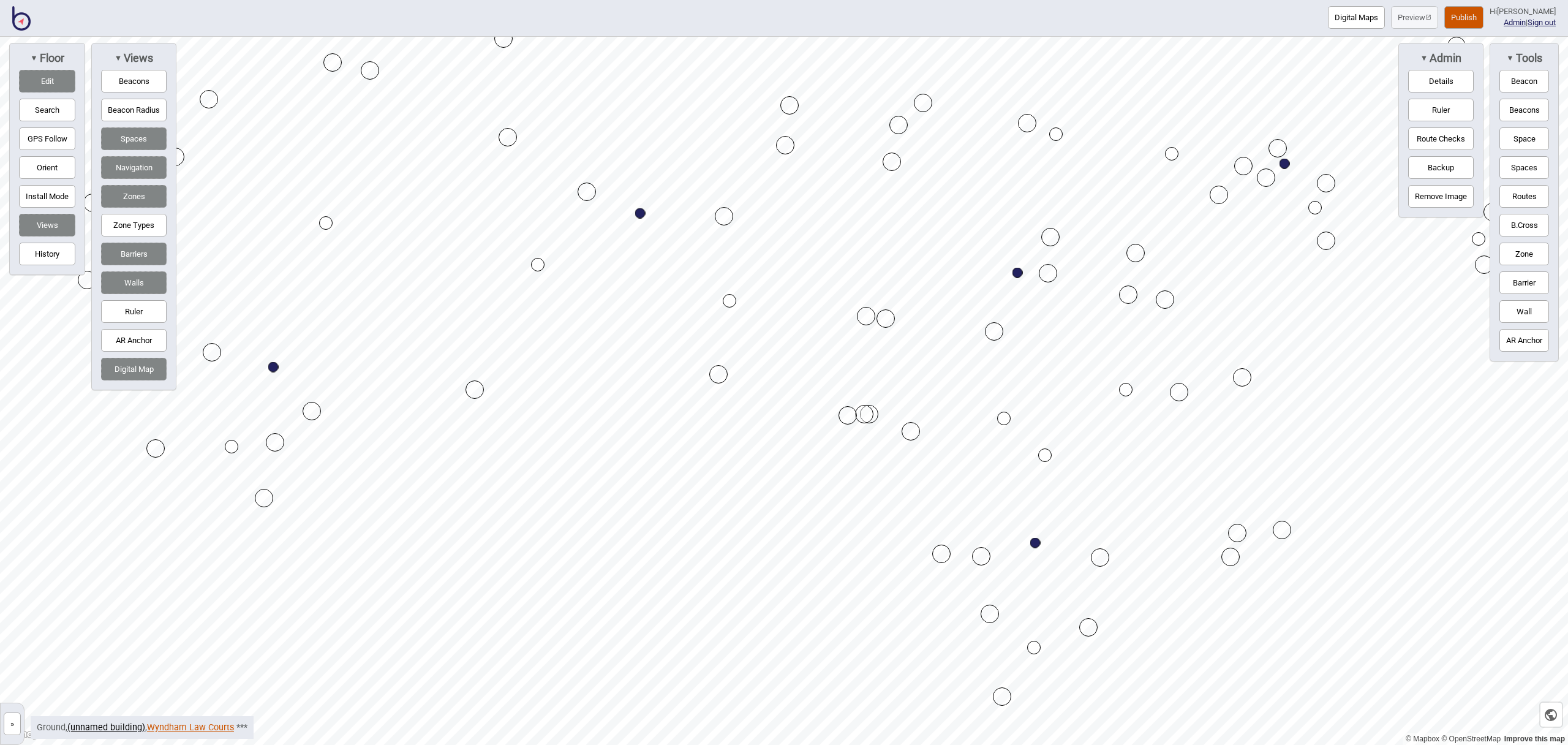
click at [202, 724] on link "Wyndham Law Courts" at bounding box center [190, 727] width 87 height 11
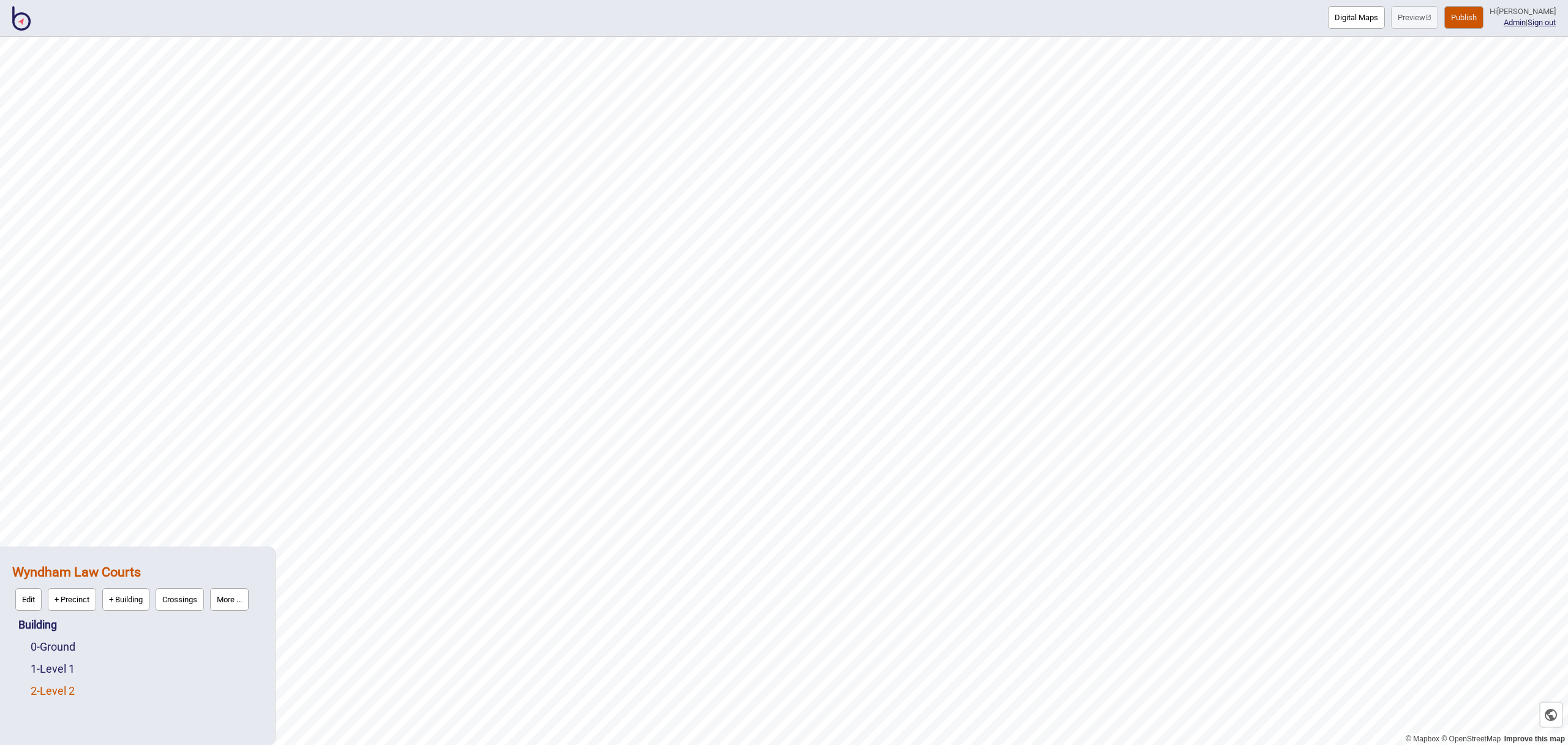
click at [61, 684] on link "2 - Level 2" at bounding box center [53, 690] width 44 height 13
click at [55, 684] on button "Edit" at bounding box center [47, 687] width 26 height 23
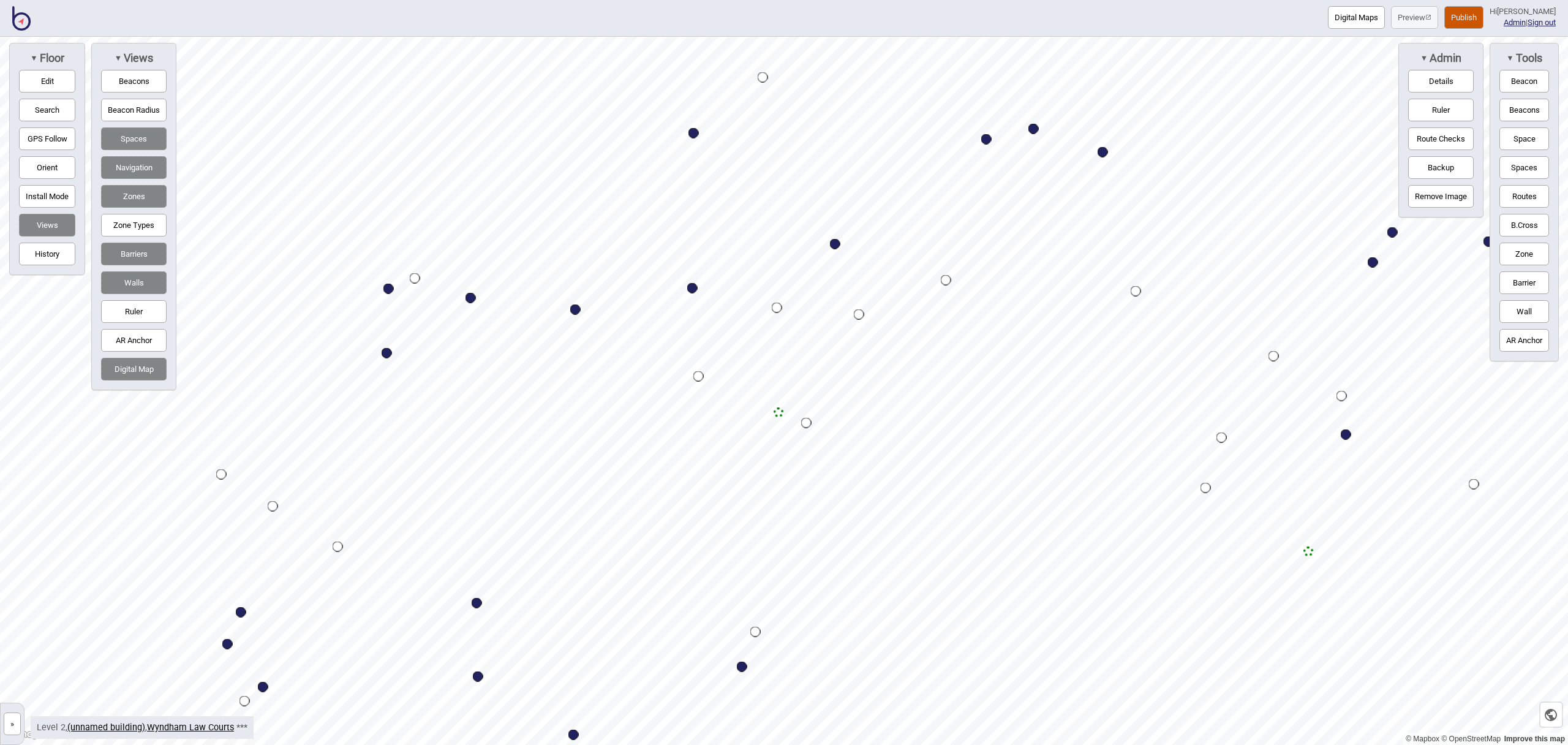
drag, startPoint x: 1530, startPoint y: 198, endPoint x: 1518, endPoint y: 198, distance: 12.0
click at [1530, 199] on button "Routes" at bounding box center [1524, 196] width 50 height 23
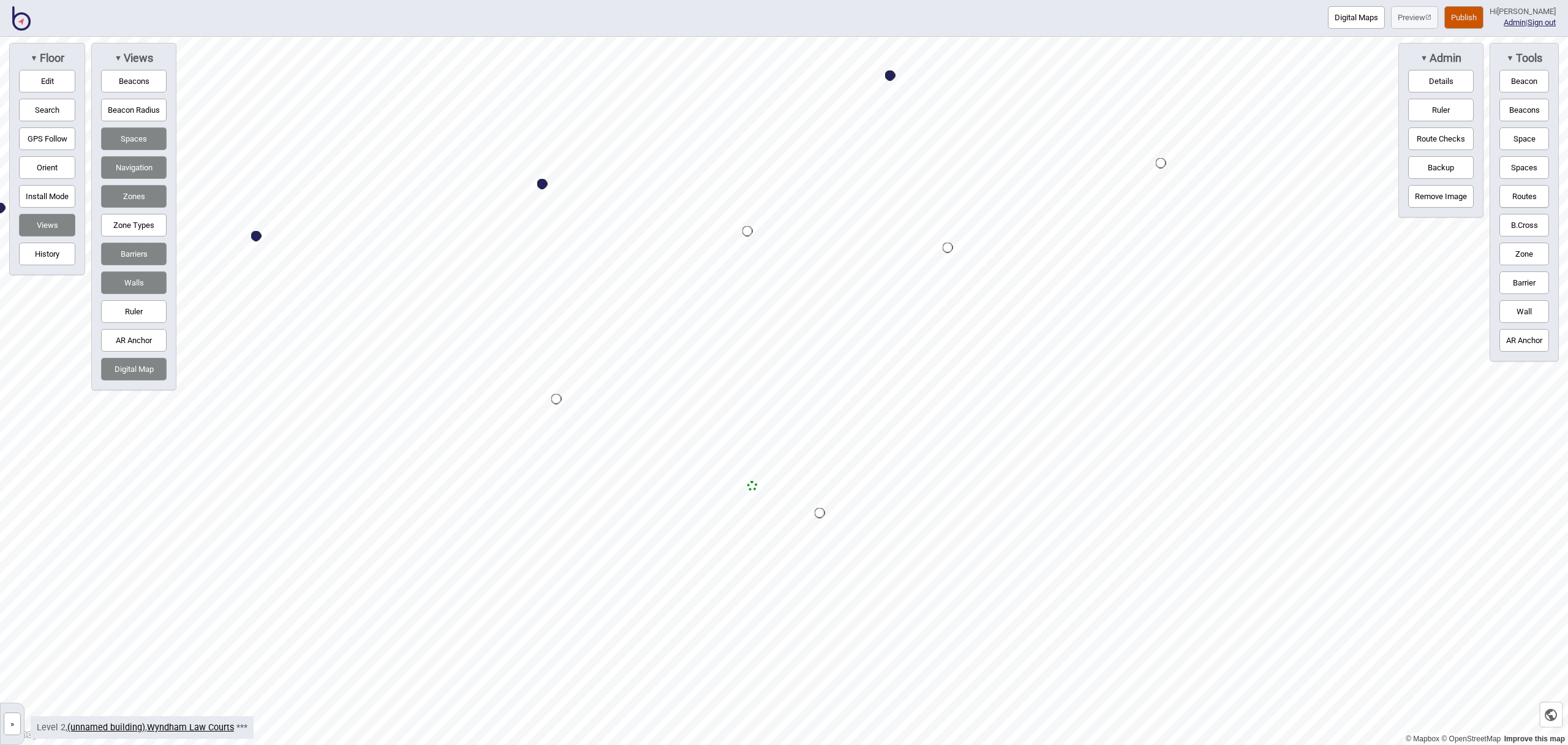
click at [748, 232] on div "Map marker" at bounding box center [748, 231] width 11 height 11
click at [1525, 196] on button "Routes" at bounding box center [1524, 196] width 50 height 23
click at [45, 80] on button "Edit" at bounding box center [47, 81] width 56 height 23
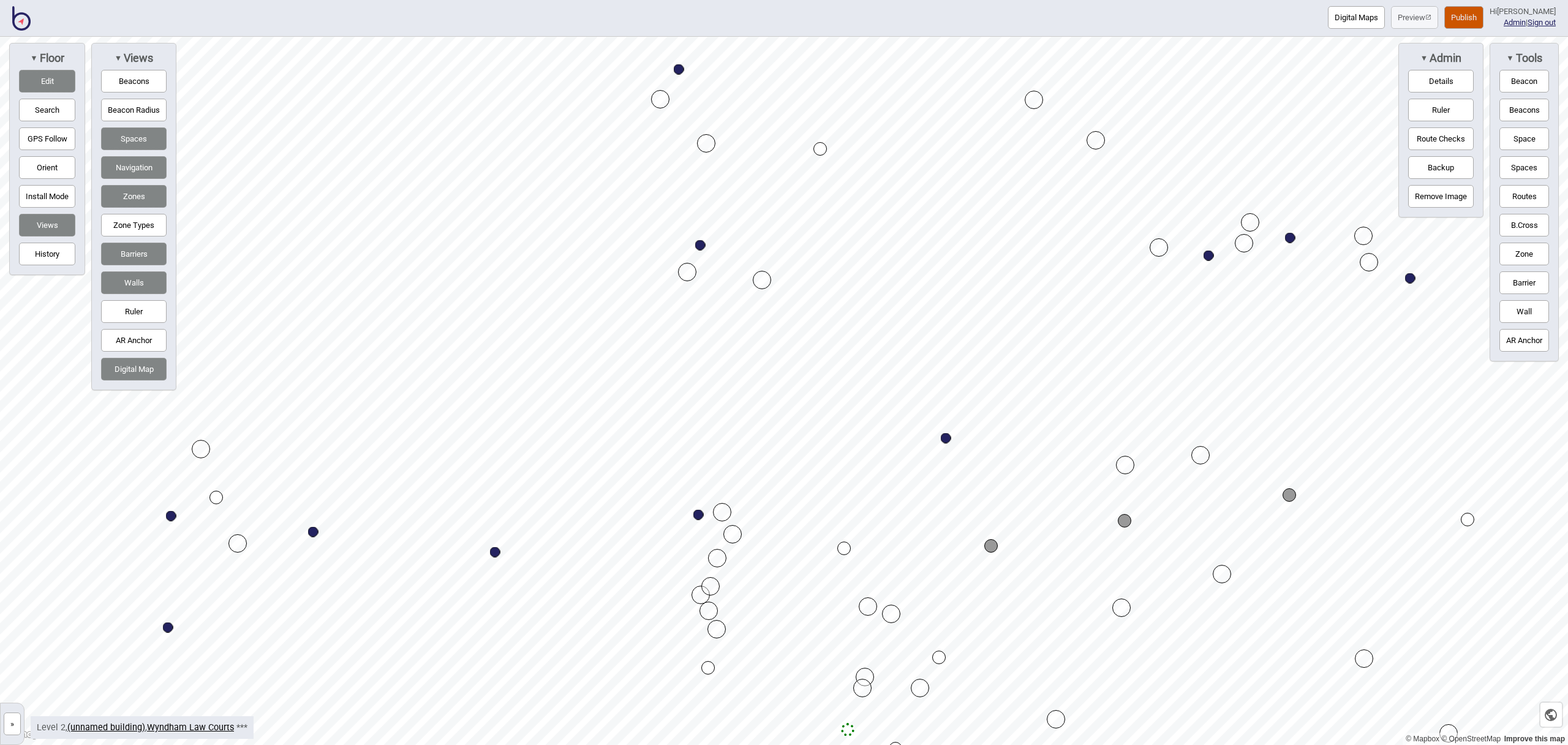
drag, startPoint x: 987, startPoint y: 555, endPoint x: 992, endPoint y: 544, distance: 12.1
click at [36, 72] on button "Edit" at bounding box center [47, 81] width 56 height 23
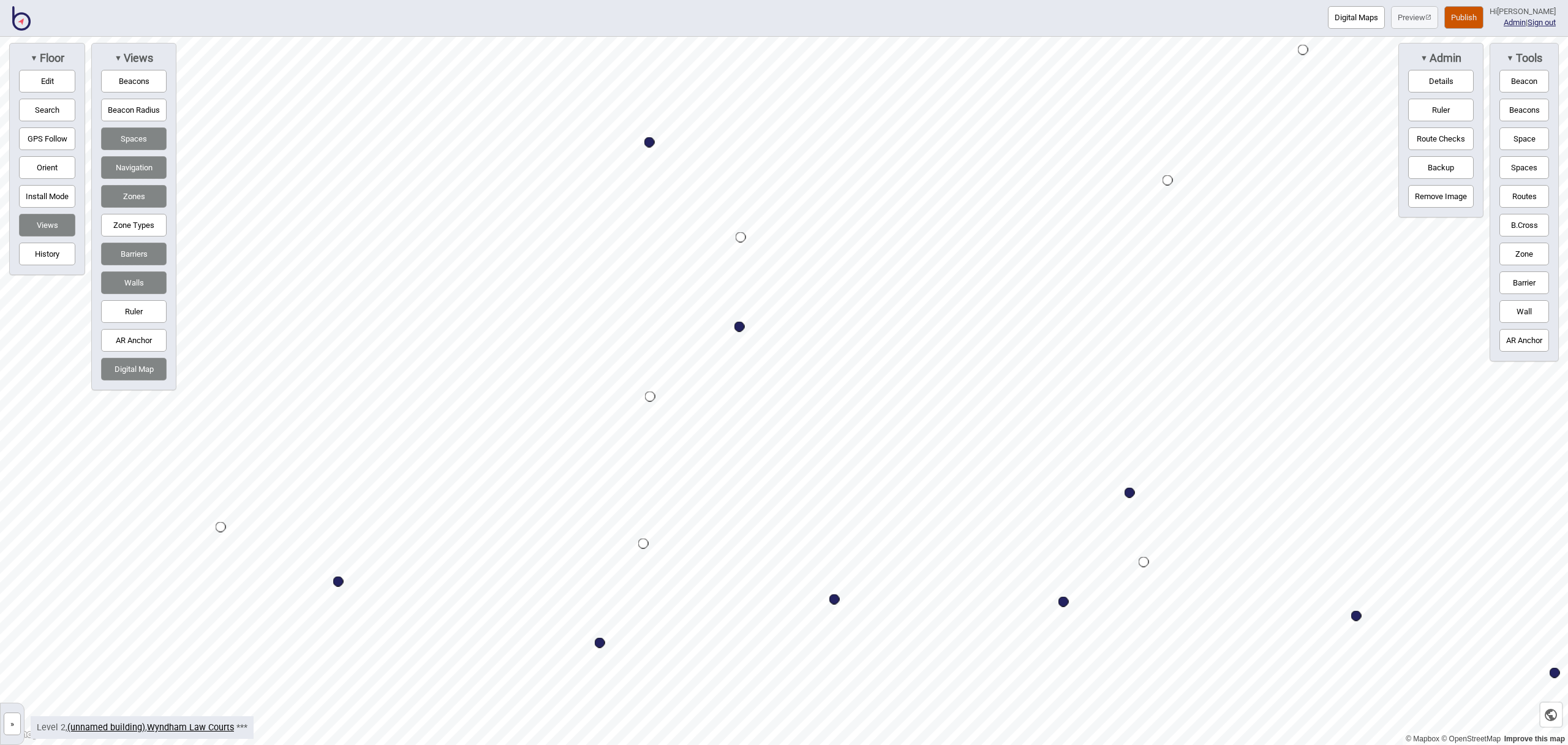
click at [68, 84] on button "Edit" at bounding box center [47, 81] width 56 height 23
click at [204, 724] on link "Wyndham Law Courts" at bounding box center [190, 727] width 87 height 11
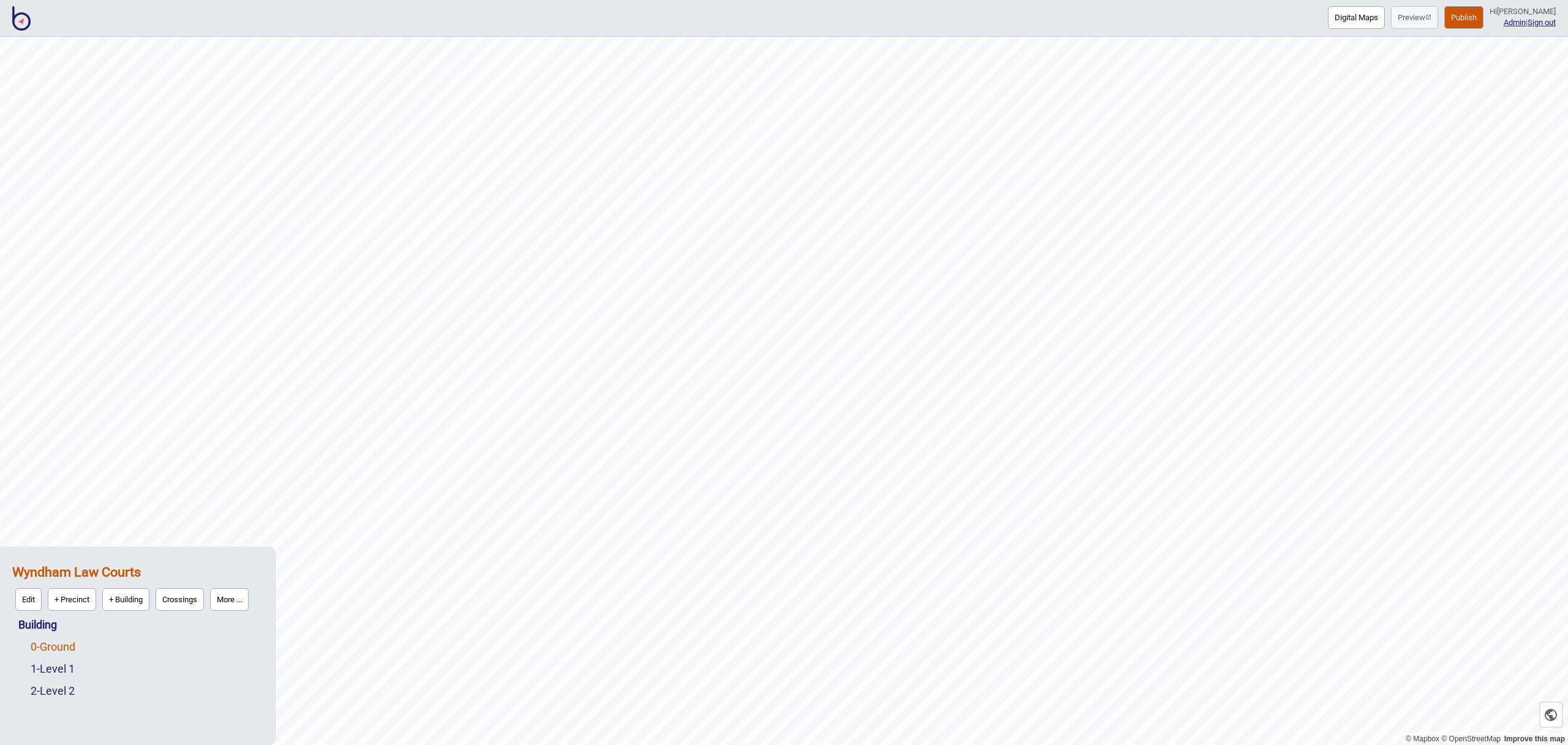
click at [73, 641] on link "0 - Ground" at bounding box center [53, 646] width 45 height 13
click at [51, 647] on button "Edit" at bounding box center [47, 643] width 26 height 23
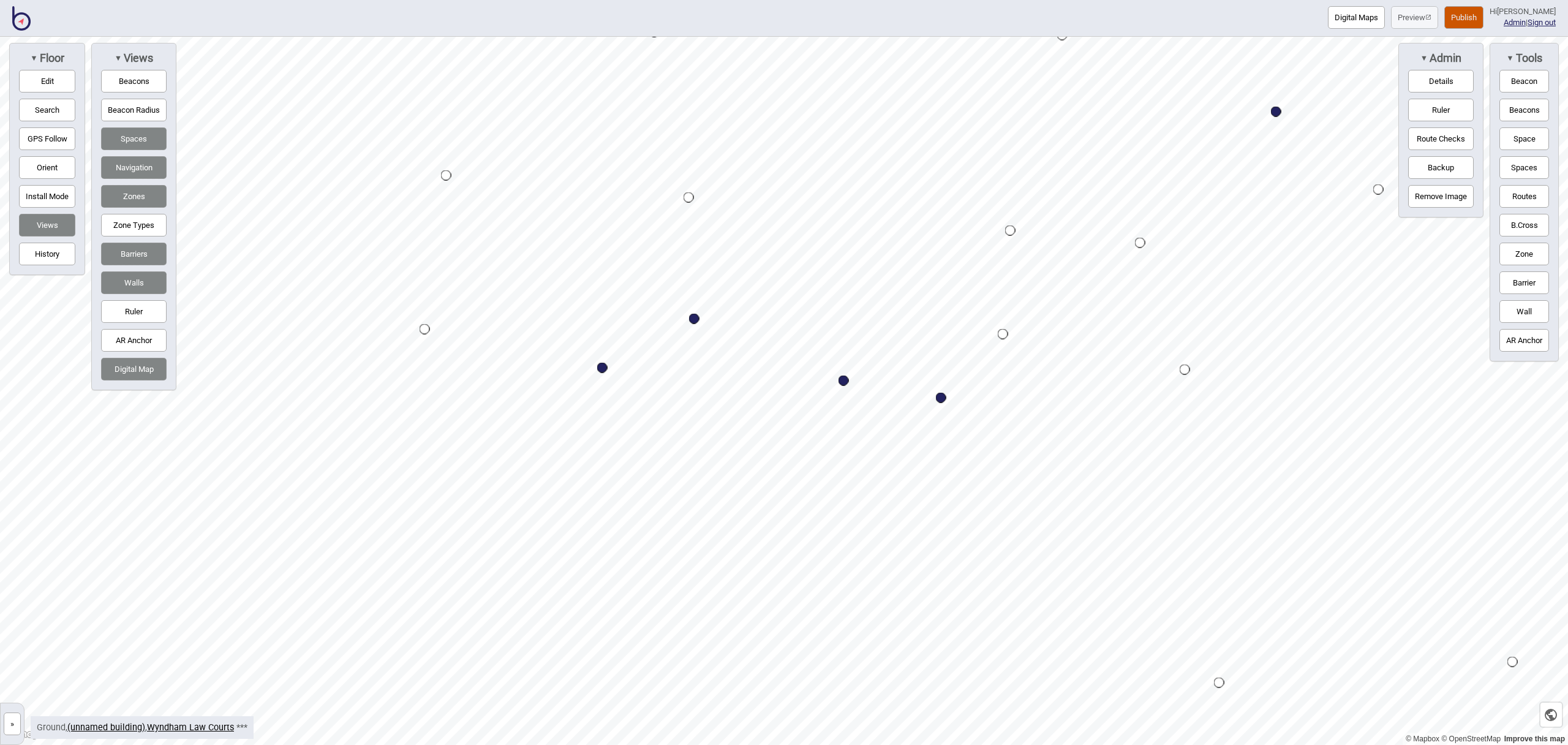
click at [35, 72] on button "Edit" at bounding box center [47, 81] width 56 height 23
click at [853, 37] on div at bounding box center [784, 37] width 1568 height 0
click at [853, 319] on div "Map marker" at bounding box center [853, 322] width 13 height 13
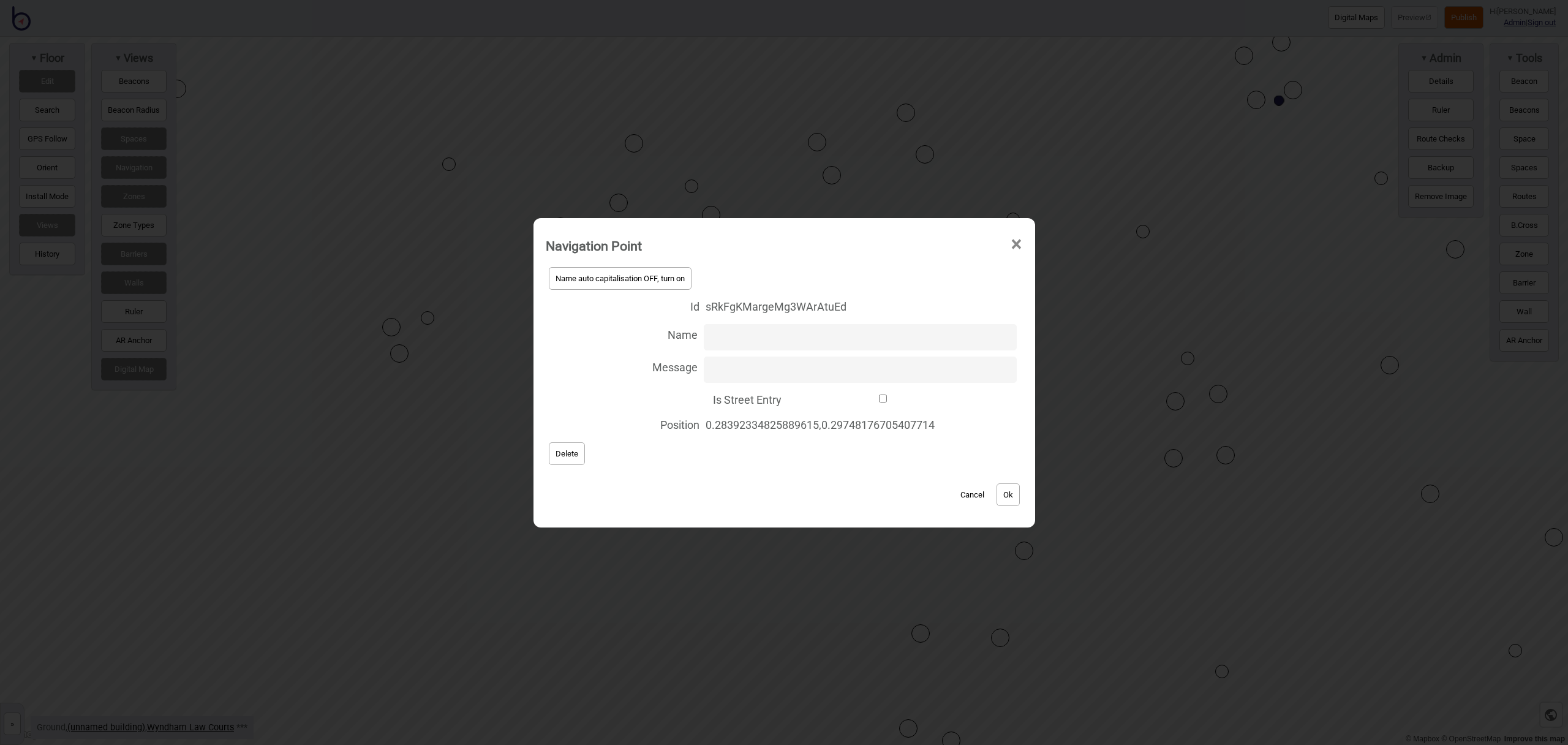
click at [1015, 245] on span "×" at bounding box center [1016, 244] width 13 height 40
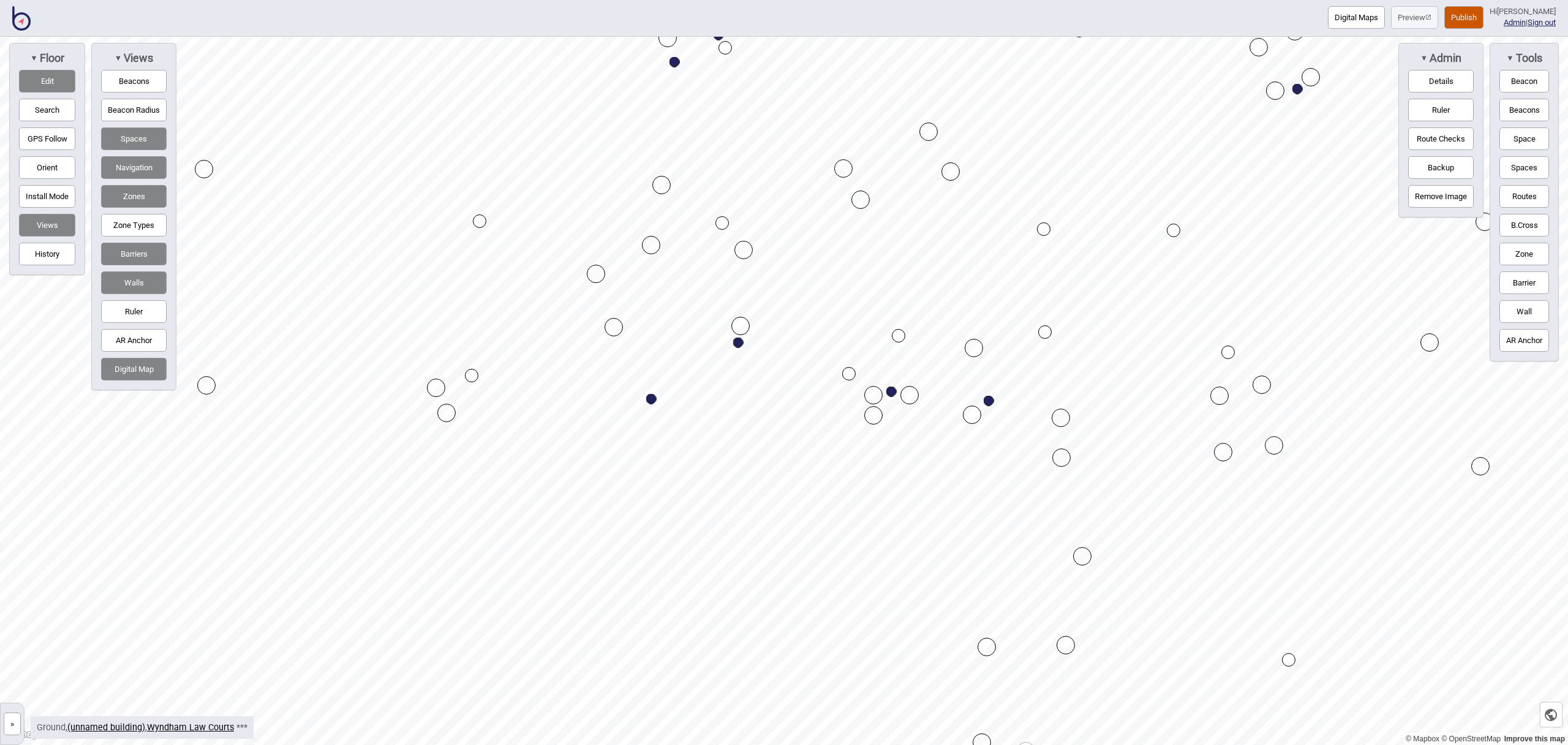
drag, startPoint x: 1533, startPoint y: 277, endPoint x: 1500, endPoint y: 277, distance: 33.0
click at [1533, 277] on button "Barrier" at bounding box center [1524, 282] width 50 height 23
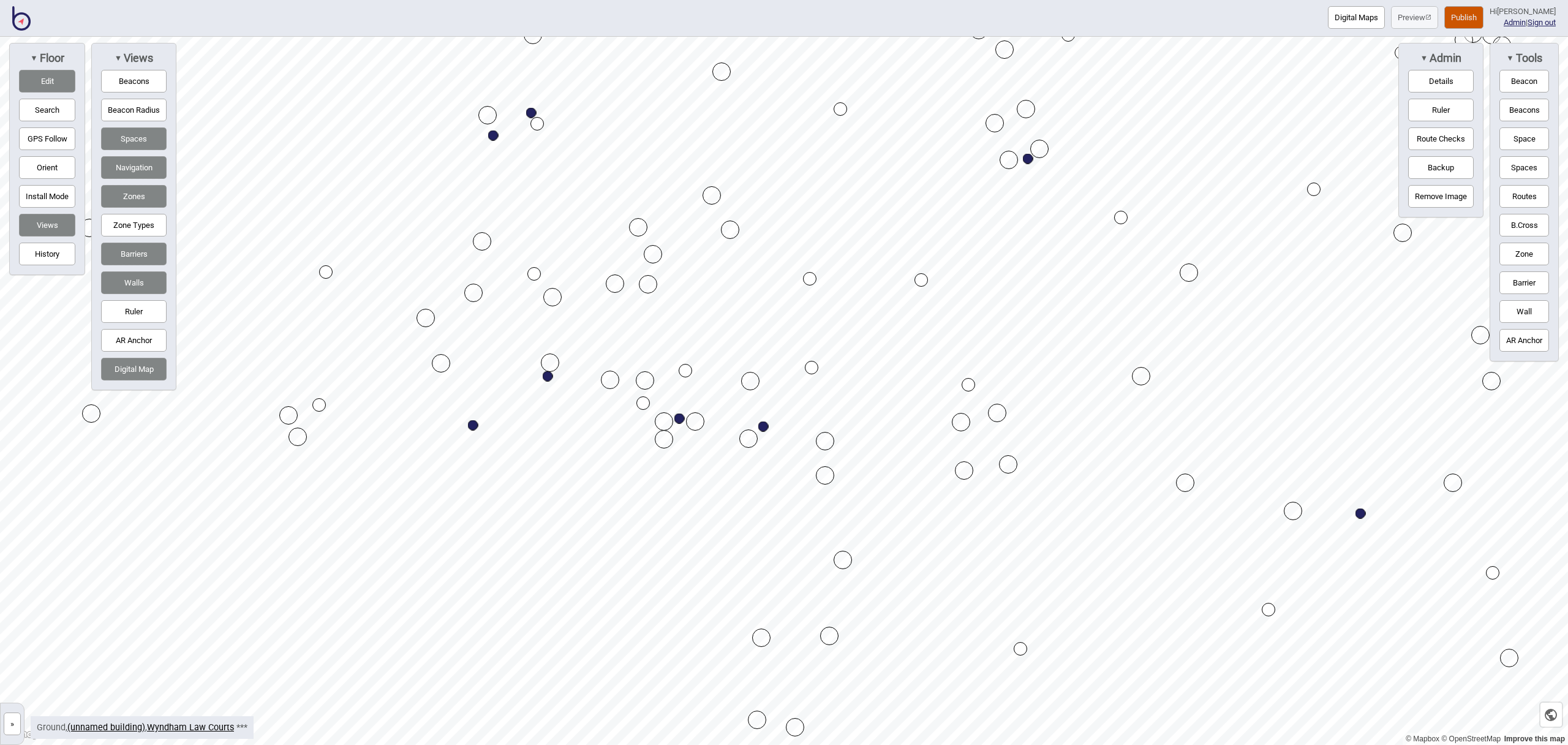
click at [1530, 198] on button "Routes" at bounding box center [1524, 196] width 50 height 23
click at [923, 281] on div "Map marker" at bounding box center [921, 279] width 13 height 13
click at [810, 367] on div "Map marker" at bounding box center [811, 367] width 13 height 13
click at [1521, 198] on button "Routes" at bounding box center [1524, 196] width 50 height 23
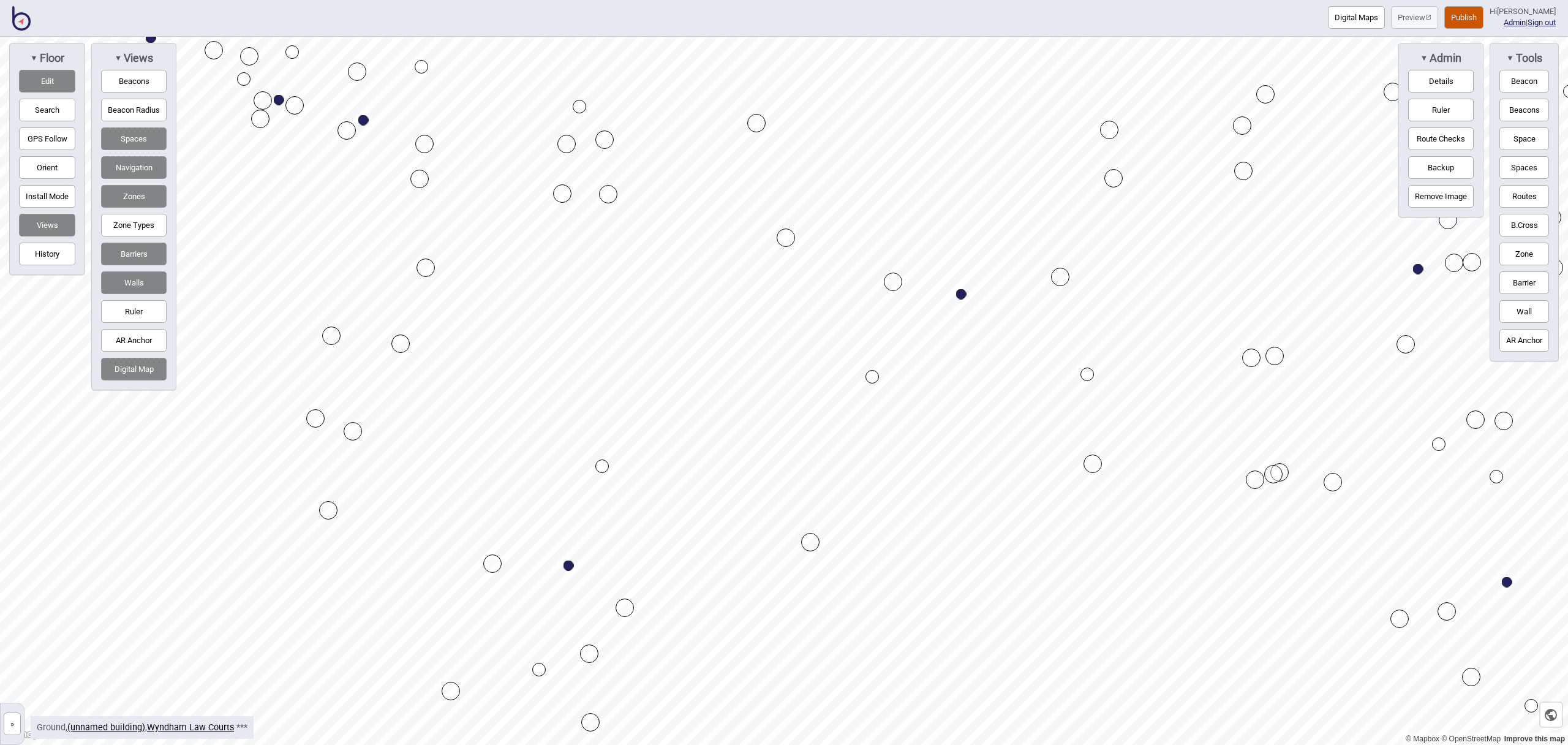
drag, startPoint x: 832, startPoint y: 376, endPoint x: 874, endPoint y: 375, distance: 42.0
drag, startPoint x: 874, startPoint y: 375, endPoint x: 899, endPoint y: 375, distance: 25.0
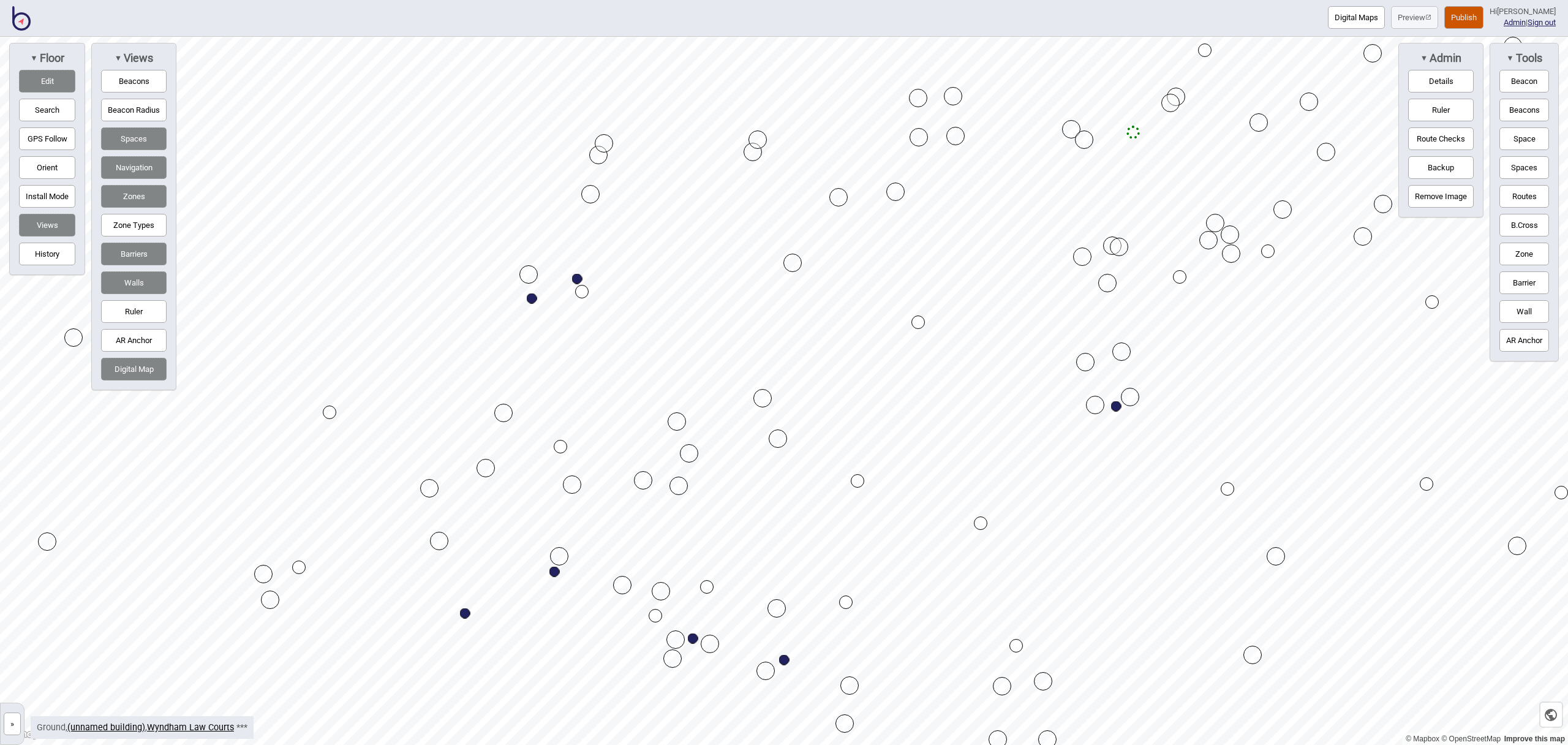
click at [1477, 17] on button "Publish" at bounding box center [1464, 18] width 39 height 23
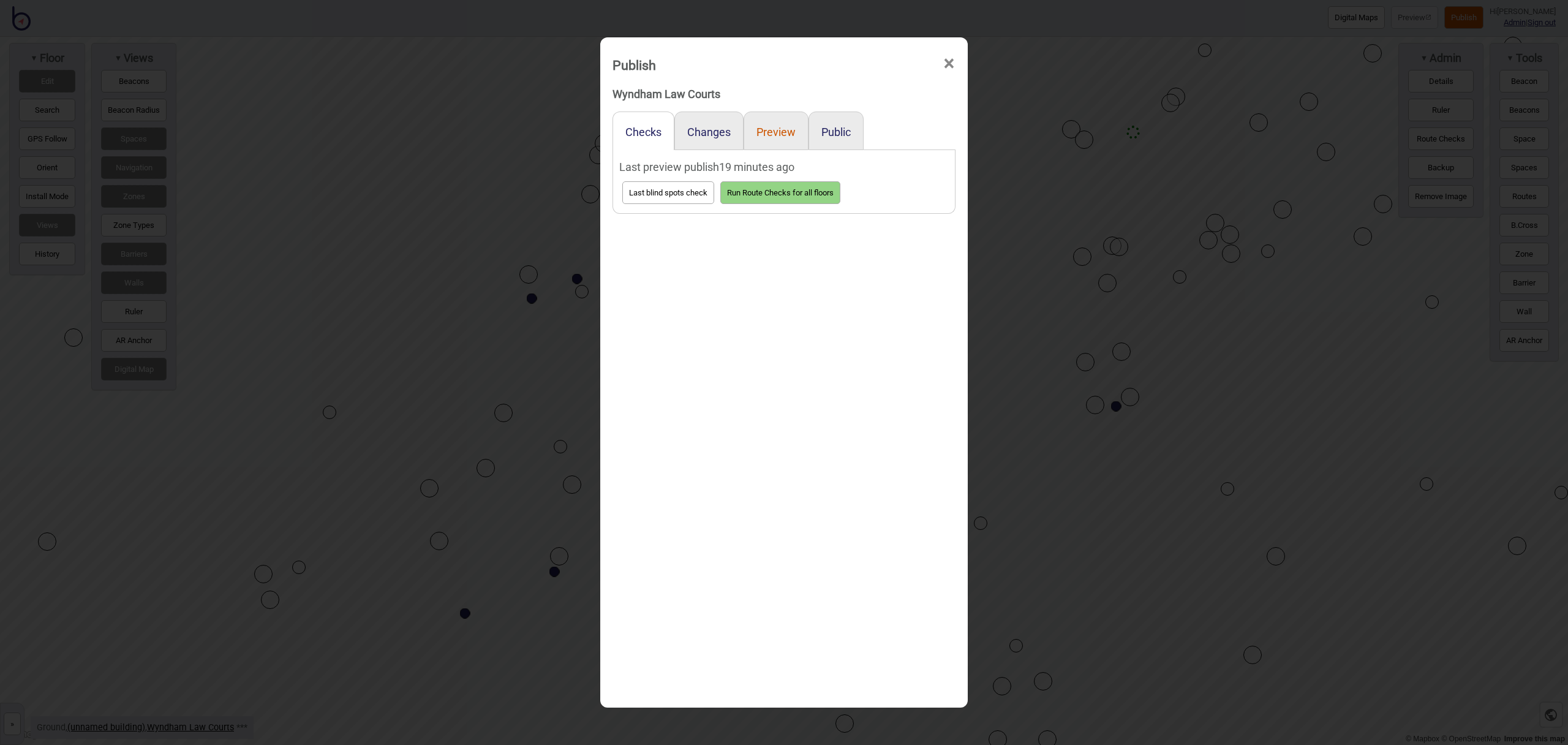
click at [785, 131] on button "Preview" at bounding box center [776, 132] width 39 height 13
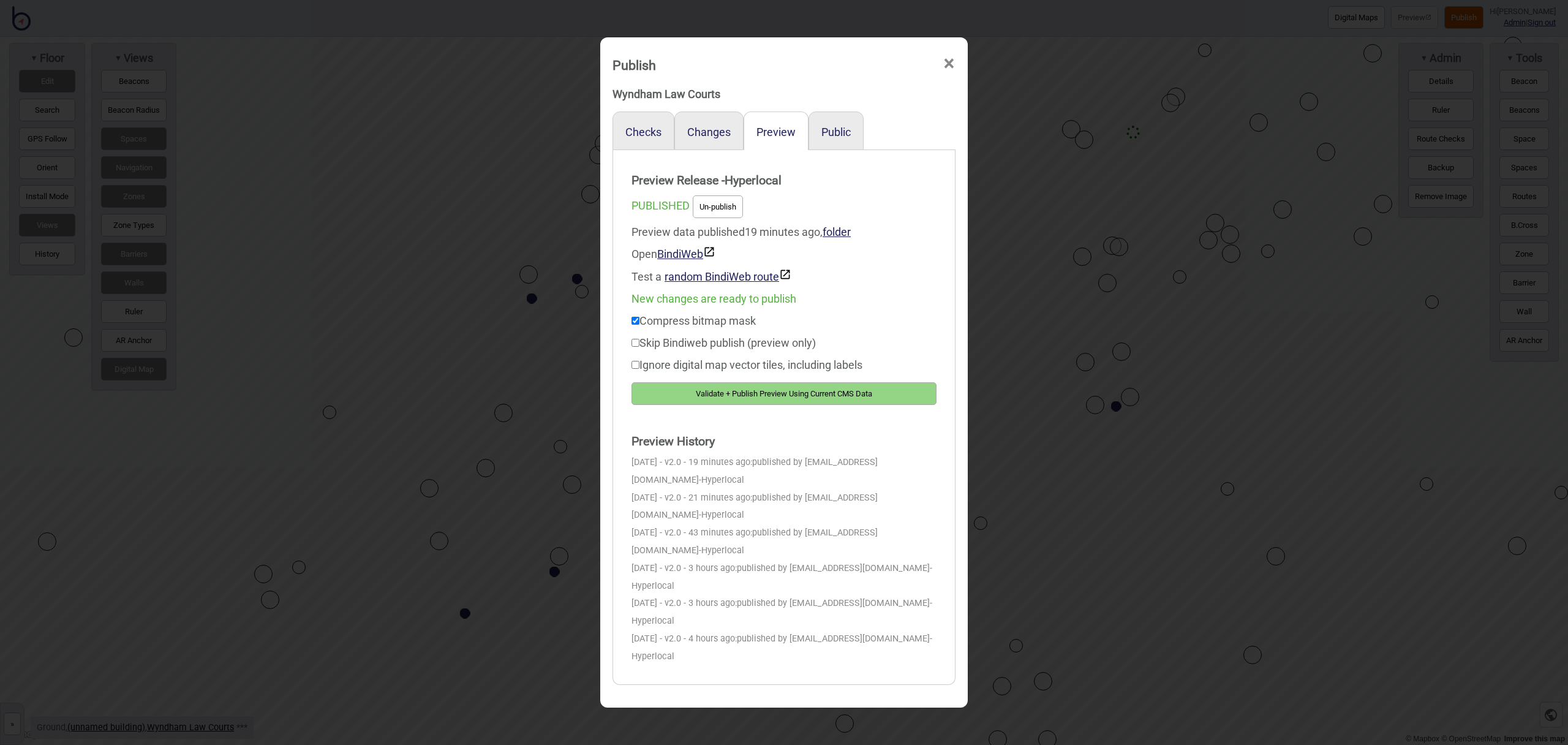
click at [893, 395] on button "Validate + Publish Preview Using Current CMS Data" at bounding box center [784, 394] width 305 height 23
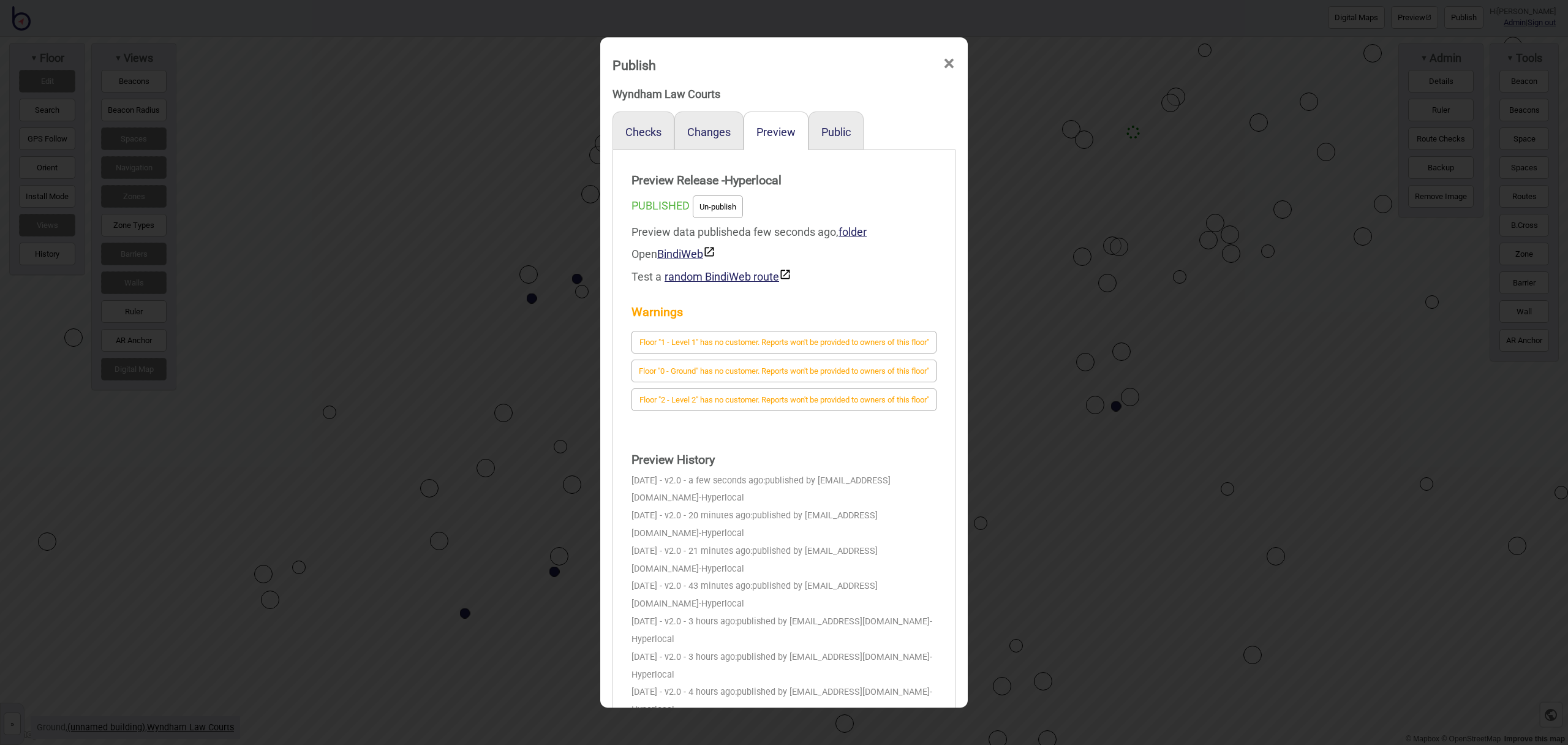
scroll to position [6, 0]
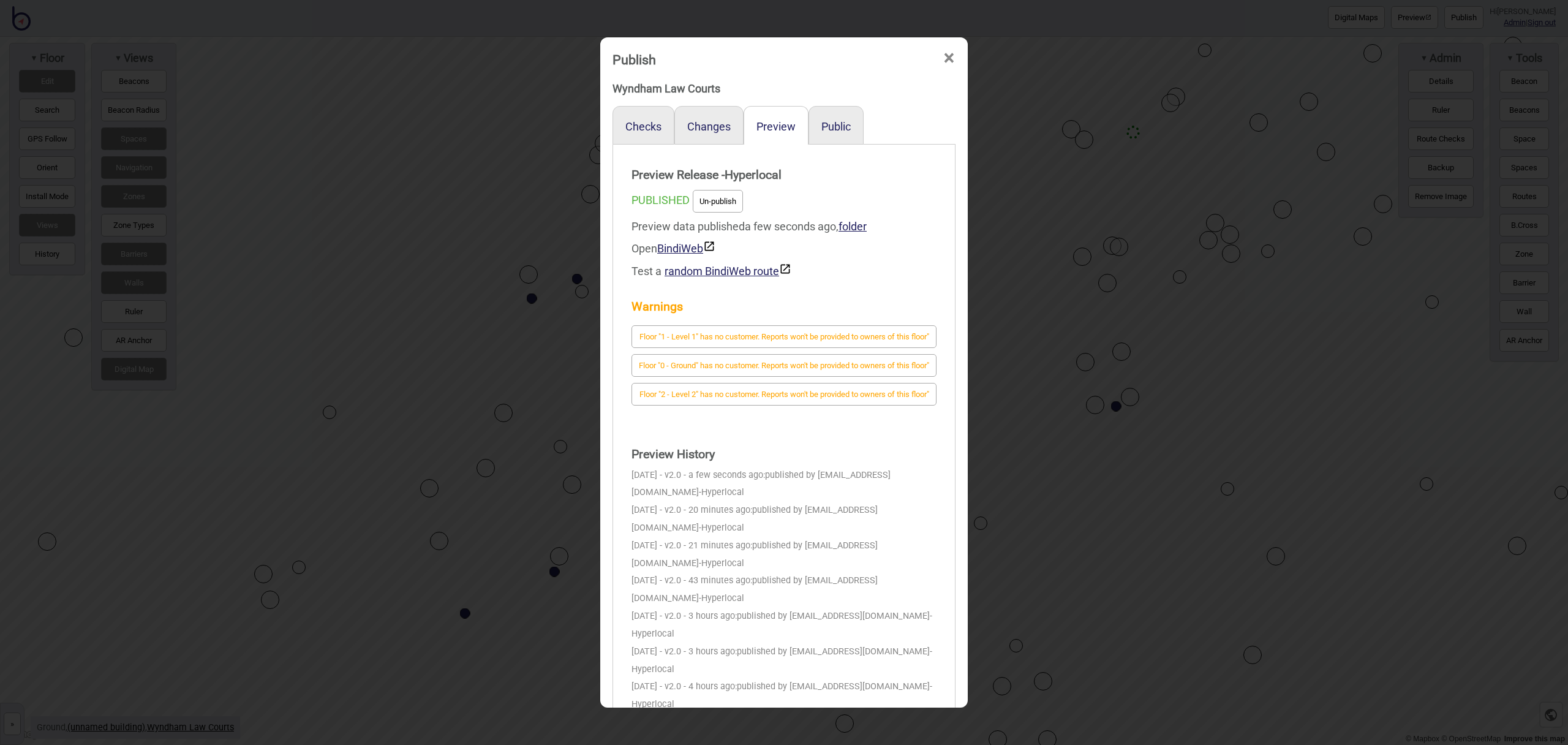
click at [950, 63] on span "×" at bounding box center [949, 58] width 13 height 40
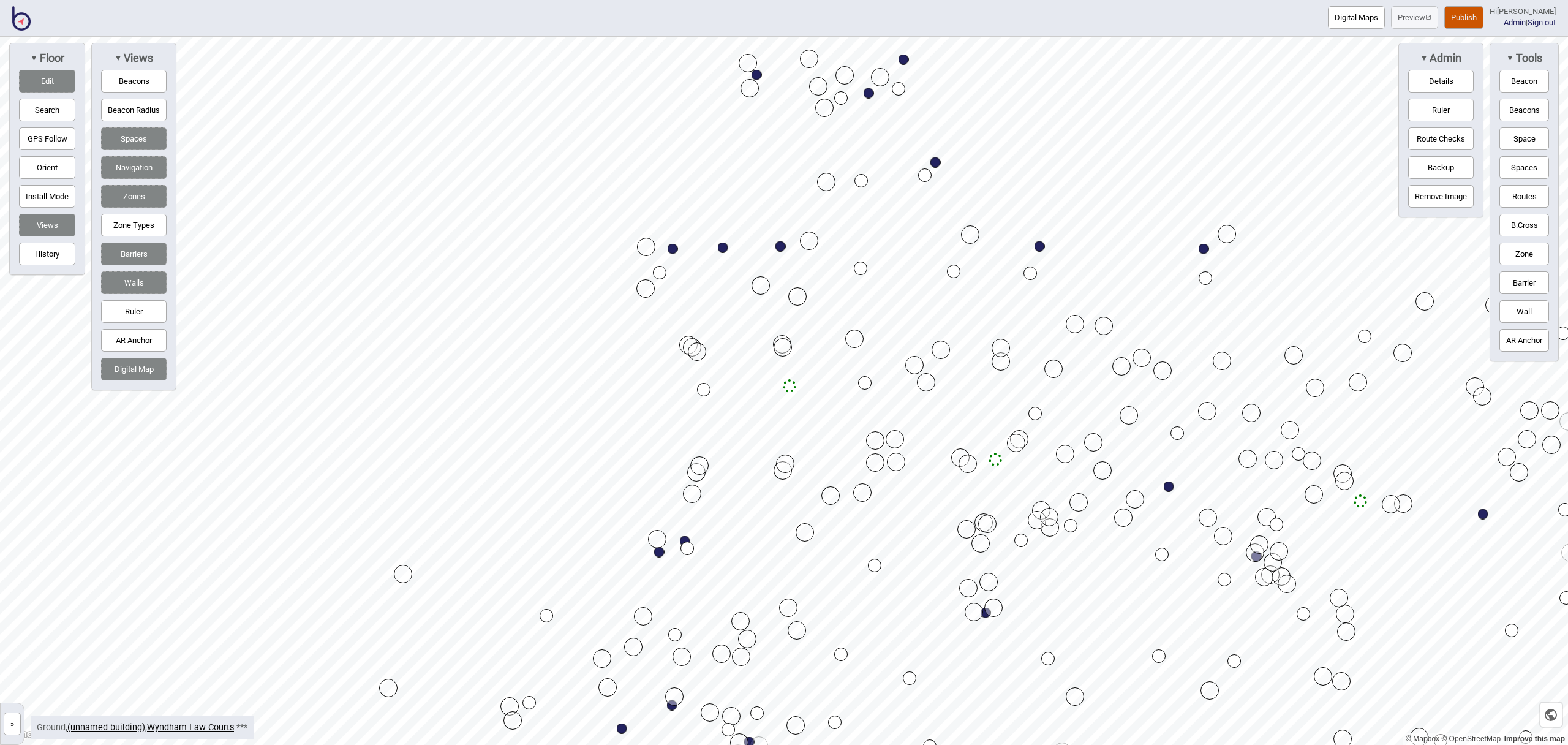
click at [41, 78] on button "Edit" at bounding box center [47, 81] width 56 height 23
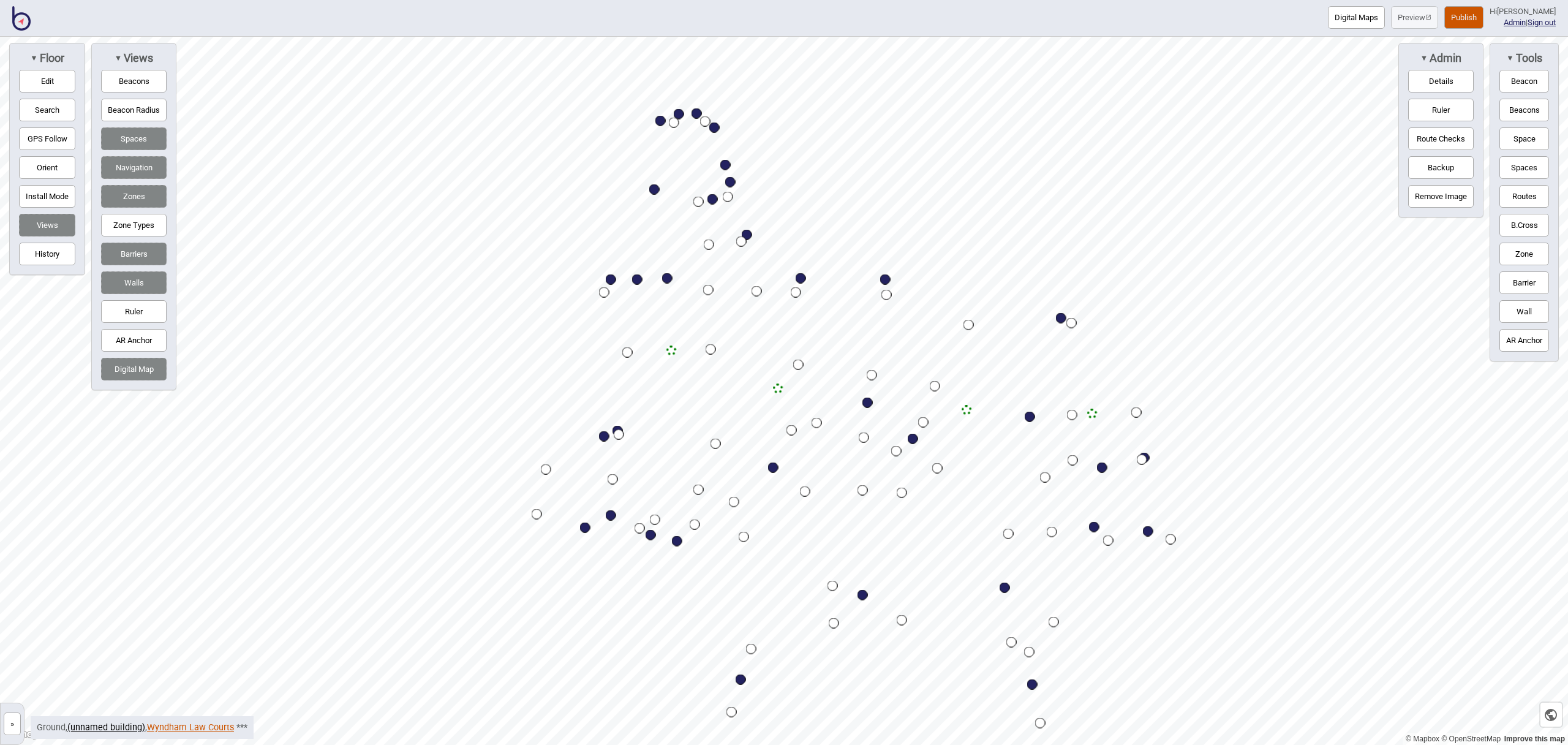
click at [199, 725] on link "Wyndham Law Courts" at bounding box center [190, 727] width 87 height 11
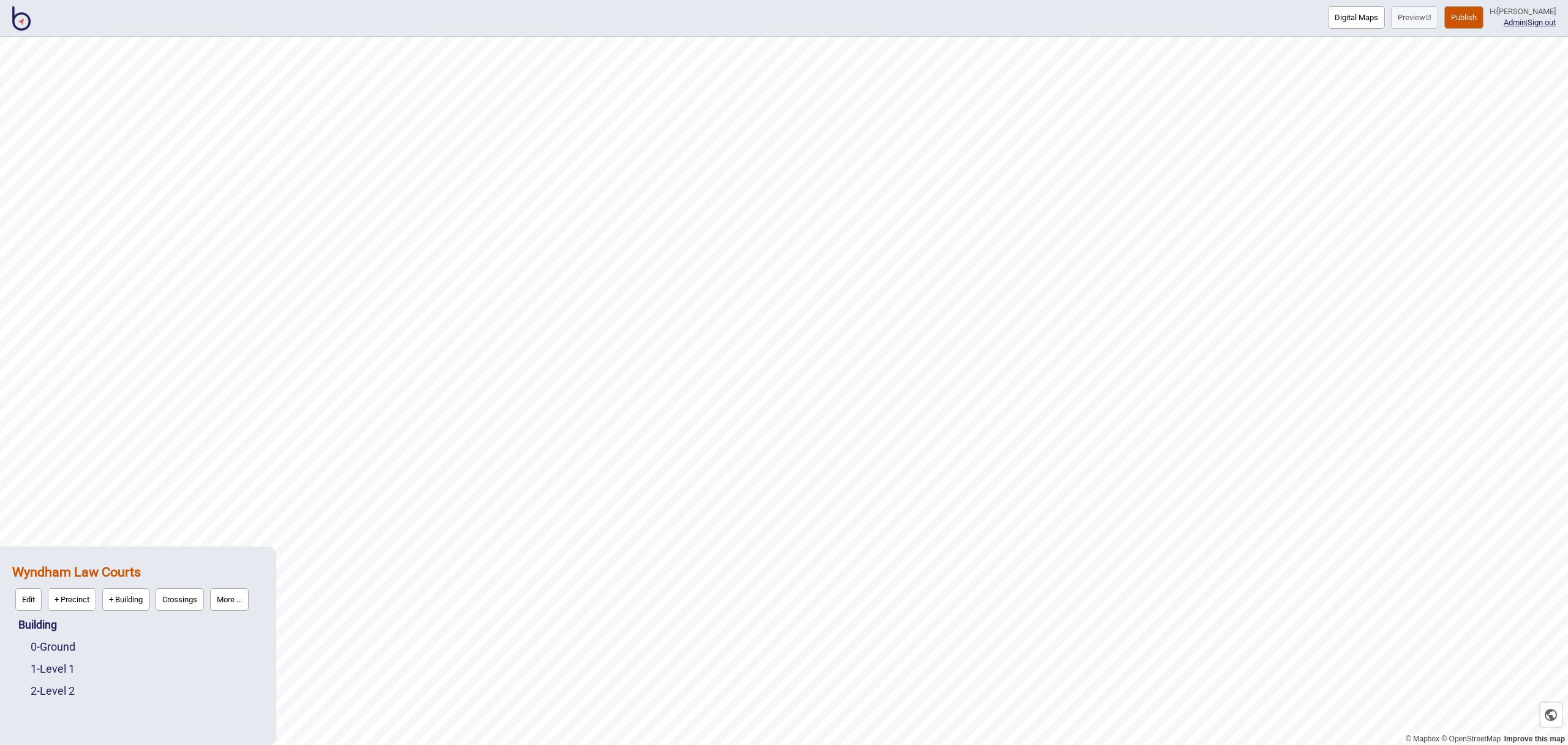
click at [240, 597] on button "More ..." at bounding box center [229, 599] width 38 height 23
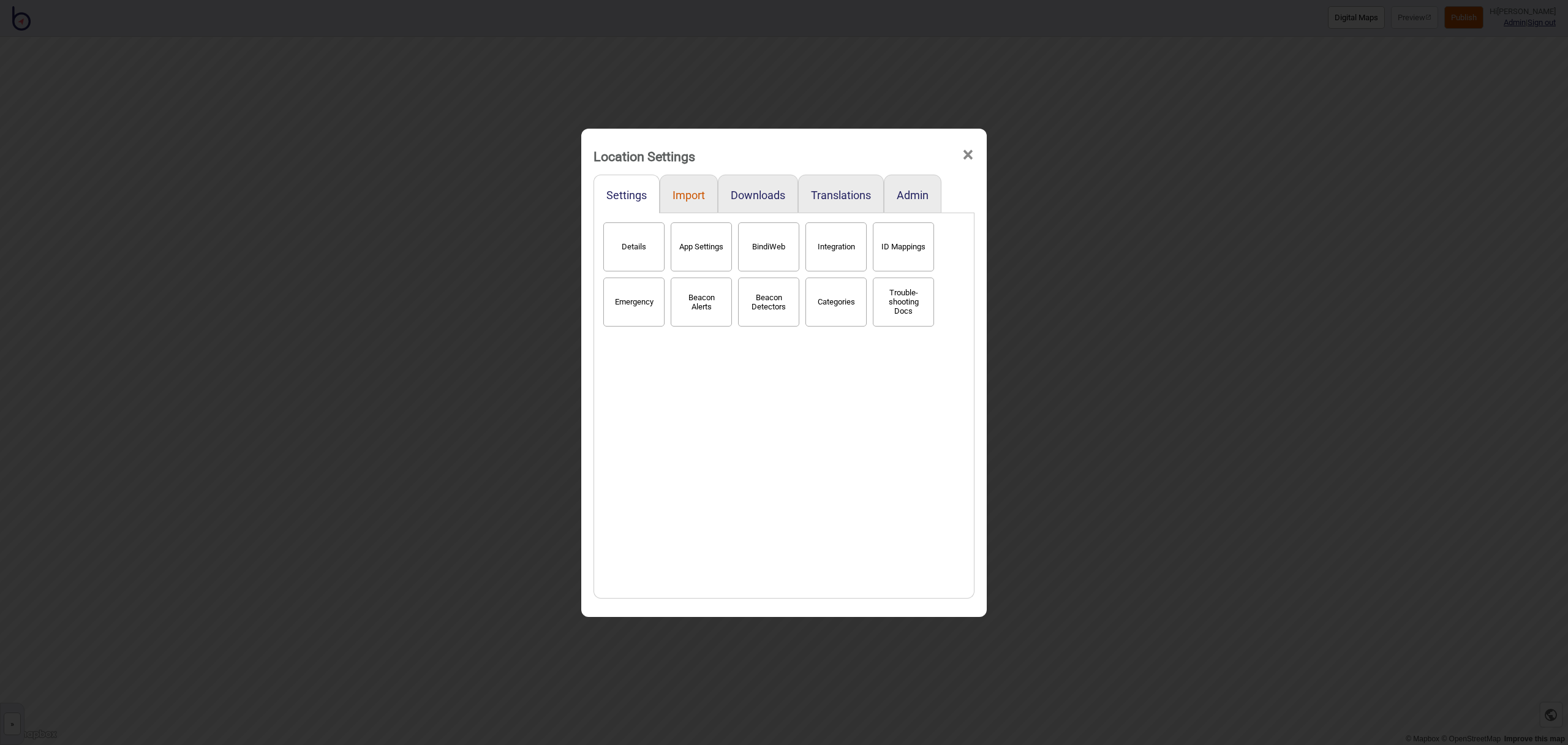
click at [696, 197] on button "Import" at bounding box center [689, 195] width 33 height 13
click at [968, 152] on span "×" at bounding box center [968, 155] width 13 height 40
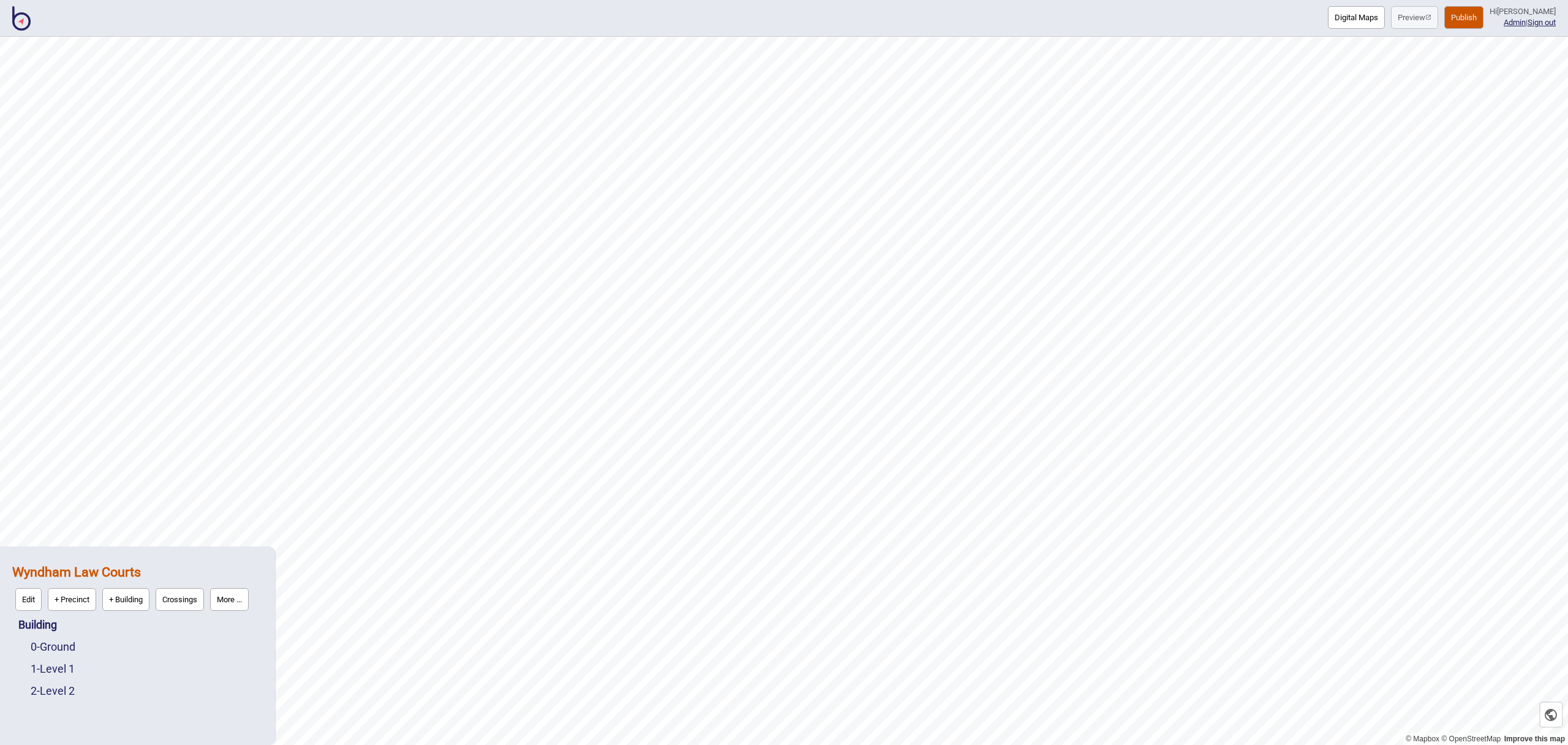
click at [114, 570] on strong "Wyndham Law Courts" at bounding box center [77, 572] width 129 height 15
click at [230, 606] on button "More ..." at bounding box center [229, 599] width 38 height 23
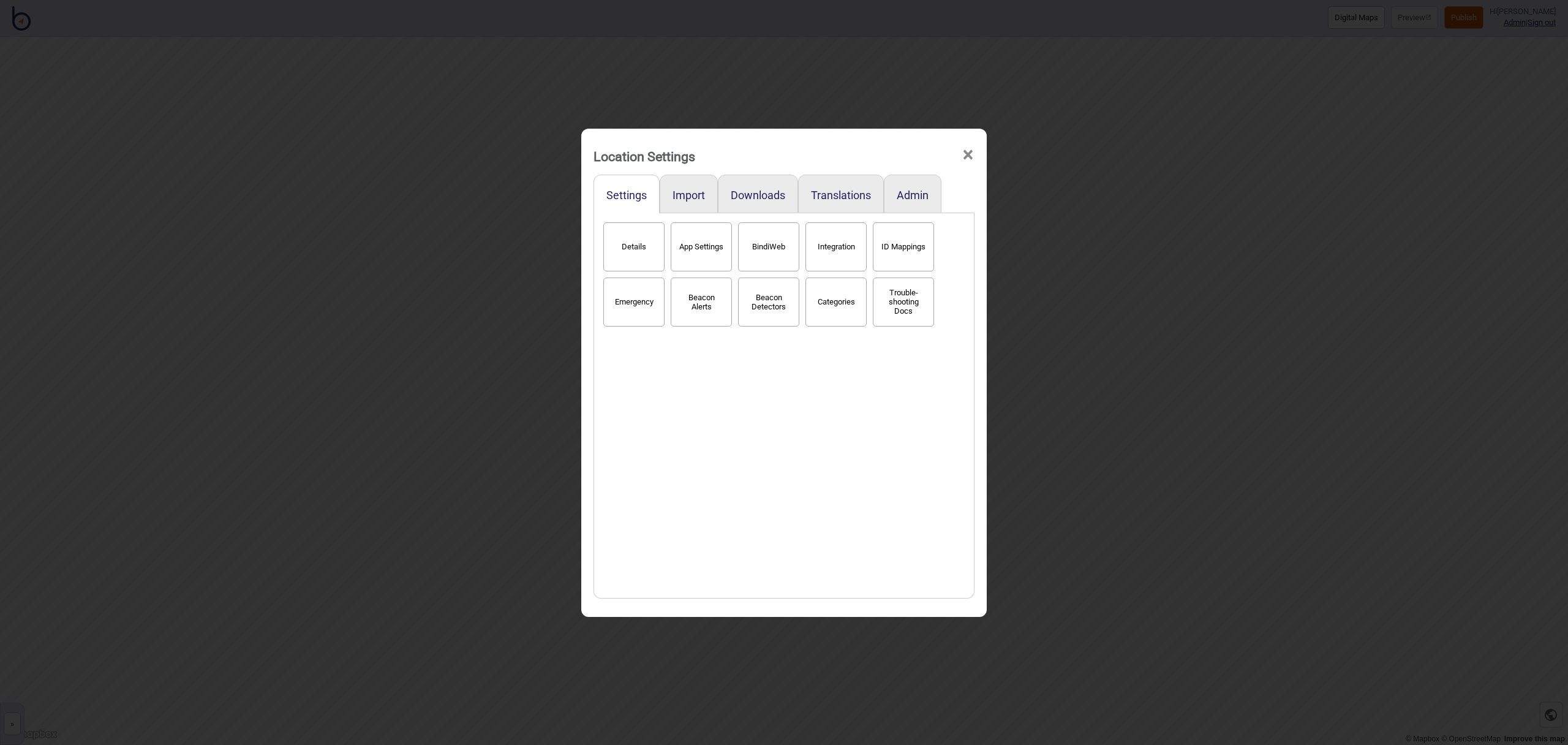
click at [770, 257] on button "BindiWeb" at bounding box center [769, 247] width 62 height 49
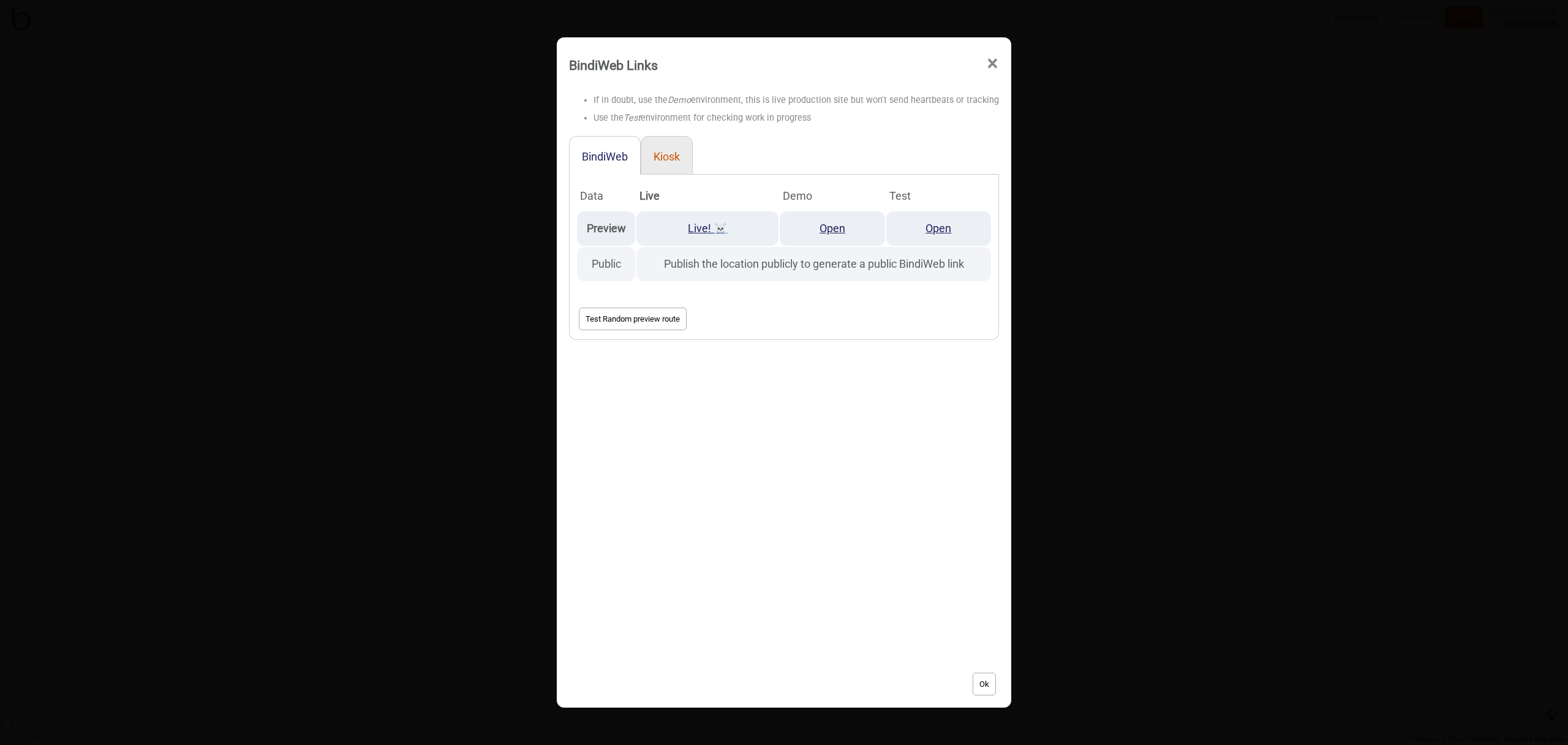
click at [676, 155] on button "Kiosk" at bounding box center [667, 156] width 26 height 13
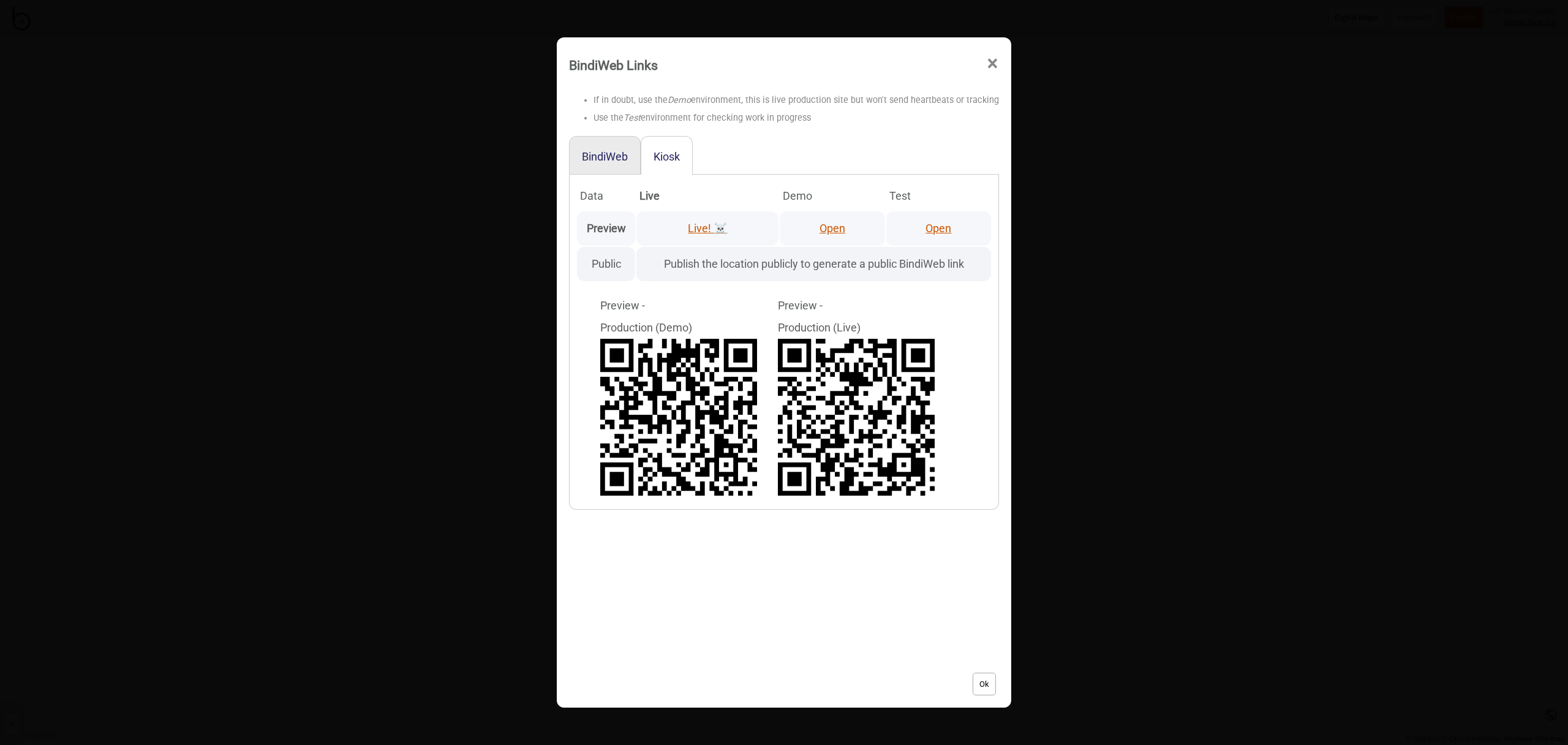
click at [836, 227] on link "Open" at bounding box center [832, 228] width 26 height 13
click at [991, 64] on span "×" at bounding box center [992, 63] width 13 height 40
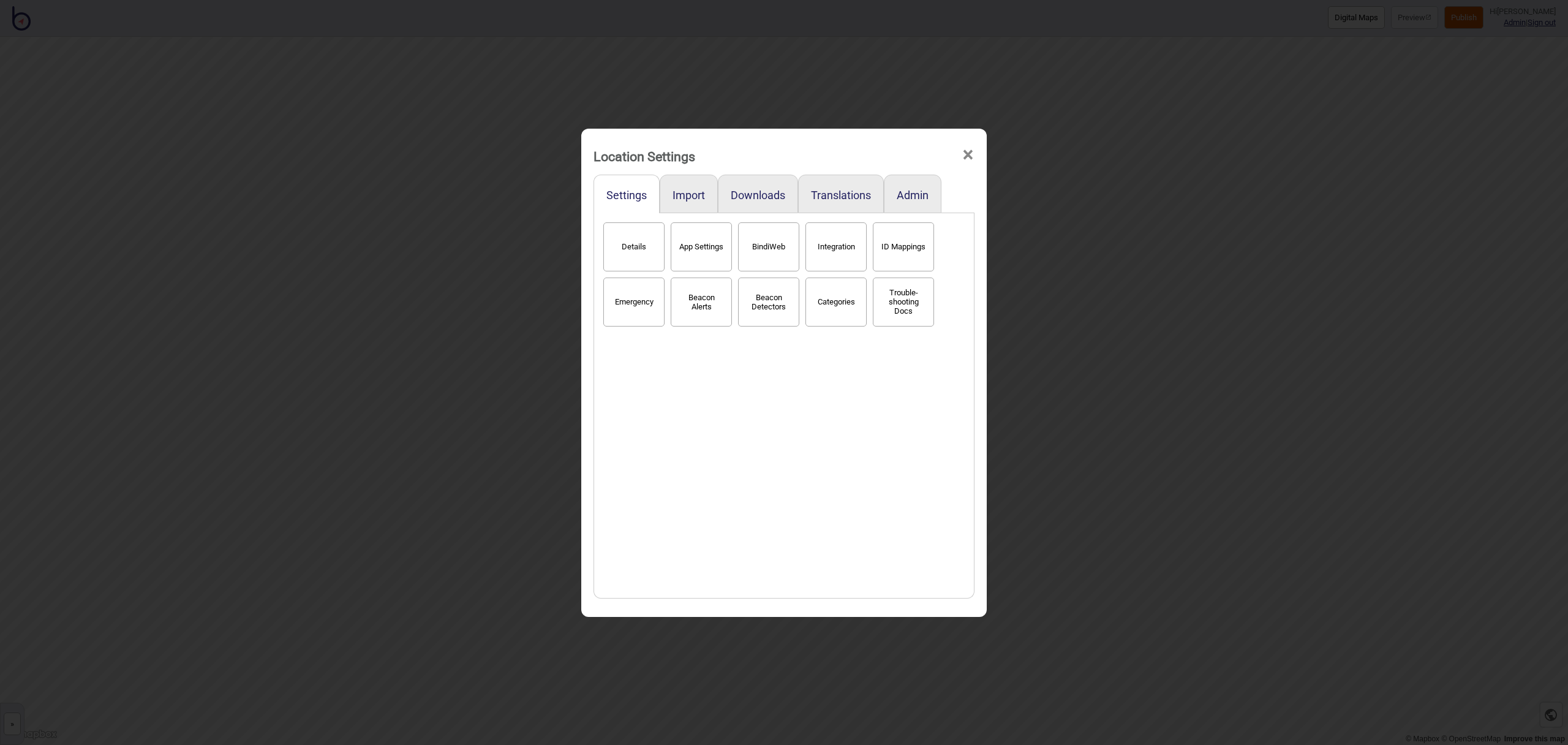
click at [971, 153] on span "×" at bounding box center [968, 155] width 13 height 40
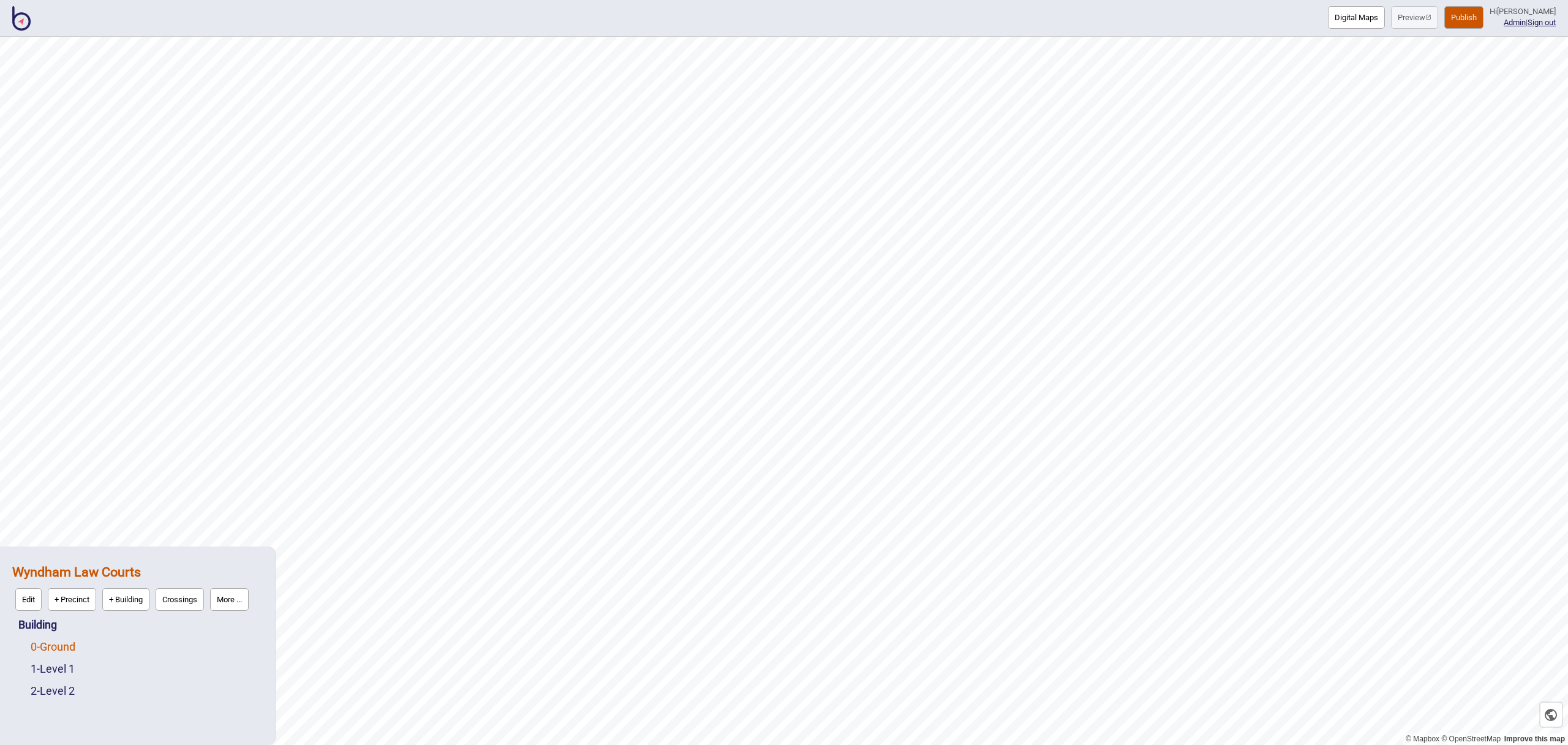
click at [62, 648] on link "0 - Ground" at bounding box center [53, 646] width 45 height 13
click at [52, 645] on button "Edit" at bounding box center [47, 643] width 26 height 23
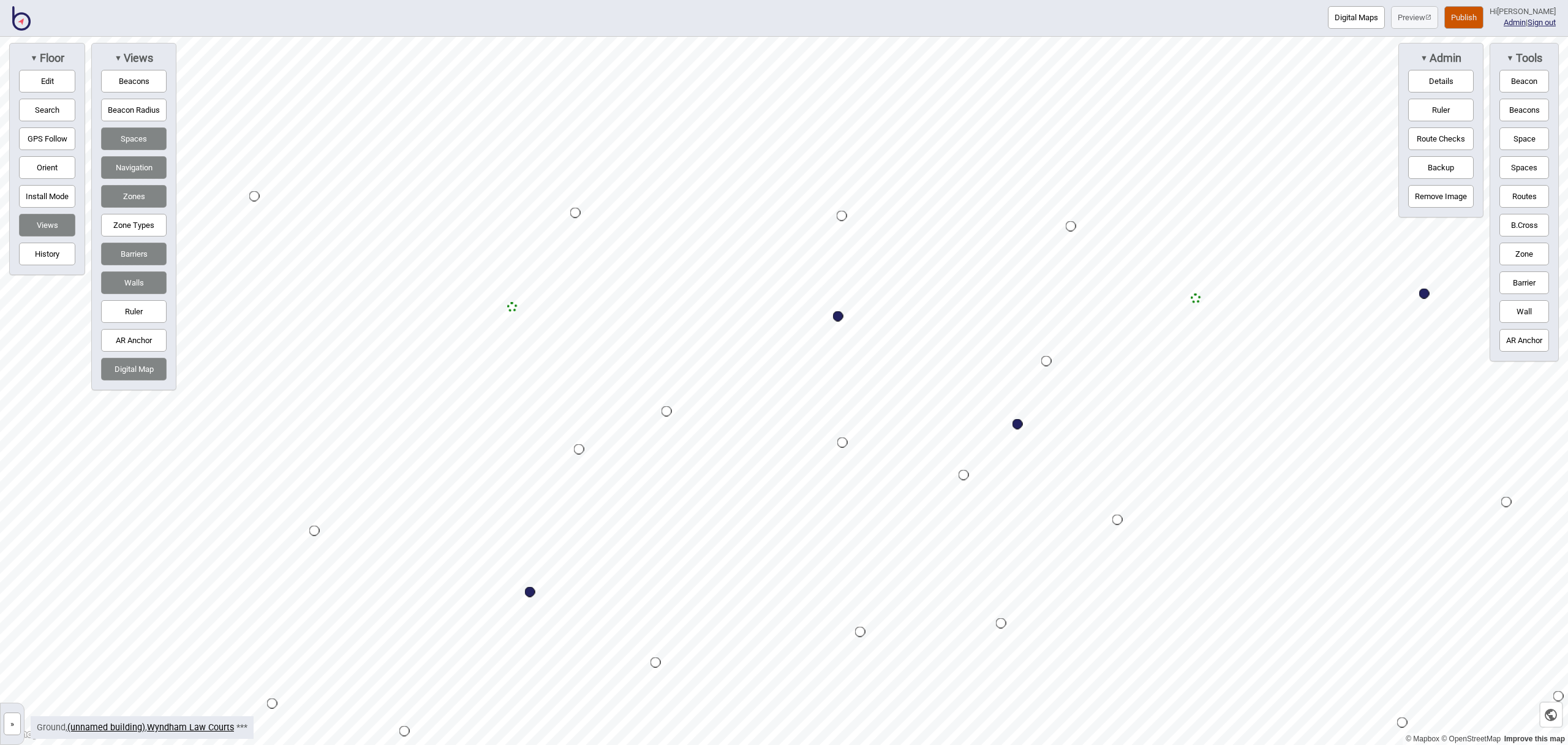
click at [60, 83] on button "Edit" at bounding box center [47, 81] width 56 height 23
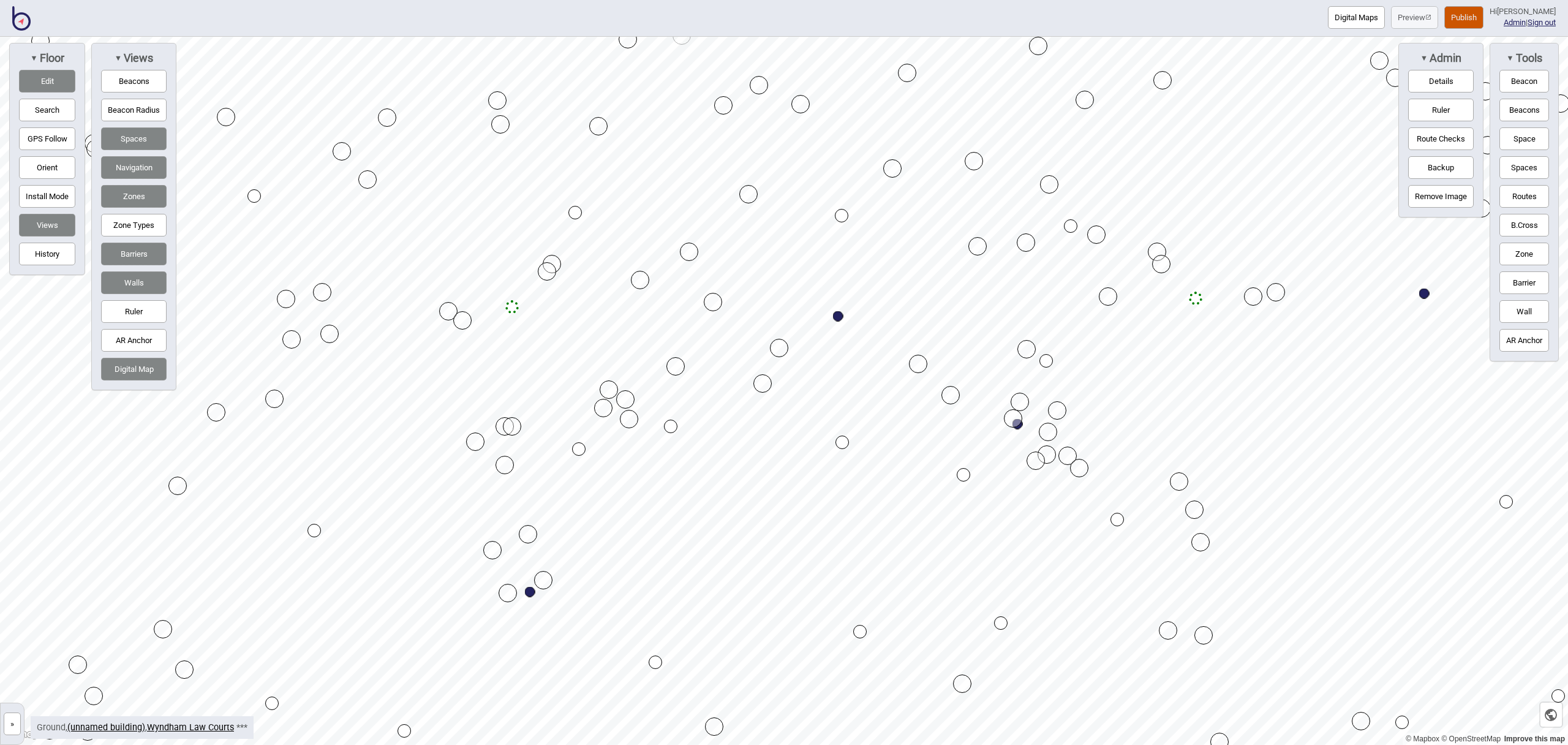
click at [48, 77] on button "Edit" at bounding box center [47, 81] width 56 height 23
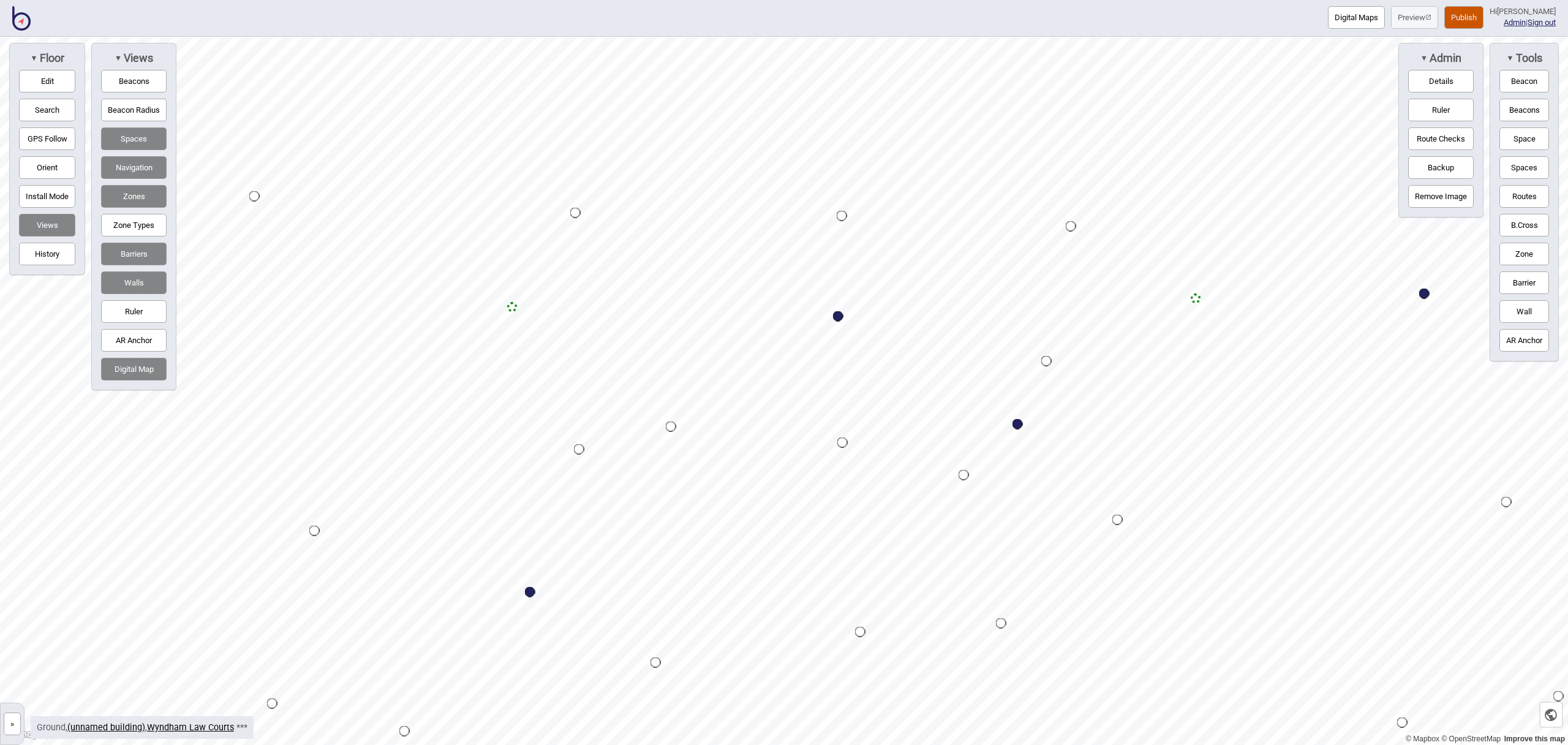
click at [142, 257] on button "Barriers" at bounding box center [134, 254] width 65 height 23
